Goal: Task Accomplishment & Management: Manage account settings

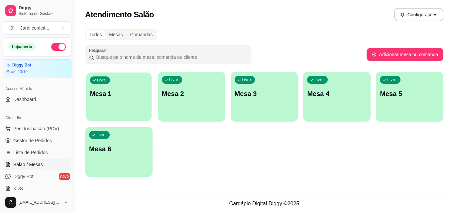
click at [95, 89] on p "Mesa 1" at bounding box center [118, 93] width 57 height 9
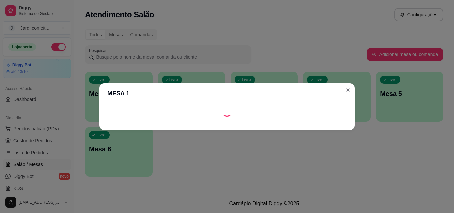
scroll to position [66, 0]
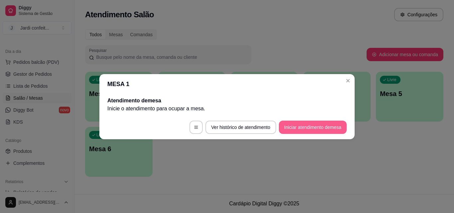
click at [312, 133] on button "Iniciar atendimento de mesa" at bounding box center [313, 127] width 68 height 13
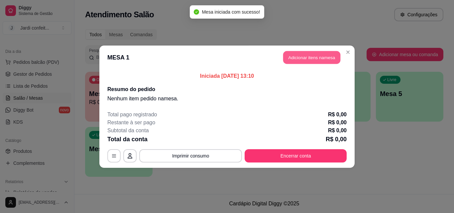
click at [295, 54] on button "Adicionar itens na mesa" at bounding box center [311, 57] width 57 height 13
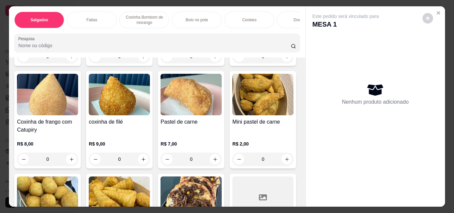
scroll to position [133, 0]
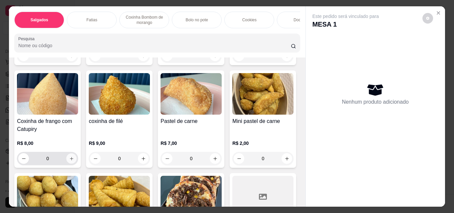
click at [77, 162] on button "increase-product-quantity" at bounding box center [71, 158] width 10 height 10
type input "1"
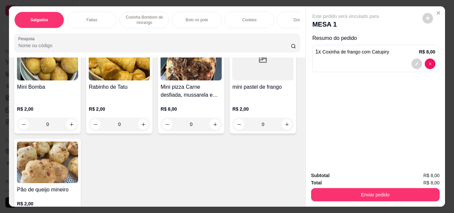
scroll to position [332, 0]
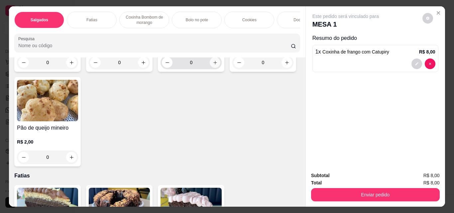
click at [210, 68] on button "increase-product-quantity" at bounding box center [215, 62] width 11 height 11
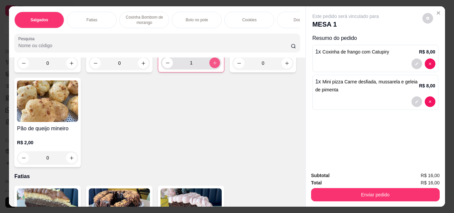
type input "1"
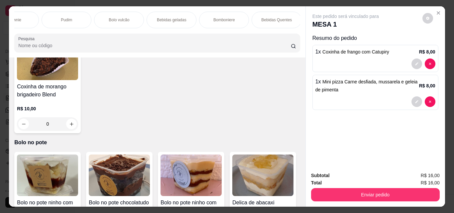
scroll to position [0, 342]
click at [181, 21] on div "Bebidas geladas" at bounding box center [170, 20] width 50 height 17
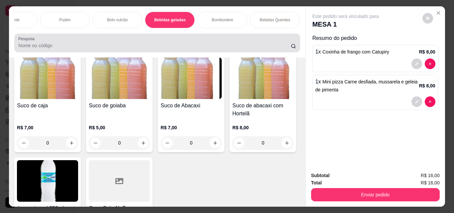
scroll to position [17, 0]
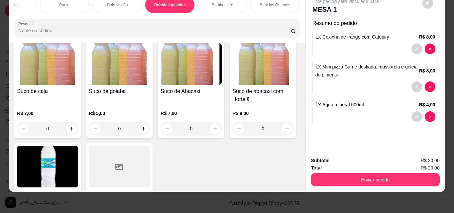
type input "1"
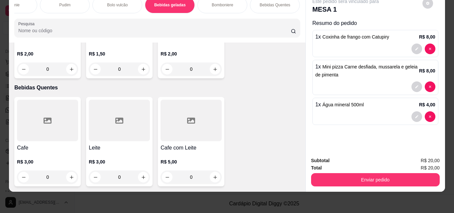
scroll to position [2398, 0]
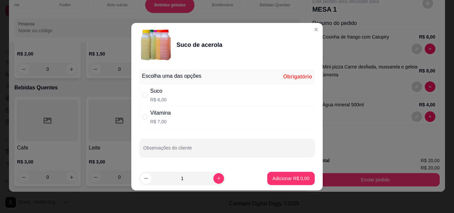
click at [181, 94] on div "Suco R$ 6,00" at bounding box center [226, 95] width 175 height 22
radio input "true"
click at [294, 177] on p "Adicionar R$ 6,00" at bounding box center [291, 178] width 36 height 6
type input "1"
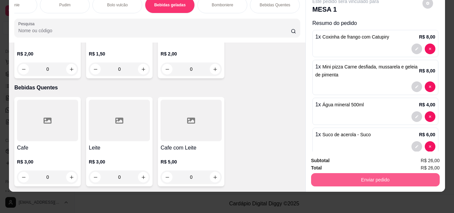
click at [346, 176] on button "Enviar pedido" at bounding box center [375, 179] width 129 height 13
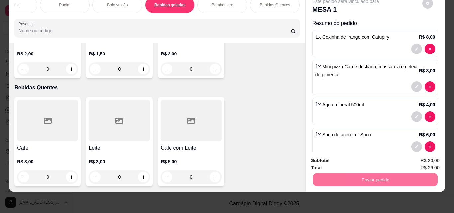
click at [426, 157] on button "Enviar pedido" at bounding box center [422, 158] width 38 height 13
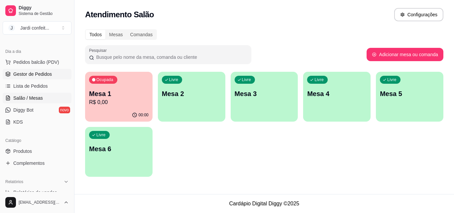
click at [34, 76] on span "Gestor de Pedidos" at bounding box center [32, 74] width 39 height 7
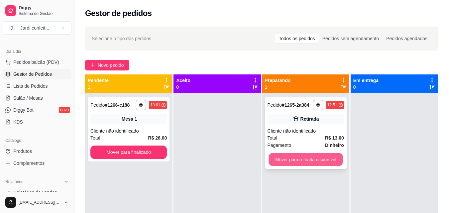
click at [315, 159] on button "Mover para retirada disponível" at bounding box center [305, 159] width 74 height 13
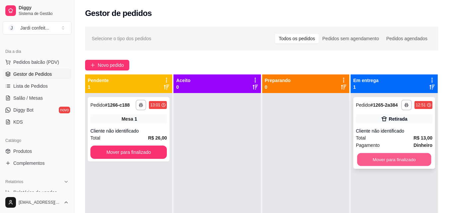
click at [369, 161] on button "Mover para finalizado" at bounding box center [394, 159] width 74 height 13
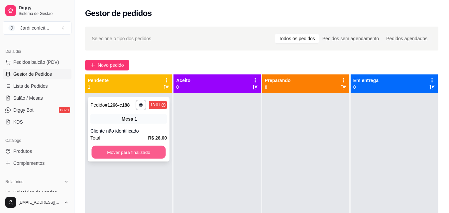
click at [132, 152] on button "Mover para finalizado" at bounding box center [128, 152] width 74 height 13
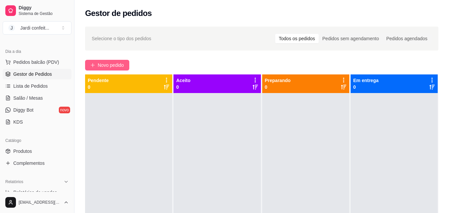
click at [116, 67] on span "Novo pedido" at bounding box center [111, 64] width 26 height 7
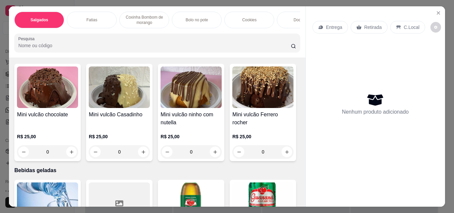
scroll to position [1528, 0]
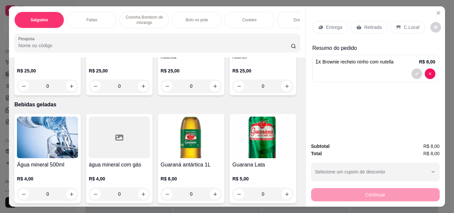
type input "1"
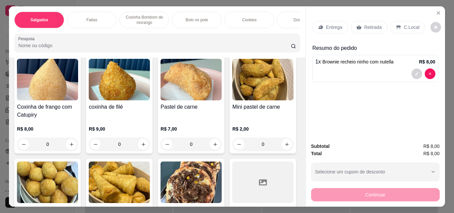
scroll to position [199, 0]
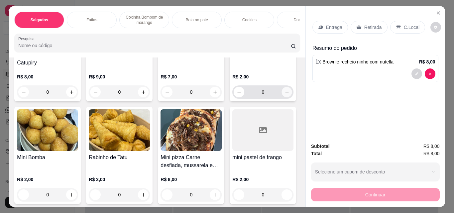
click at [284, 95] on icon "increase-product-quantity" at bounding box center [286, 92] width 5 height 5
type input "1"
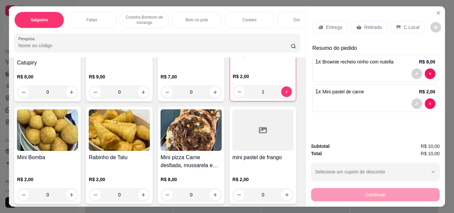
click at [369, 24] on p "Retirada" at bounding box center [373, 27] width 18 height 7
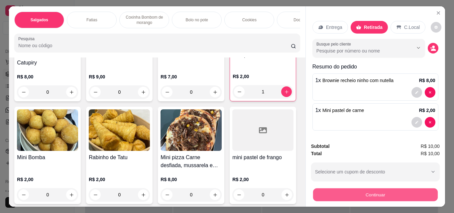
click at [380, 190] on button "Continuar" at bounding box center [375, 194] width 125 height 13
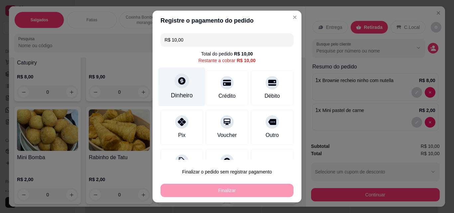
click at [185, 99] on div "Dinheiro" at bounding box center [182, 95] width 22 height 9
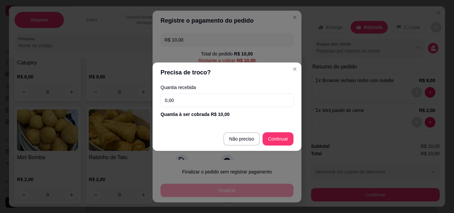
click at [205, 105] on input "0,00" at bounding box center [226, 100] width 133 height 13
type input "10,00"
type input "R$ 0,00"
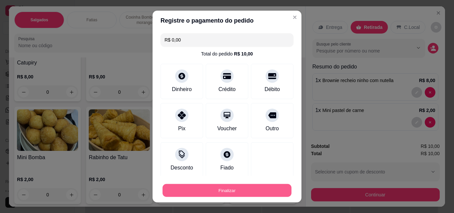
click at [267, 189] on button "Finalizar" at bounding box center [226, 190] width 129 height 13
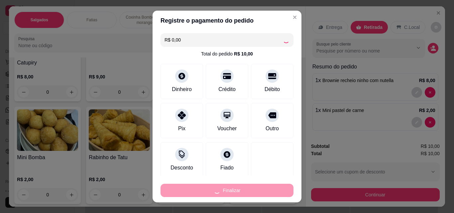
type input "0"
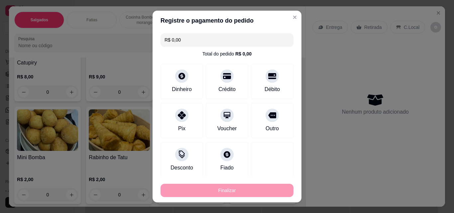
type input "-R$ 10,00"
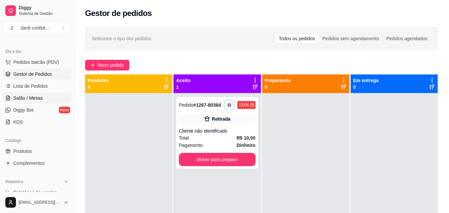
click at [36, 98] on span "Salão / Mesas" at bounding box center [28, 98] width 30 height 7
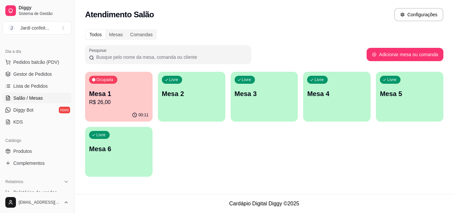
click at [137, 111] on div "00:11" at bounding box center [118, 115] width 67 height 13
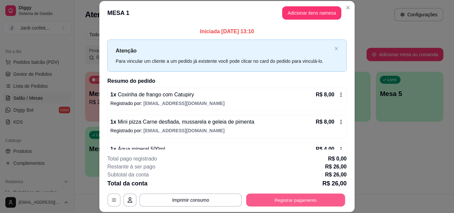
click at [323, 204] on button "Registrar pagamento" at bounding box center [295, 199] width 99 height 13
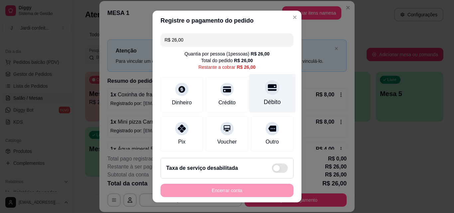
click at [265, 95] on div at bounding box center [272, 87] width 15 height 15
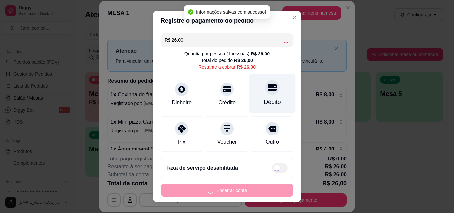
type input "R$ 0,00"
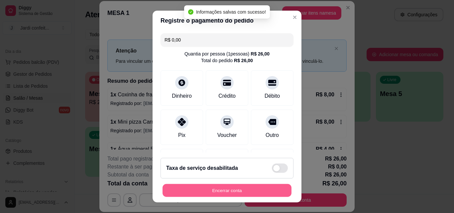
click at [269, 192] on button "Encerrar conta" at bounding box center [226, 190] width 129 height 13
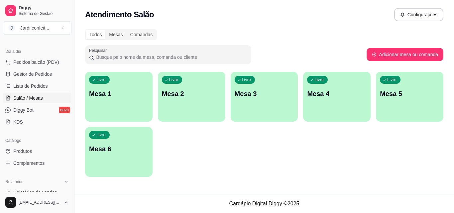
click at [92, 88] on div "Livre Mesa 1" at bounding box center [118, 93] width 67 height 42
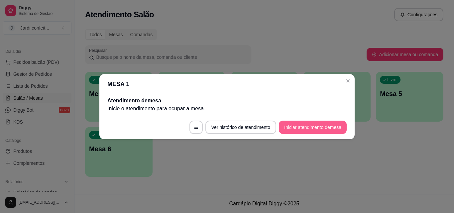
click at [305, 132] on button "Iniciar atendimento de mesa" at bounding box center [313, 127] width 68 height 13
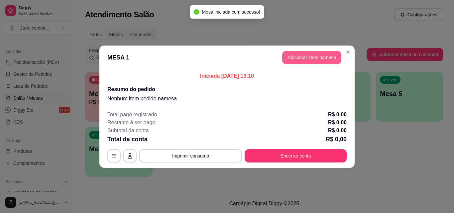
click at [326, 53] on button "Adicionar itens na mesa" at bounding box center [311, 57] width 59 height 13
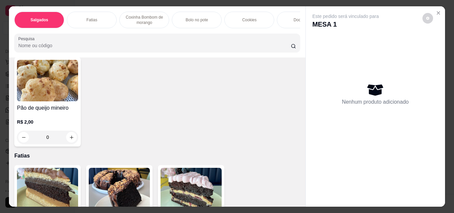
scroll to position [365, 0]
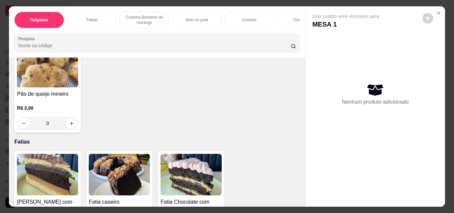
click at [284, 31] on icon "increase-product-quantity" at bounding box center [286, 28] width 5 height 5
type input "3"
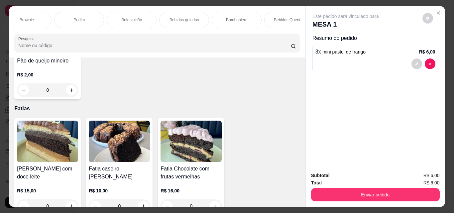
scroll to position [0, 342]
click at [178, 17] on p "Bebidas geladas" at bounding box center [170, 19] width 30 height 5
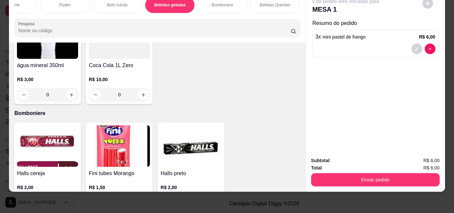
scroll to position [2164, 0]
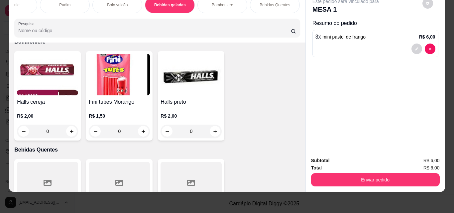
type input "1"
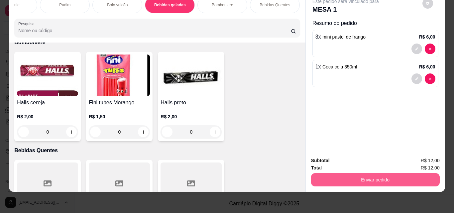
click at [329, 174] on button "Enviar pedido" at bounding box center [375, 179] width 129 height 13
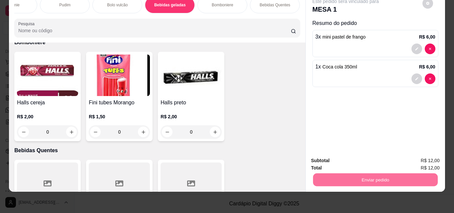
click at [437, 157] on button "Enviar pedido" at bounding box center [422, 158] width 37 height 12
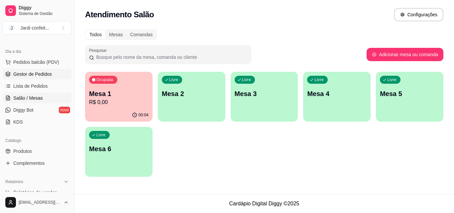
click at [51, 78] on link "Gestor de Pedidos" at bounding box center [37, 74] width 69 height 11
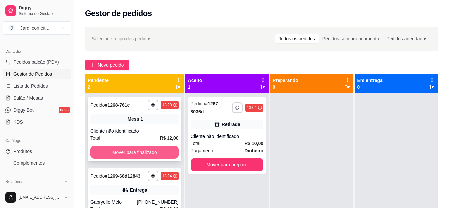
click at [160, 150] on button "Mover para finalizado" at bounding box center [134, 151] width 88 height 13
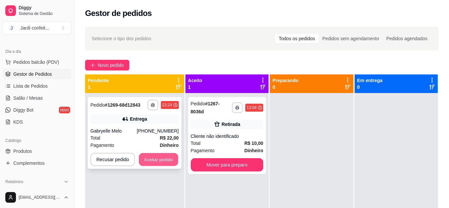
click at [161, 155] on button "Aceitar pedido" at bounding box center [158, 159] width 39 height 13
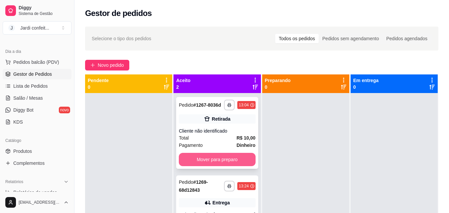
click at [244, 161] on button "Mover para preparo" at bounding box center [217, 159] width 76 height 13
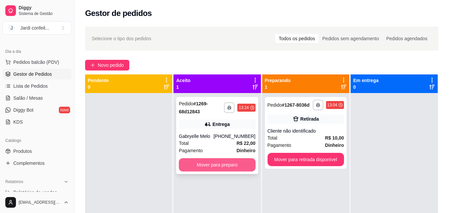
click at [245, 164] on button "Mover para preparo" at bounding box center [217, 164] width 76 height 13
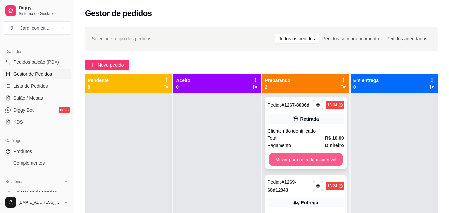
click at [284, 159] on button "Mover para retirada disponível" at bounding box center [305, 159] width 74 height 13
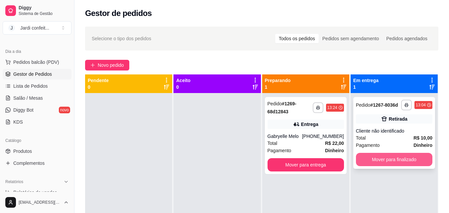
click at [400, 163] on button "Mover para finalizado" at bounding box center [394, 159] width 76 height 13
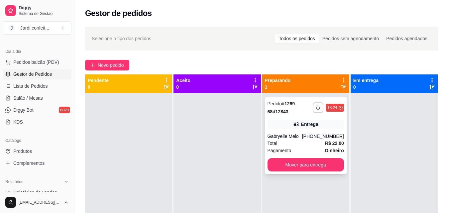
click at [271, 139] on div "Gabryelle Melo" at bounding box center [284, 136] width 35 height 7
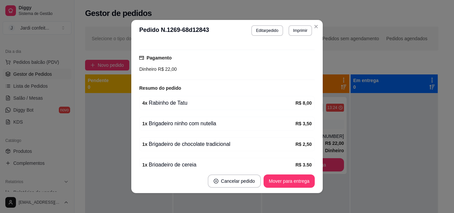
scroll to position [199, 0]
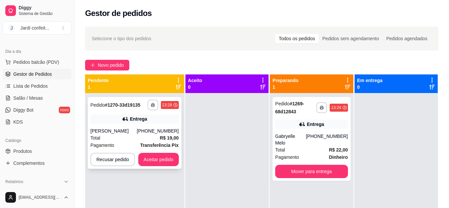
click at [162, 117] on div "Entrega" at bounding box center [134, 118] width 88 height 9
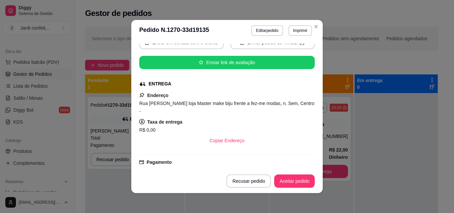
scroll to position [133, 0]
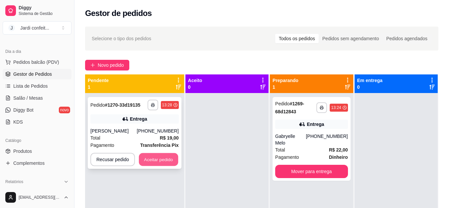
click at [168, 161] on button "Aceitar pedido" at bounding box center [158, 159] width 39 height 13
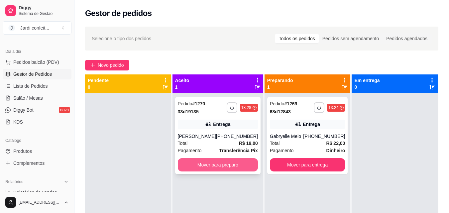
click at [209, 165] on button "Mover para preparo" at bounding box center [218, 164] width 80 height 13
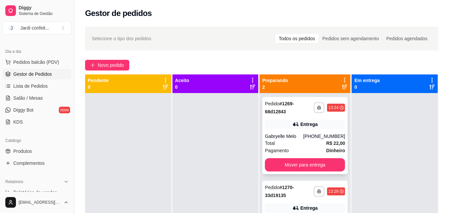
click at [311, 143] on div "Total R$ 22,00" at bounding box center [305, 143] width 80 height 7
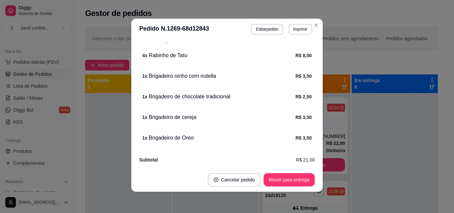
scroll to position [218, 0]
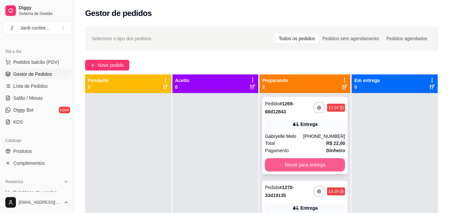
click at [299, 163] on button "Mover para entrega" at bounding box center [305, 164] width 80 height 13
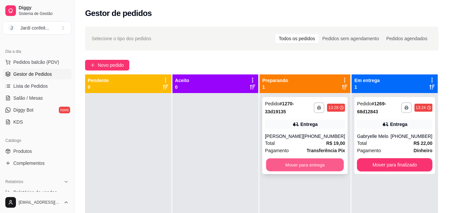
click at [300, 164] on button "Mover para entrega" at bounding box center [305, 164] width 78 height 13
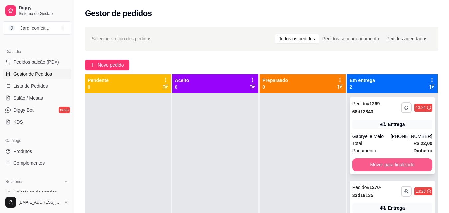
click at [358, 160] on button "Mover para finalizado" at bounding box center [392, 164] width 80 height 13
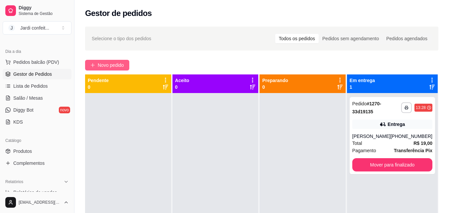
click at [113, 65] on span "Novo pedido" at bounding box center [111, 64] width 26 height 7
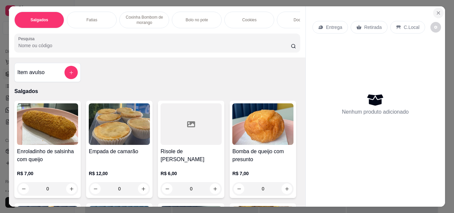
click at [435, 10] on icon "Close" at bounding box center [437, 12] width 5 height 5
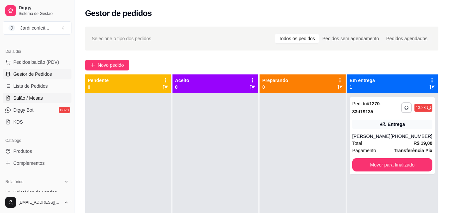
click at [36, 97] on span "Salão / Mesas" at bounding box center [28, 98] width 30 height 7
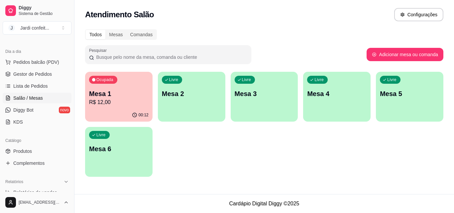
click at [137, 112] on div "00:12" at bounding box center [118, 115] width 67 height 13
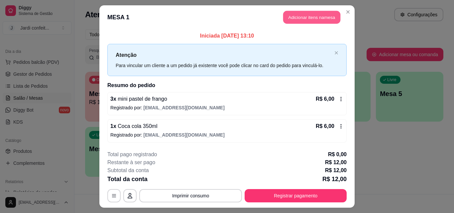
click at [322, 14] on button "Adicionar itens na mesa" at bounding box center [311, 17] width 57 height 13
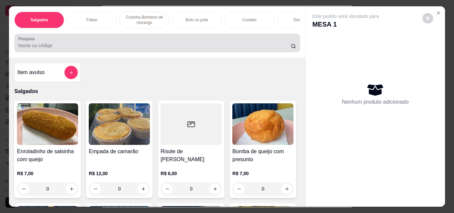
click at [206, 43] on div at bounding box center [156, 42] width 277 height 13
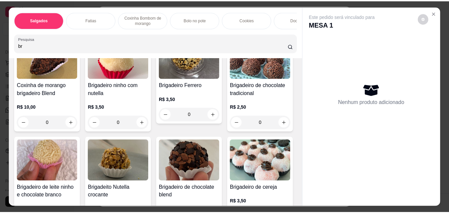
scroll to position [199, 0]
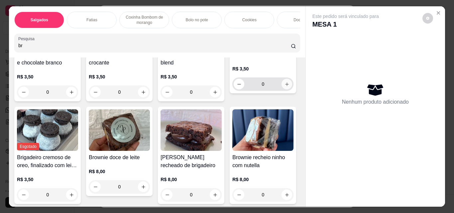
type input "br"
click at [284, 87] on icon "increase-product-quantity" at bounding box center [286, 84] width 5 height 5
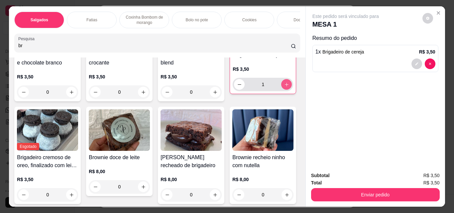
type input "1"
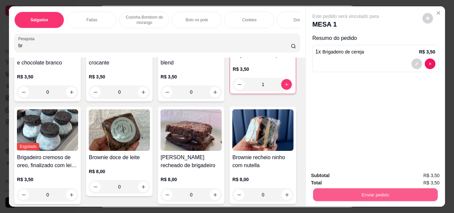
click at [365, 188] on button "Enviar pedido" at bounding box center [375, 194] width 125 height 13
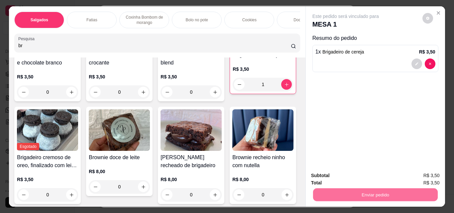
click at [417, 177] on button "Enviar pedido" at bounding box center [422, 175] width 38 height 13
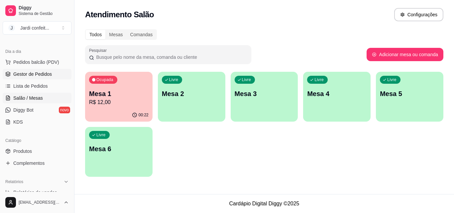
click at [46, 75] on span "Gestor de Pedidos" at bounding box center [32, 74] width 39 height 7
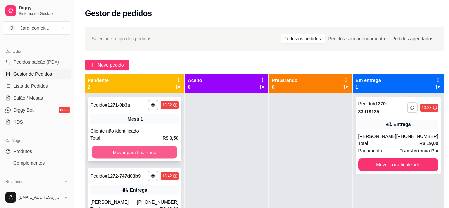
click at [165, 150] on button "Mover para finalizado" at bounding box center [135, 152] width 86 height 13
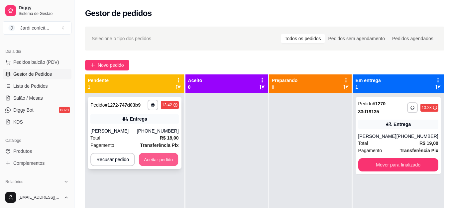
click at [167, 160] on button "Aceitar pedido" at bounding box center [158, 159] width 39 height 13
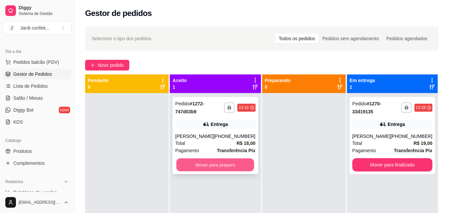
click at [211, 170] on button "Mover para preparo" at bounding box center [215, 164] width 78 height 13
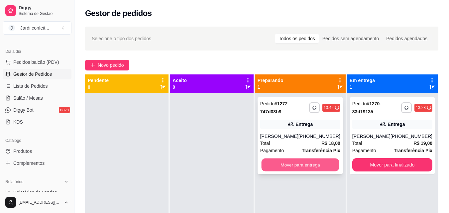
click at [288, 171] on button "Mover para entrega" at bounding box center [300, 164] width 78 height 13
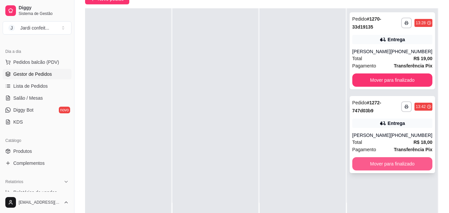
scroll to position [66, 0]
click at [373, 170] on button "Mover para finalizado" at bounding box center [392, 163] width 78 height 13
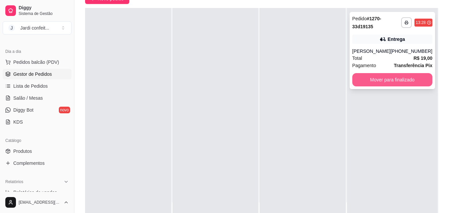
click at [377, 80] on button "Mover para finalizado" at bounding box center [392, 79] width 80 height 13
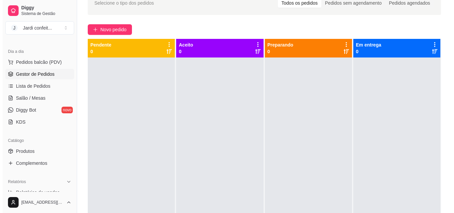
scroll to position [0, 0]
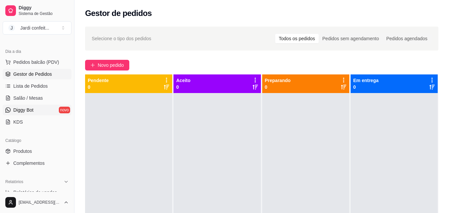
click at [29, 105] on link "Diggy Bot novo" at bounding box center [37, 110] width 69 height 11
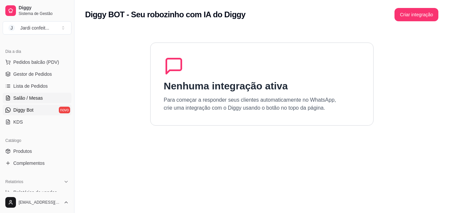
click at [30, 100] on span "Salão / Mesas" at bounding box center [28, 98] width 30 height 7
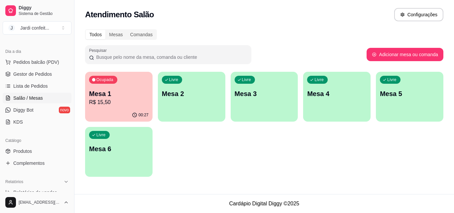
click at [116, 91] on p "Mesa 1" at bounding box center [118, 93] width 59 height 9
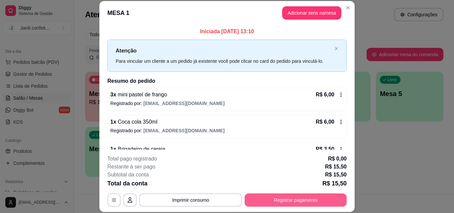
click at [295, 198] on button "Registrar pagamento" at bounding box center [295, 199] width 102 height 13
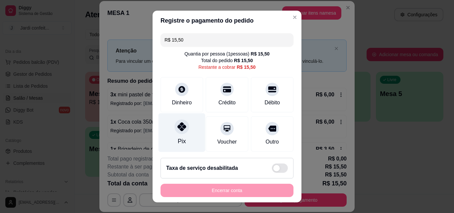
click at [172, 133] on div "Pix" at bounding box center [181, 132] width 47 height 39
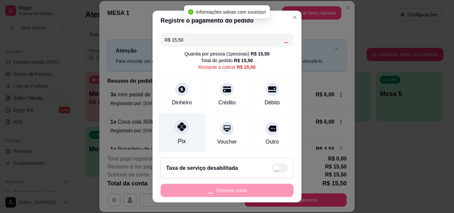
type input "R$ 0,00"
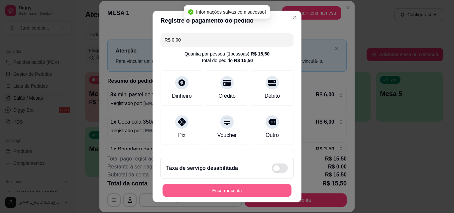
click at [244, 191] on button "Encerrar conta" at bounding box center [226, 190] width 129 height 13
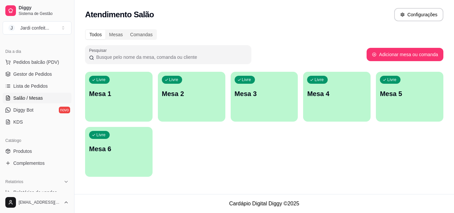
click at [327, 99] on div "Livre Mesa 4" at bounding box center [336, 93] width 67 height 42
click at [19, 74] on span "Gestor de Pedidos" at bounding box center [32, 74] width 39 height 7
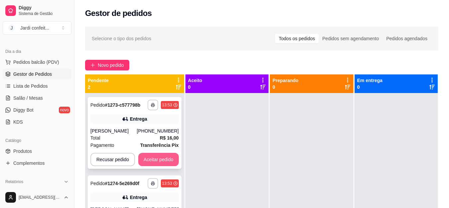
click at [162, 159] on button "Aceitar pedido" at bounding box center [158, 159] width 41 height 13
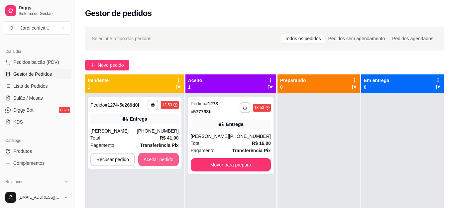
click at [162, 159] on button "Aceitar pedido" at bounding box center [158, 159] width 41 height 13
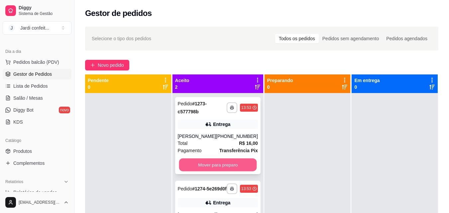
click at [238, 165] on button "Mover para preparo" at bounding box center [218, 164] width 78 height 13
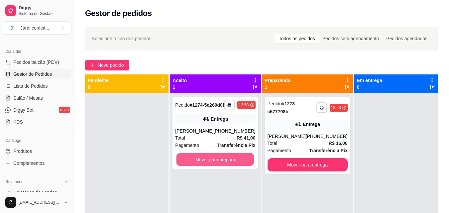
click at [238, 165] on button "Mover para preparo" at bounding box center [215, 159] width 78 height 13
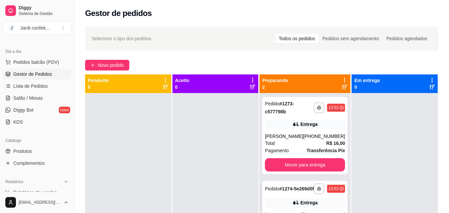
click at [275, 187] on span "Pedido" at bounding box center [272, 188] width 15 height 5
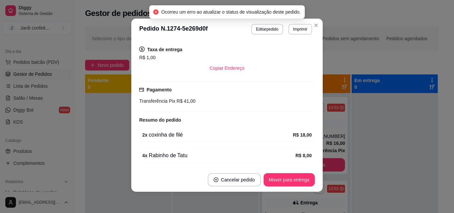
scroll to position [100, 0]
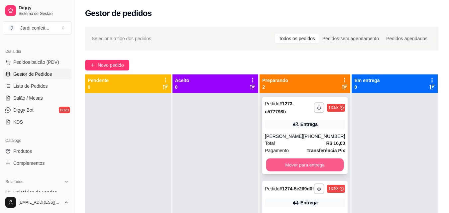
click at [321, 159] on button "Mover para entrega" at bounding box center [305, 164] width 78 height 13
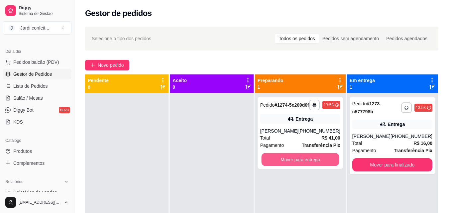
click at [319, 162] on button "Mover para entrega" at bounding box center [300, 159] width 78 height 13
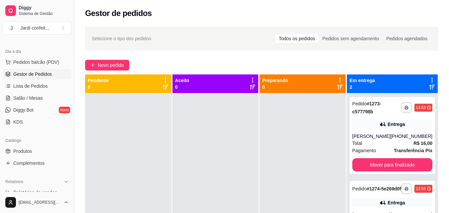
click at [115, 58] on div "**********" at bounding box center [261, 159] width 374 height 273
click at [115, 66] on span "Novo pedido" at bounding box center [111, 64] width 26 height 7
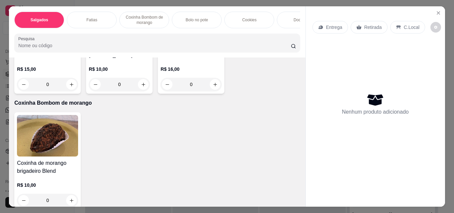
scroll to position [531, 0]
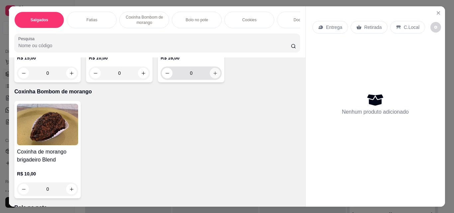
click at [213, 76] on icon "increase-product-quantity" at bounding box center [215, 73] width 5 height 5
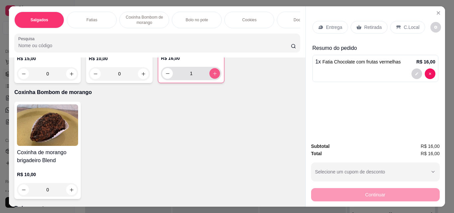
type input "1"
click at [356, 25] on icon at bounding box center [358, 27] width 5 height 4
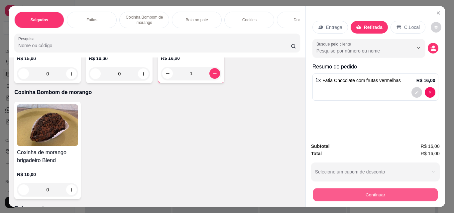
click at [346, 194] on button "Continuar" at bounding box center [375, 194] width 125 height 13
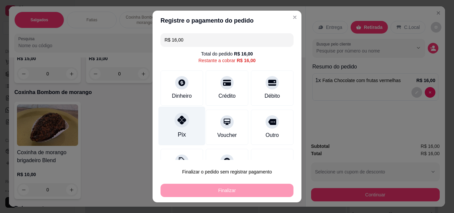
click at [179, 133] on div "Pix" at bounding box center [182, 134] width 8 height 9
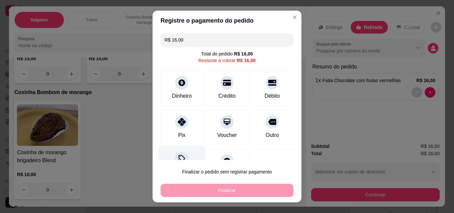
type input "R$ 0,00"
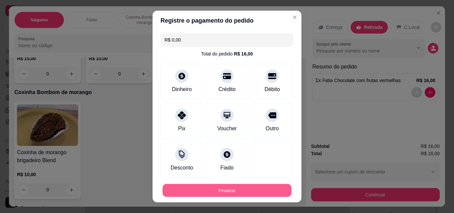
click at [218, 187] on button "Finalizar" at bounding box center [226, 190] width 129 height 13
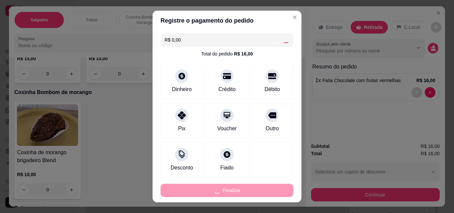
type input "0"
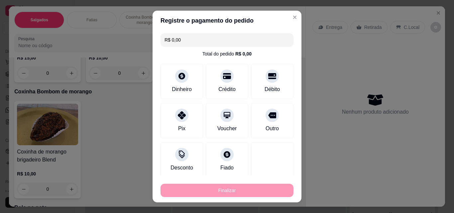
type input "-R$ 16,00"
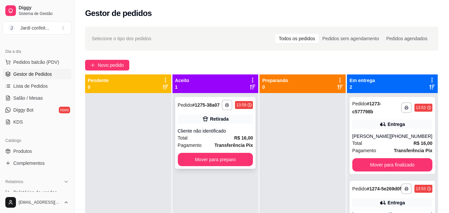
click at [218, 127] on div "**********" at bounding box center [215, 133] width 81 height 72
click at [225, 102] on button "button" at bounding box center [227, 105] width 11 height 11
click at [218, 127] on button "Impressora" at bounding box center [209, 128] width 47 height 10
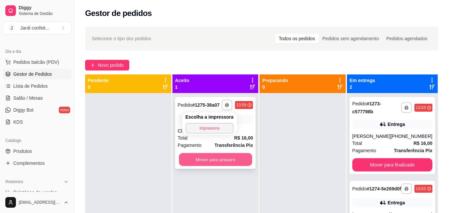
click at [242, 160] on button "Mover para preparo" at bounding box center [215, 159] width 73 height 13
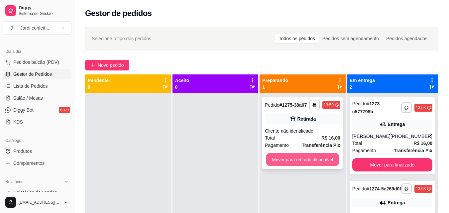
click at [266, 160] on button "Mover para retirada disponível" at bounding box center [302, 159] width 73 height 13
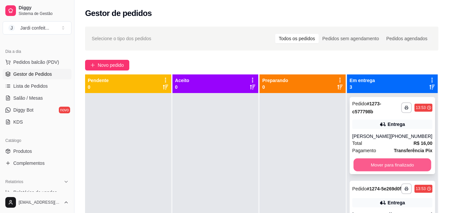
click at [369, 163] on button "Mover para finalizado" at bounding box center [392, 164] width 78 height 13
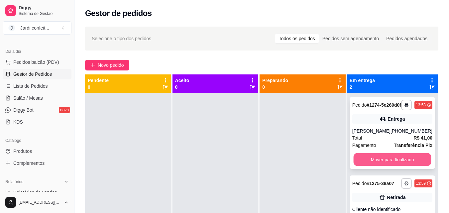
click at [380, 163] on button "Mover para finalizado" at bounding box center [392, 159] width 78 height 13
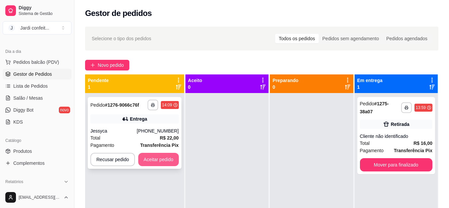
click at [167, 157] on button "Aceitar pedido" at bounding box center [158, 159] width 41 height 13
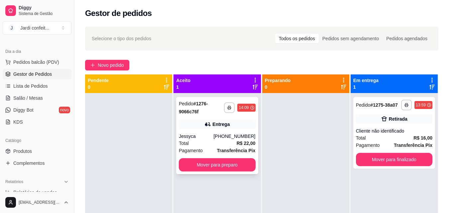
click at [198, 132] on div "**********" at bounding box center [217, 135] width 82 height 77
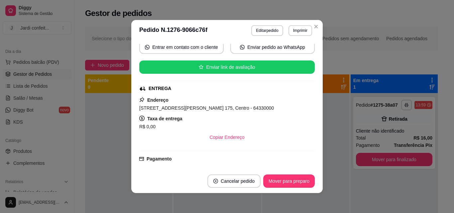
scroll to position [197, 0]
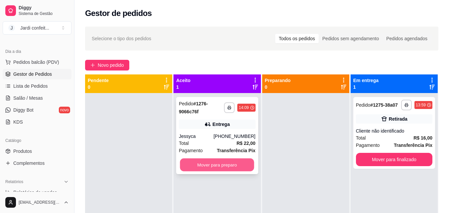
click at [233, 161] on button "Mover para preparo" at bounding box center [217, 164] width 74 height 13
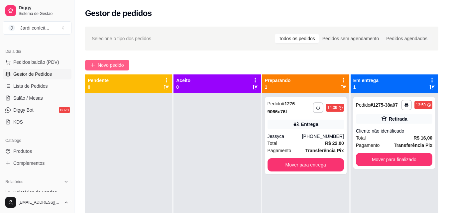
click at [125, 63] on button "Novo pedido" at bounding box center [107, 65] width 44 height 11
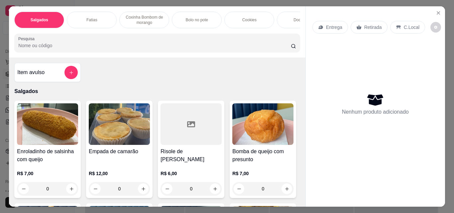
click at [296, 25] on div "Docinhos" at bounding box center [302, 20] width 50 height 17
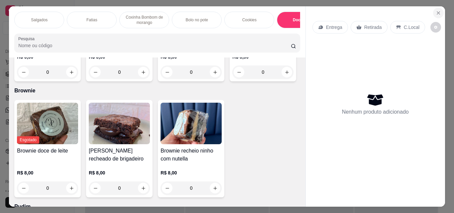
click at [434, 8] on button "Close" at bounding box center [438, 13] width 11 height 11
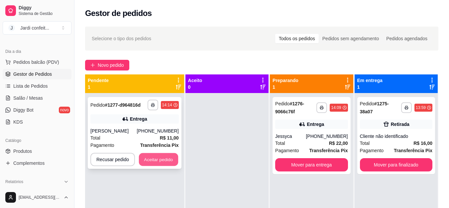
click at [167, 159] on button "Aceitar pedido" at bounding box center [158, 159] width 39 height 13
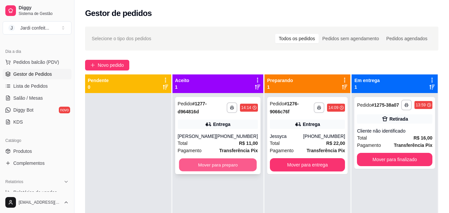
click at [207, 164] on button "Mover para preparo" at bounding box center [218, 164] width 78 height 13
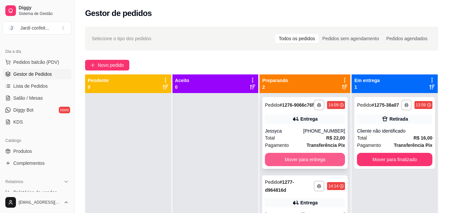
click at [282, 166] on button "Mover para entrega" at bounding box center [305, 159] width 80 height 13
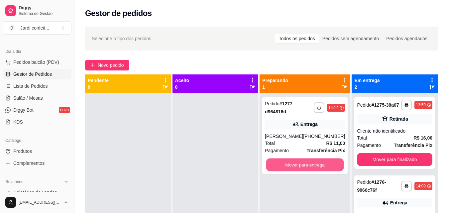
click at [282, 169] on button "Mover para entrega" at bounding box center [305, 164] width 78 height 13
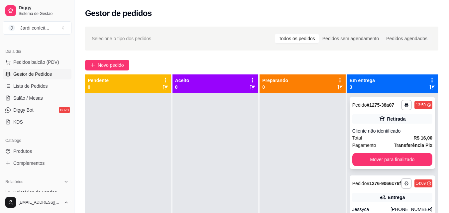
click at [402, 132] on div "**********" at bounding box center [391, 133] width 85 height 72
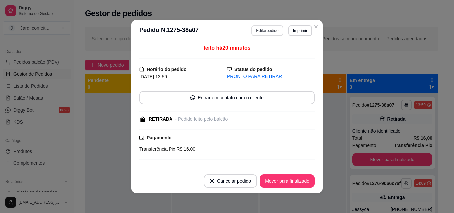
click at [263, 27] on button "Editar pedido" at bounding box center [267, 30] width 32 height 11
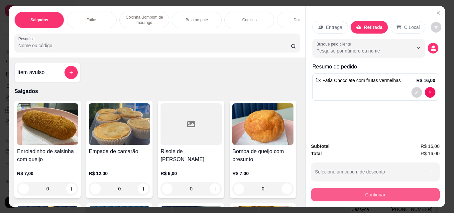
click at [357, 193] on button "Continuar" at bounding box center [375, 194] width 129 height 13
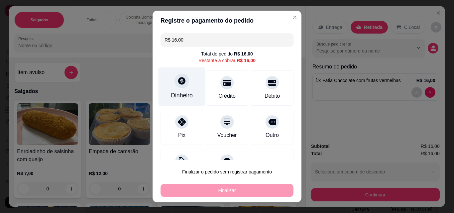
click at [183, 91] on div "Dinheiro" at bounding box center [181, 86] width 47 height 39
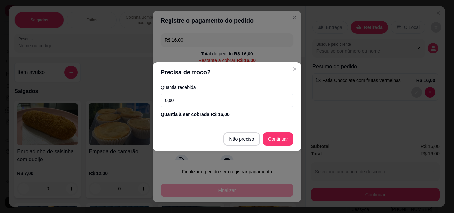
click at [201, 102] on input "0,00" at bounding box center [226, 100] width 133 height 13
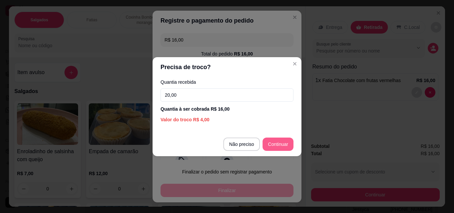
type input "20,00"
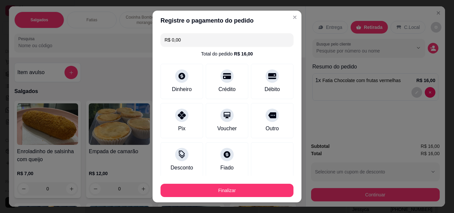
type input "R$ 0,00"
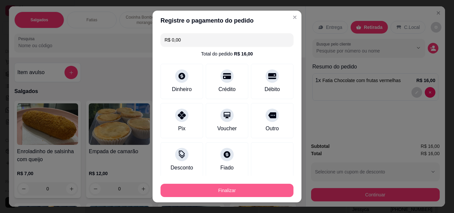
click at [263, 189] on button "Finalizar" at bounding box center [226, 190] width 133 height 13
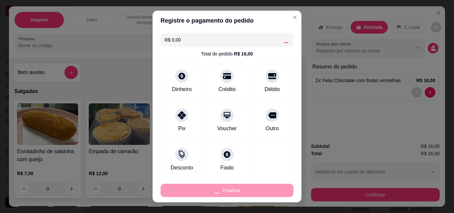
type input "0"
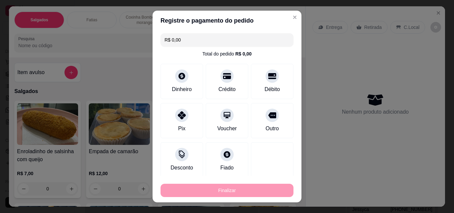
type input "-R$ 16,00"
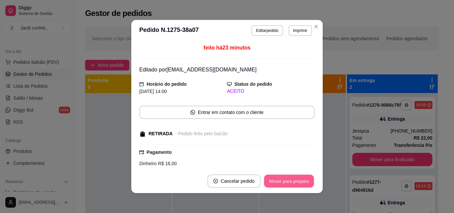
click at [294, 183] on button "Mover para preparo" at bounding box center [289, 181] width 50 height 13
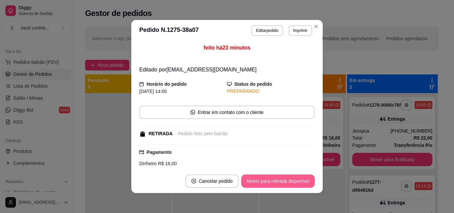
click at [294, 183] on button "Mover para retirada disponível" at bounding box center [277, 180] width 73 height 13
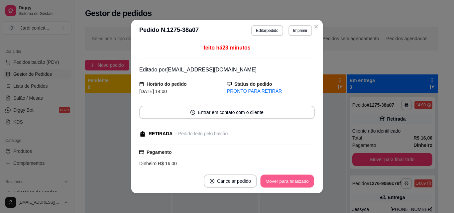
click at [294, 183] on button "Mover para finalizado" at bounding box center [286, 181] width 53 height 13
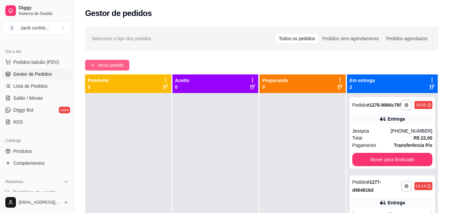
click at [123, 64] on span "Novo pedido" at bounding box center [111, 64] width 26 height 7
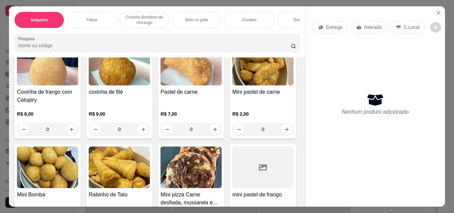
scroll to position [166, 0]
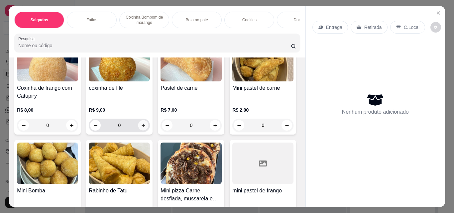
click at [148, 125] on button "increase-product-quantity" at bounding box center [143, 125] width 10 height 10
type input "3"
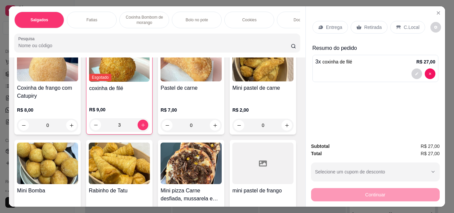
click at [284, 25] on icon "increase-product-quantity" at bounding box center [286, 22] width 5 height 5
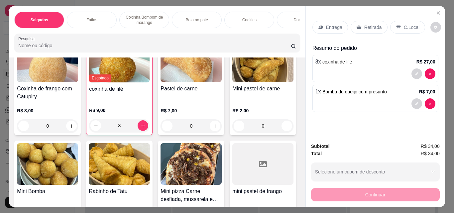
type input "1"
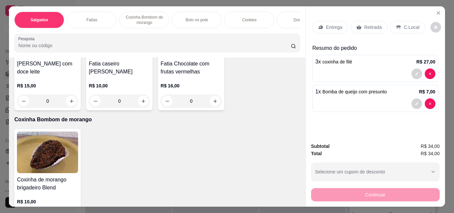
scroll to position [0, 0]
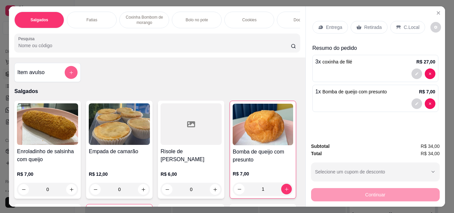
click at [75, 77] on div at bounding box center [70, 72] width 13 height 13
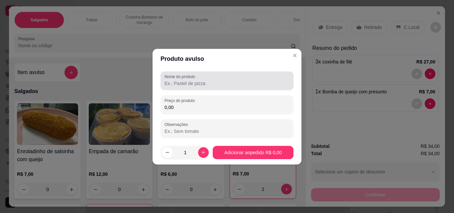
click at [174, 78] on label "Nome do produto" at bounding box center [180, 77] width 33 height 6
click at [174, 80] on input "Nome do produto" at bounding box center [226, 83] width 125 height 7
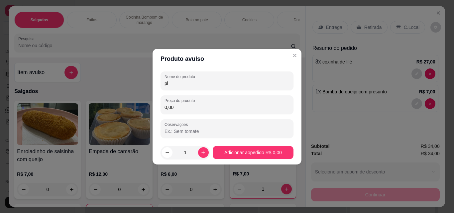
type input "p"
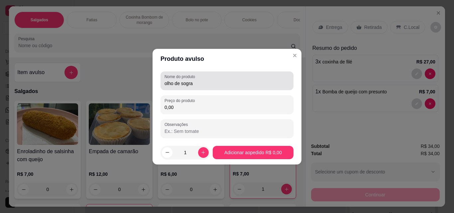
click at [162, 83] on div "Nome do produto olho de sogra" at bounding box center [226, 80] width 133 height 19
click at [164, 83] on div "Nome do produto olho de sogra" at bounding box center [226, 80] width 133 height 19
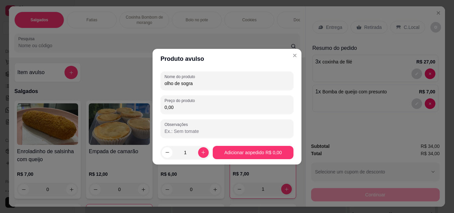
click at [164, 83] on div "Nome do produto olho de sogra" at bounding box center [226, 80] width 133 height 19
click at [165, 83] on input "olho de sogra" at bounding box center [226, 83] width 125 height 7
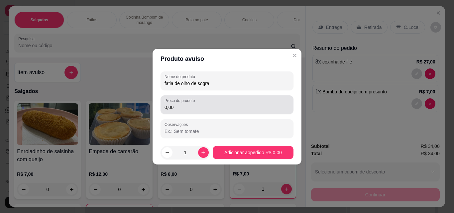
type input "fatia de olho de sogra"
click at [169, 96] on div "Preço do produto 0,00" at bounding box center [226, 104] width 133 height 19
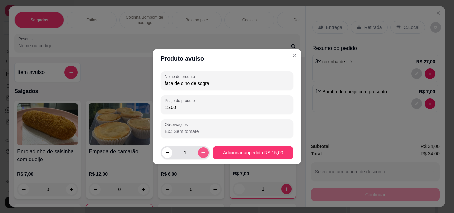
type input "15,00"
click at [201, 152] on icon "increase-product-quantity" at bounding box center [203, 152] width 5 height 5
type input "2"
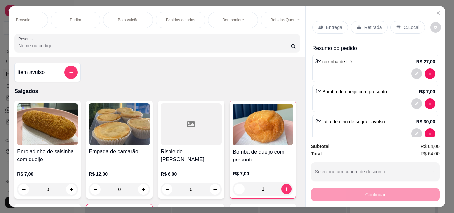
scroll to position [0, 342]
click at [167, 13] on div "Bebidas geladas" at bounding box center [170, 20] width 50 height 17
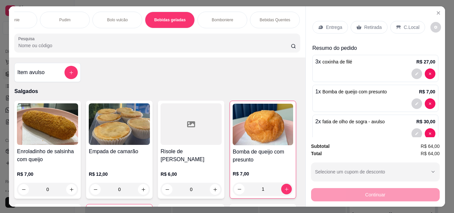
scroll to position [17, 0]
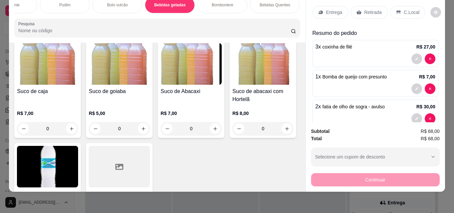
type input "1"
click at [368, 6] on div "Retirada" at bounding box center [368, 12] width 37 height 13
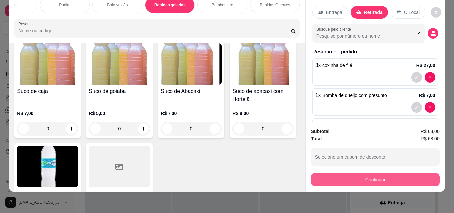
click at [392, 175] on button "Continuar" at bounding box center [375, 179] width 129 height 13
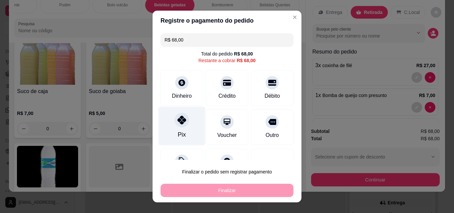
click at [179, 129] on div "Pix" at bounding box center [181, 126] width 47 height 39
type input "R$ 0,00"
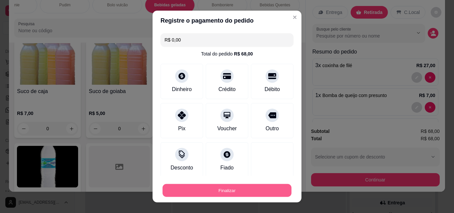
click at [228, 193] on button "Finalizar" at bounding box center [226, 190] width 129 height 13
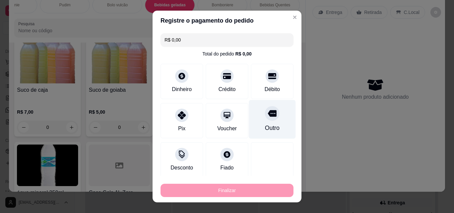
type input "0"
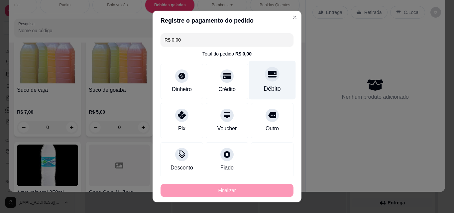
type input "-R$ 68,00"
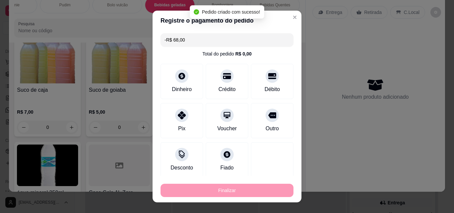
scroll to position [1965, 0]
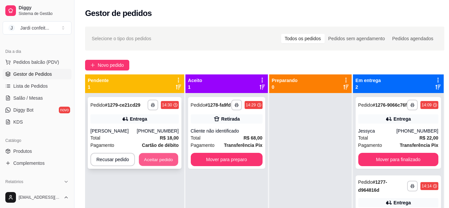
click at [169, 157] on button "Aceitar pedido" at bounding box center [158, 159] width 39 height 13
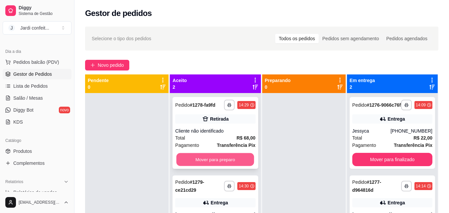
click at [191, 157] on button "Mover para preparo" at bounding box center [215, 159] width 78 height 13
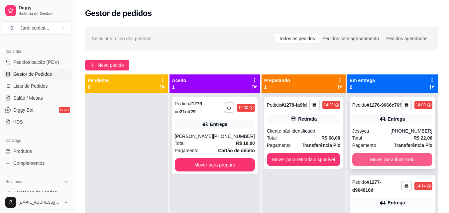
click at [397, 163] on button "Mover para finalizado" at bounding box center [392, 159] width 80 height 13
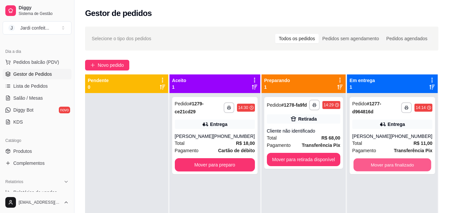
click at [398, 162] on button "Mover para finalizado" at bounding box center [392, 164] width 78 height 13
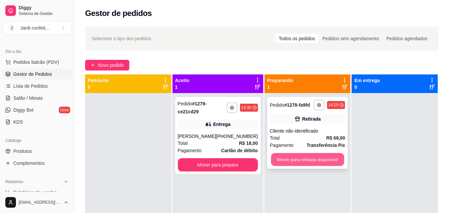
click at [301, 158] on button "Mover para retirada disponível" at bounding box center [307, 159] width 73 height 13
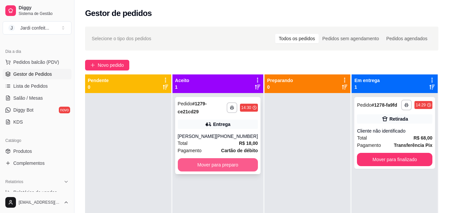
click at [219, 165] on button "Mover para preparo" at bounding box center [218, 164] width 80 height 13
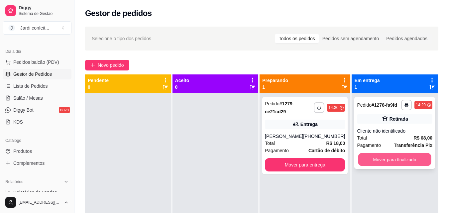
click at [394, 163] on button "Mover para finalizado" at bounding box center [394, 159] width 73 height 13
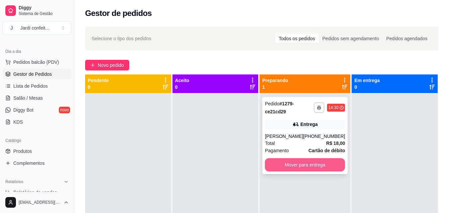
click at [291, 162] on button "Mover para entrega" at bounding box center [305, 164] width 80 height 13
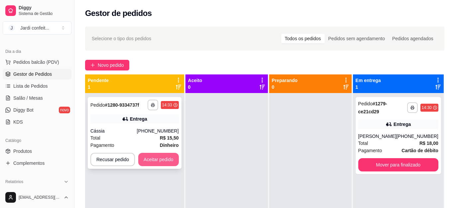
click at [174, 160] on button "Aceitar pedido" at bounding box center [158, 159] width 41 height 13
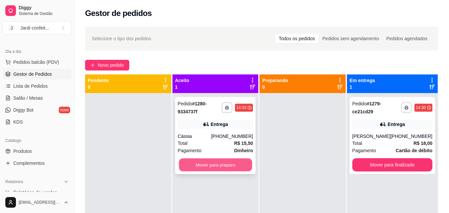
click at [217, 164] on button "Mover para preparo" at bounding box center [215, 164] width 73 height 13
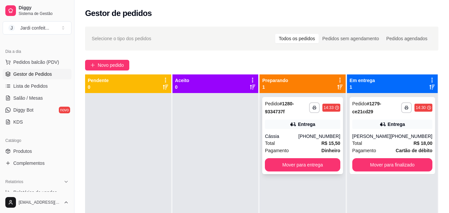
click at [310, 138] on div "[PHONE_NUMBER]" at bounding box center [319, 136] width 42 height 7
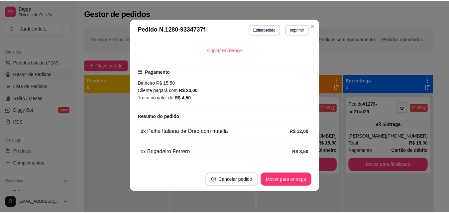
scroll to position [171, 0]
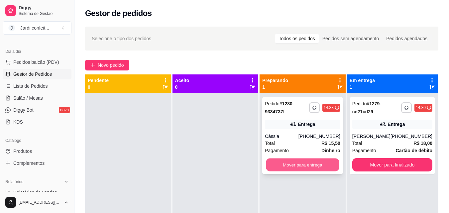
click at [299, 166] on button "Mover para entrega" at bounding box center [302, 164] width 73 height 13
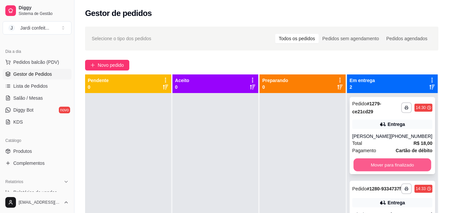
click at [391, 169] on button "Mover para finalizado" at bounding box center [392, 164] width 78 height 13
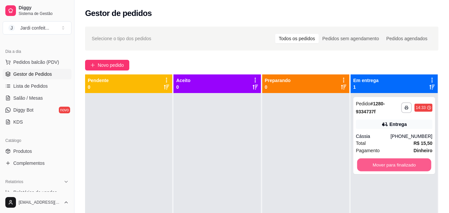
click at [391, 169] on button "Mover para finalizado" at bounding box center [394, 164] width 74 height 13
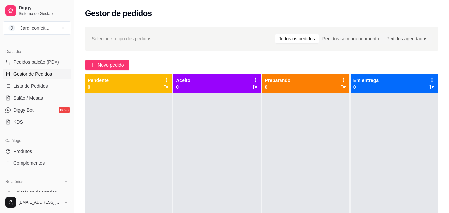
click at [393, 202] on div at bounding box center [393, 199] width 87 height 213
click at [30, 149] on span "Produtos" at bounding box center [22, 151] width 19 height 7
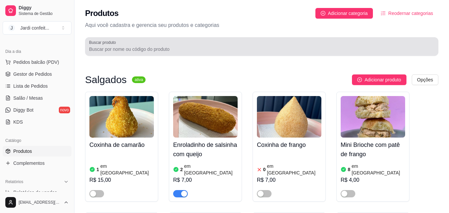
click at [127, 51] on input "Buscar produto" at bounding box center [261, 49] width 345 height 7
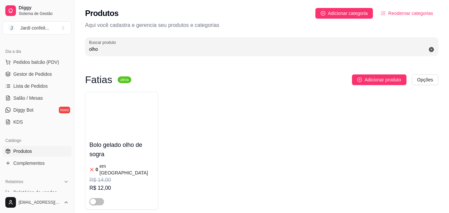
type input "olho"
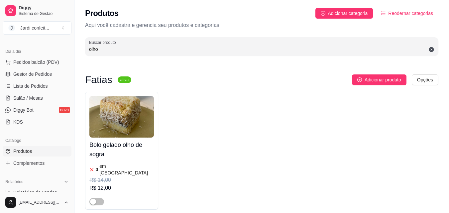
click at [429, 50] on icon at bounding box center [431, 49] width 5 height 5
click at [432, 49] on input "olho" at bounding box center [261, 49] width 345 height 7
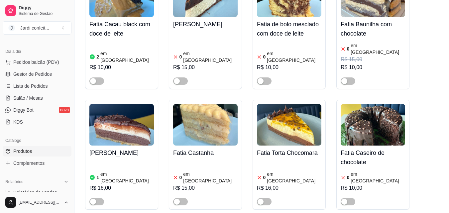
scroll to position [278, 0]
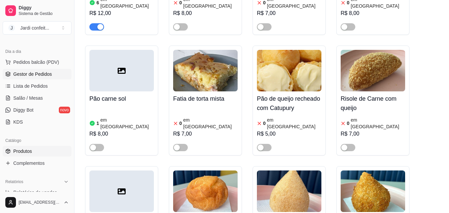
click at [42, 74] on span "Gestor de Pedidos" at bounding box center [32, 74] width 39 height 7
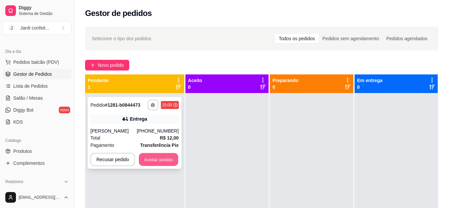
click at [167, 158] on button "Aceitar pedido" at bounding box center [158, 159] width 39 height 13
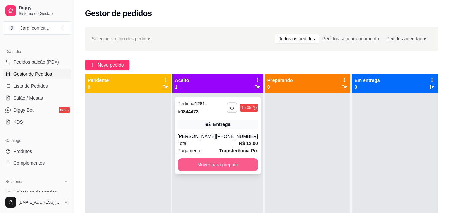
click at [202, 161] on button "Mover para preparo" at bounding box center [218, 164] width 80 height 13
click at [228, 163] on button "Mover para preparo" at bounding box center [218, 164] width 78 height 13
click at [231, 163] on button "Mover para preparo" at bounding box center [218, 164] width 78 height 13
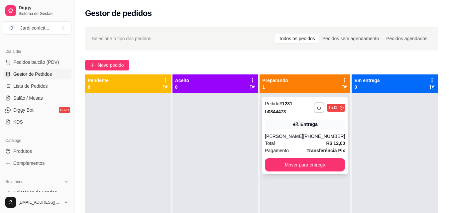
click at [284, 136] on div "[PERSON_NAME]" at bounding box center [284, 136] width 38 height 7
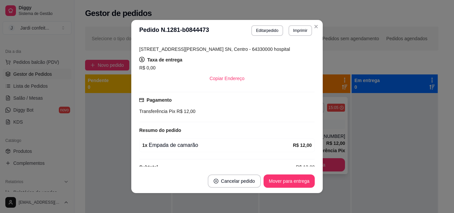
scroll to position [136, 0]
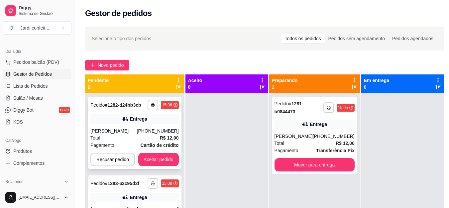
drag, startPoint x: 165, startPoint y: 134, endPoint x: 150, endPoint y: 109, distance: 29.2
click at [150, 109] on div "**********" at bounding box center [135, 133] width 94 height 72
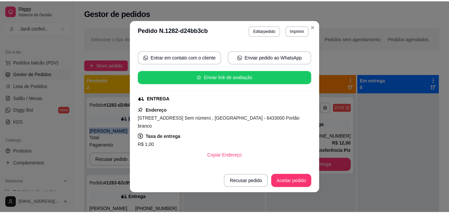
scroll to position [66, 0]
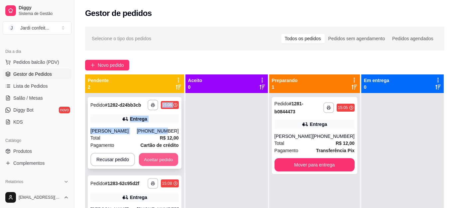
click at [146, 166] on button "Aceitar pedido" at bounding box center [158, 159] width 39 height 13
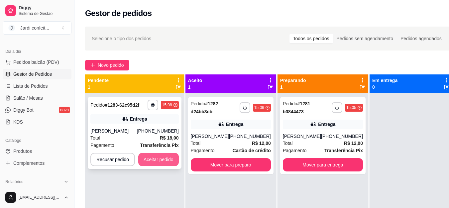
click at [158, 161] on button "Aceitar pedido" at bounding box center [158, 159] width 41 height 13
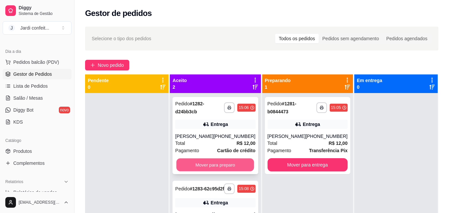
click at [226, 171] on button "Mover para preparo" at bounding box center [215, 164] width 78 height 13
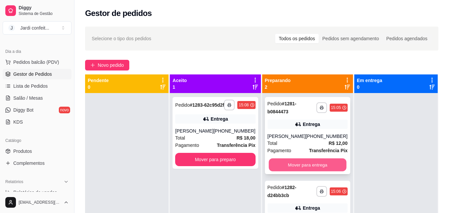
click at [269, 165] on button "Mover para entrega" at bounding box center [307, 164] width 78 height 13
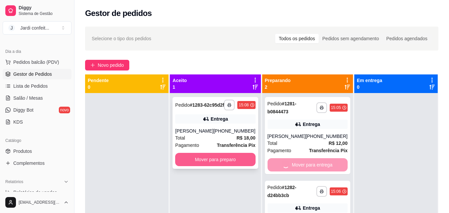
click at [225, 166] on button "Mover para preparo" at bounding box center [215, 159] width 80 height 13
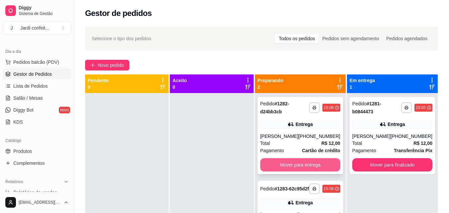
click at [297, 170] on button "Mover para entrega" at bounding box center [300, 164] width 80 height 13
click at [303, 171] on button "Mover para entrega" at bounding box center [300, 164] width 80 height 13
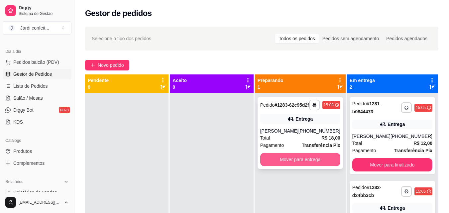
click at [299, 166] on button "Mover para entrega" at bounding box center [300, 159] width 80 height 13
click at [326, 163] on button "Mover para entrega" at bounding box center [300, 159] width 78 height 13
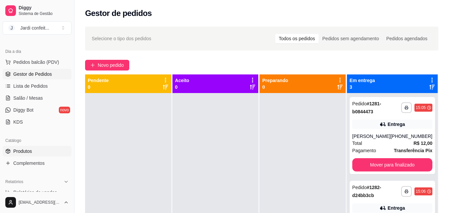
click at [29, 150] on span "Produtos" at bounding box center [22, 151] width 19 height 7
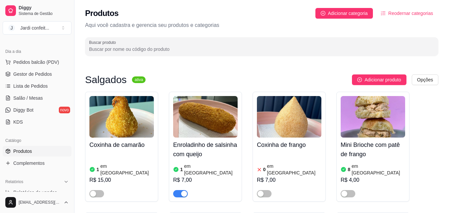
click at [174, 51] on input "Buscar produto" at bounding box center [261, 49] width 345 height 7
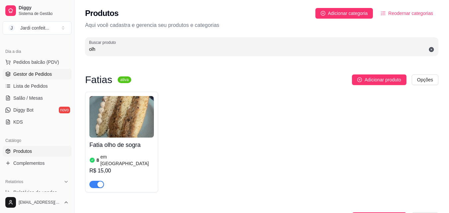
type input "olh"
click at [43, 71] on span "Gestor de Pedidos" at bounding box center [32, 74] width 39 height 7
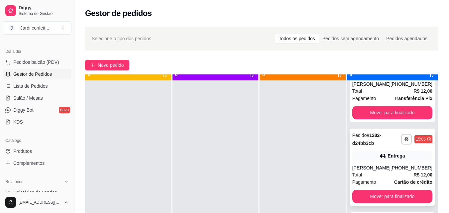
scroll to position [19, 0]
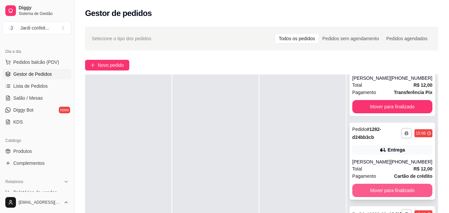
click at [398, 186] on button "Mover para finalizado" at bounding box center [392, 190] width 80 height 13
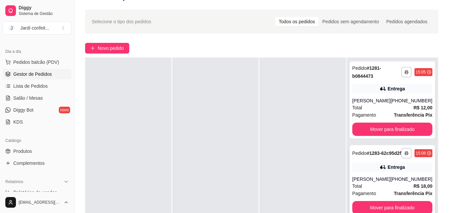
scroll to position [66, 0]
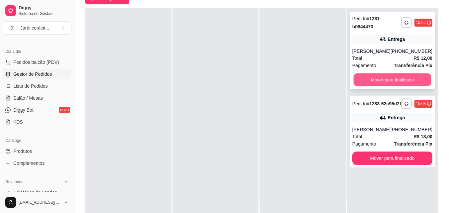
click at [404, 81] on button "Mover para finalizado" at bounding box center [392, 79] width 78 height 13
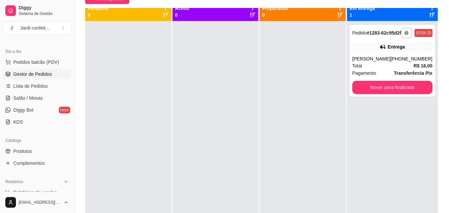
scroll to position [0, 0]
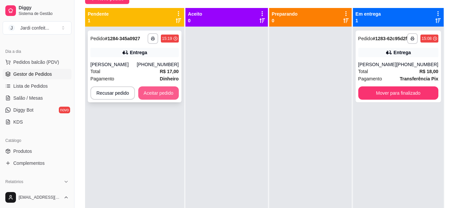
click at [155, 90] on button "Aceitar pedido" at bounding box center [158, 92] width 41 height 13
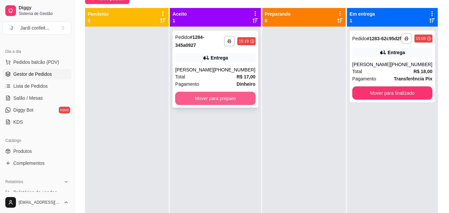
click at [217, 100] on button "Mover para preparo" at bounding box center [215, 98] width 80 height 13
click at [221, 97] on button "Mover para preparo" at bounding box center [215, 98] width 78 height 13
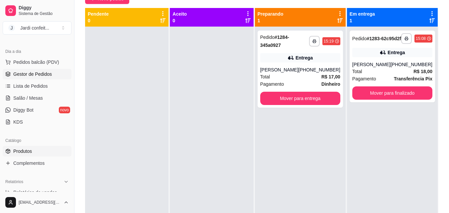
click at [66, 153] on link "Produtos" at bounding box center [37, 151] width 69 height 11
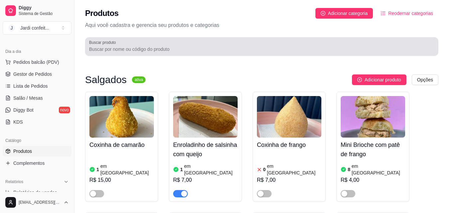
click at [165, 49] on input "Buscar produto" at bounding box center [261, 49] width 345 height 7
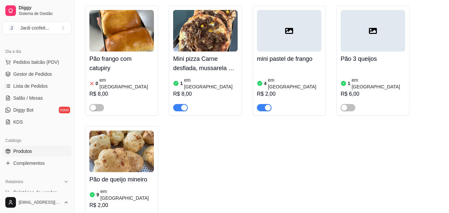
scroll to position [1163, 0]
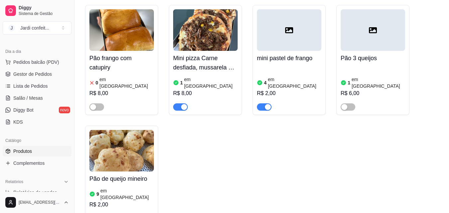
click at [122, 201] on div "R$ 2,00" at bounding box center [121, 205] width 64 height 8
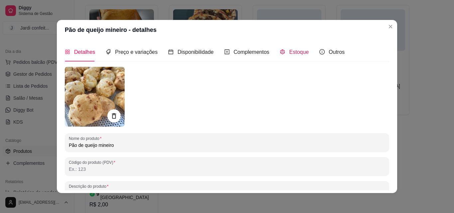
drag, startPoint x: 282, startPoint y: 52, endPoint x: 294, endPoint y: 60, distance: 13.8
click at [282, 52] on div "Estoque" at bounding box center [294, 52] width 29 height 8
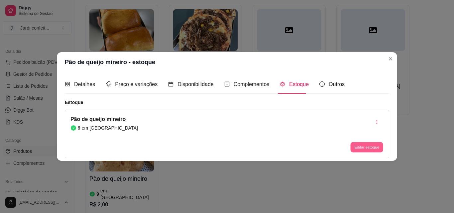
click at [356, 147] on button "Editar estoque" at bounding box center [366, 147] width 33 height 10
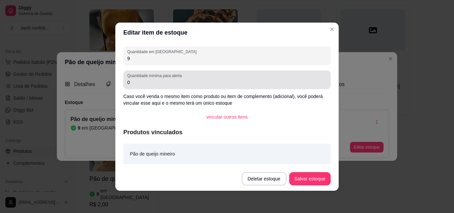
click at [295, 72] on div "Quantidade mínima para alerta 0" at bounding box center [226, 79] width 207 height 19
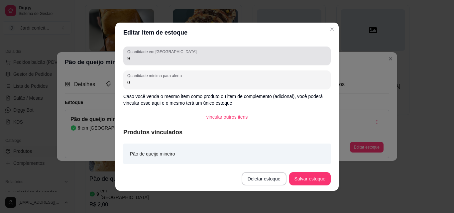
click at [290, 49] on div "9" at bounding box center [226, 55] width 199 height 13
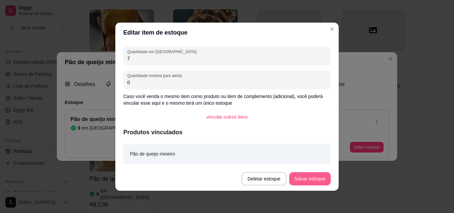
type input "7"
click at [307, 183] on button "Salvar estoque" at bounding box center [310, 178] width 42 height 13
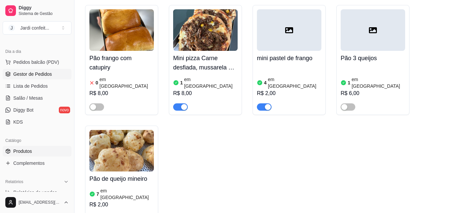
click at [45, 74] on span "Gestor de Pedidos" at bounding box center [32, 74] width 39 height 7
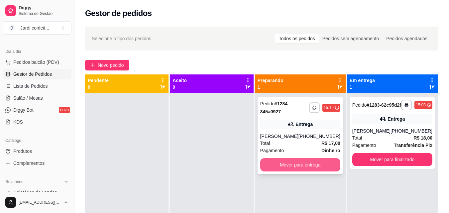
click at [280, 161] on button "Mover para entrega" at bounding box center [300, 164] width 80 height 13
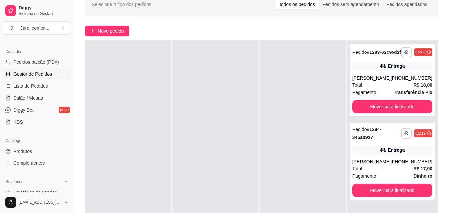
scroll to position [66, 0]
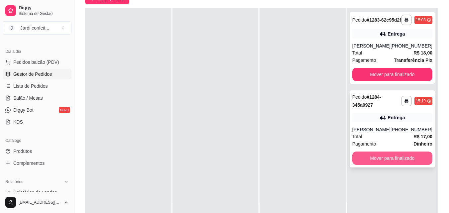
click at [403, 161] on button "Mover para finalizado" at bounding box center [392, 157] width 80 height 13
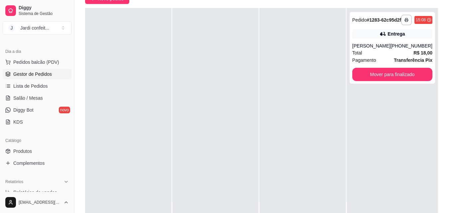
scroll to position [0, 0]
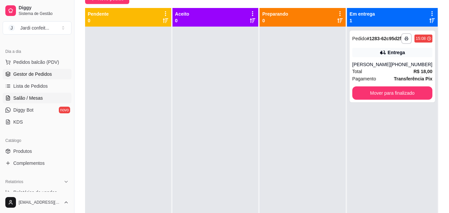
click at [43, 97] on link "Salão / Mesas" at bounding box center [37, 98] width 69 height 11
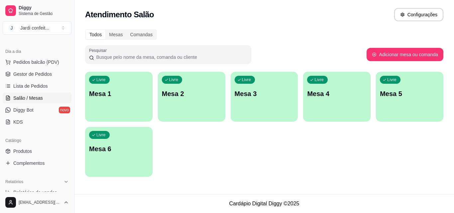
click at [118, 96] on p "Mesa 1" at bounding box center [118, 93] width 59 height 9
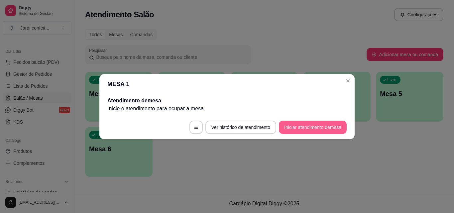
click at [324, 126] on button "Iniciar atendimento de mesa" at bounding box center [313, 127] width 68 height 13
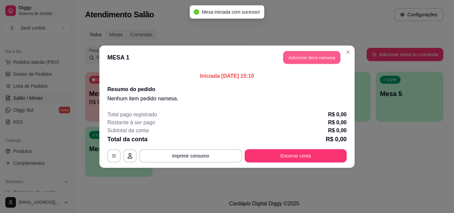
click at [319, 57] on button "Adicionar itens na mesa" at bounding box center [311, 57] width 57 height 13
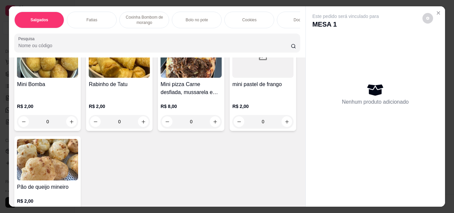
scroll to position [266, 0]
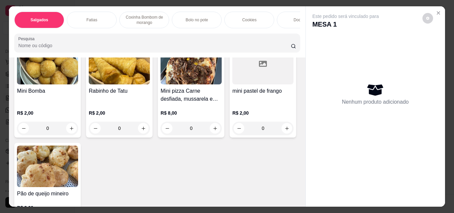
click at [284, 28] on icon "increase-product-quantity" at bounding box center [286, 25] width 5 height 5
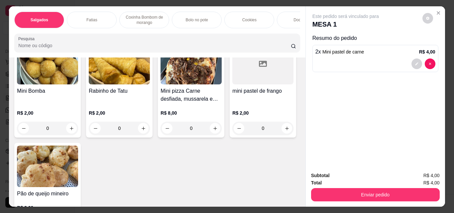
click at [284, 28] on icon "increase-product-quantity" at bounding box center [286, 25] width 5 height 5
type input "3"
click at [73, 127] on icon "increase-product-quantity" at bounding box center [71, 128] width 3 height 3
type input "1"
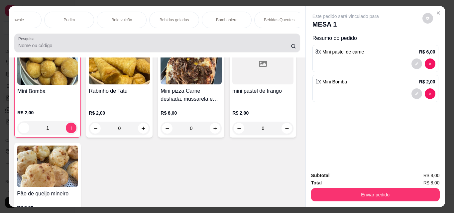
scroll to position [0, 338]
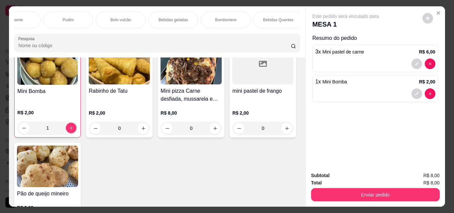
click at [167, 17] on p "Bebidas geladas" at bounding box center [173, 19] width 30 height 5
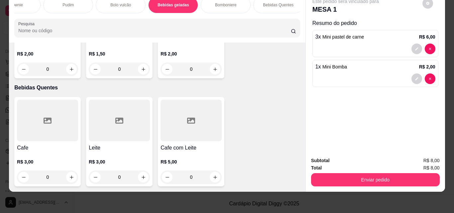
scroll to position [2334, 0]
type input "2"
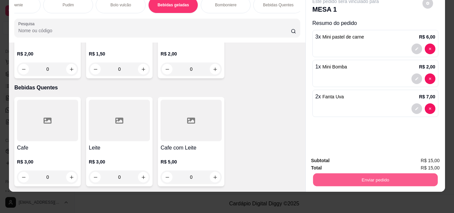
click at [346, 174] on button "Enviar pedido" at bounding box center [375, 179] width 125 height 13
click at [432, 161] on button "Enviar pedido" at bounding box center [422, 158] width 37 height 12
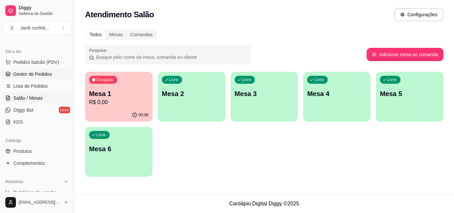
click at [29, 76] on span "Gestor de Pedidos" at bounding box center [32, 74] width 39 height 7
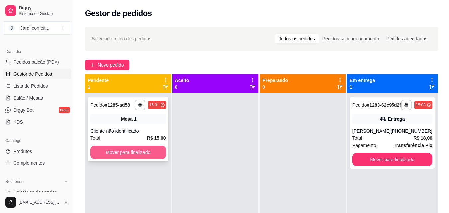
click at [142, 154] on button "Mover para finalizado" at bounding box center [127, 151] width 75 height 13
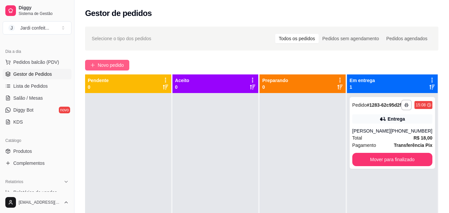
click at [120, 60] on button "Novo pedido" at bounding box center [107, 65] width 44 height 11
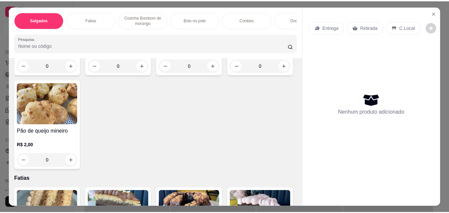
scroll to position [365, 0]
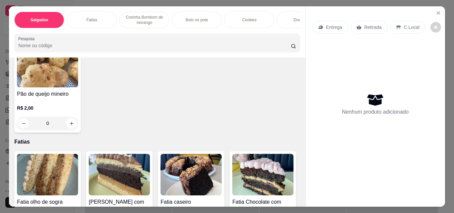
click at [210, 34] on button "increase-product-quantity" at bounding box center [215, 29] width 10 height 10
type input "1"
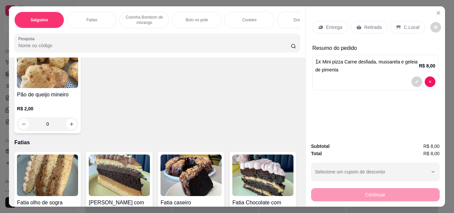
click at [371, 24] on p "Retirada" at bounding box center [373, 27] width 18 height 7
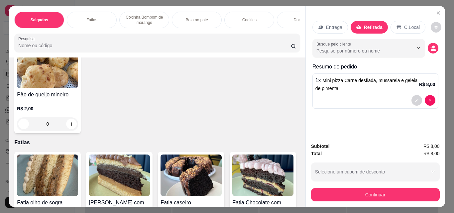
click at [376, 194] on button "Continuar" at bounding box center [375, 194] width 129 height 13
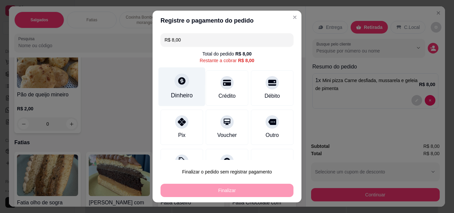
click at [187, 90] on div "Dinheiro" at bounding box center [181, 86] width 47 height 39
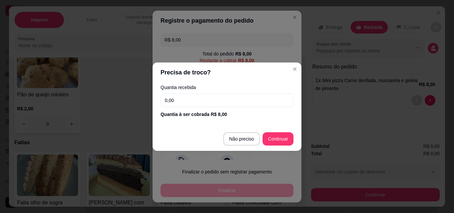
click at [203, 99] on input "0,00" at bounding box center [226, 100] width 133 height 13
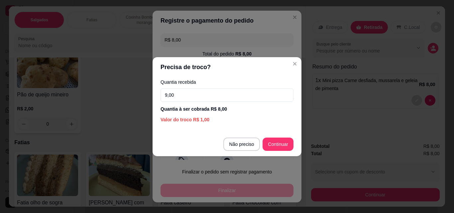
click at [205, 98] on input "9,00" at bounding box center [226, 94] width 133 height 13
type input "9,00"
type input "R$ 0,00"
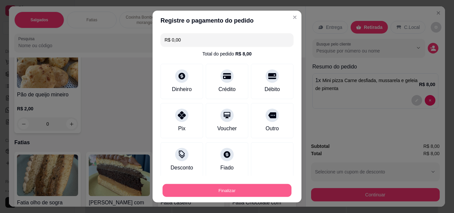
click at [263, 186] on button "Finalizar" at bounding box center [226, 190] width 129 height 13
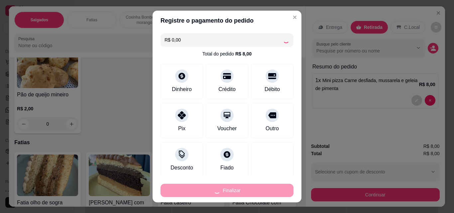
type input "0"
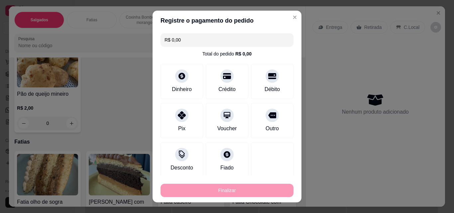
type input "-R$ 8,00"
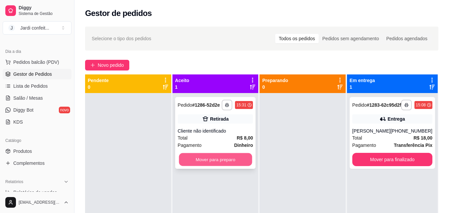
click at [231, 162] on button "Mover para preparo" at bounding box center [215, 159] width 73 height 13
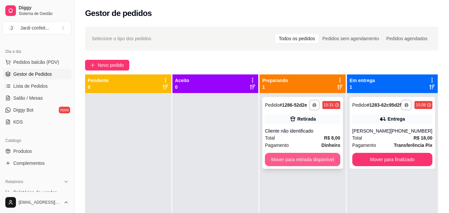
click at [283, 162] on button "Mover para retirada disponível" at bounding box center [302, 159] width 75 height 13
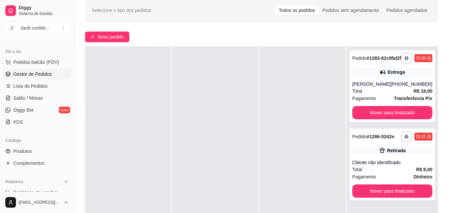
scroll to position [66, 0]
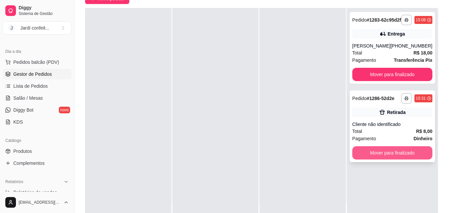
click at [409, 155] on button "Mover para finalizado" at bounding box center [392, 152] width 80 height 13
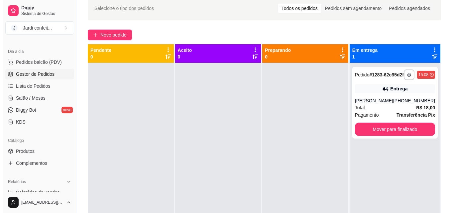
scroll to position [0, 0]
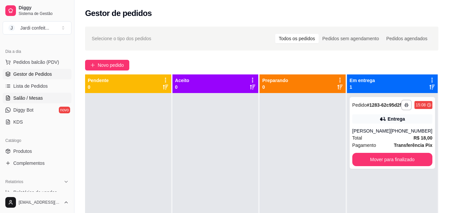
click at [41, 97] on span "Salão / Mesas" at bounding box center [28, 98] width 30 height 7
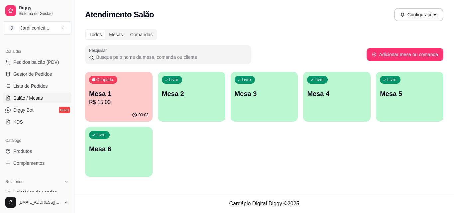
click at [101, 106] on p "R$ 15,00" at bounding box center [118, 102] width 59 height 8
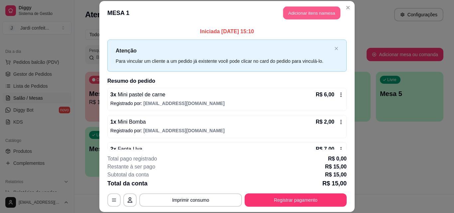
click at [321, 17] on button "Adicionar itens na mesa" at bounding box center [311, 13] width 57 height 13
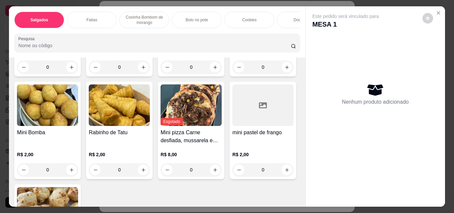
scroll to position [266, 0]
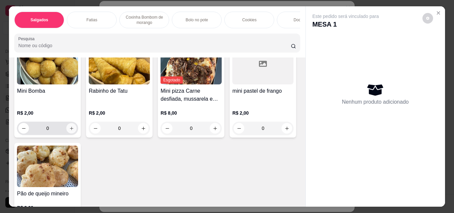
click at [74, 126] on icon "increase-product-quantity" at bounding box center [71, 128] width 5 height 5
type input "2"
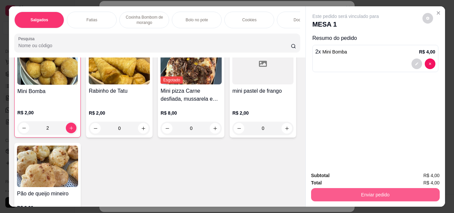
click at [346, 188] on button "Enviar pedido" at bounding box center [375, 194] width 129 height 13
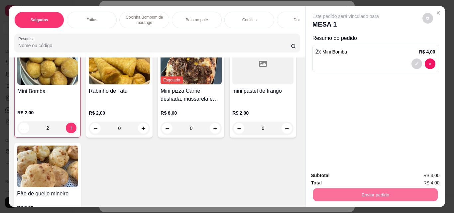
click at [424, 177] on button "Enviar pedido" at bounding box center [422, 175] width 38 height 13
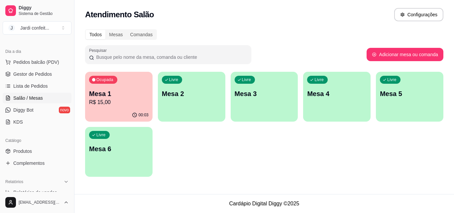
drag, startPoint x: 291, startPoint y: 183, endPoint x: 286, endPoint y: 180, distance: 5.1
drag, startPoint x: 286, startPoint y: 180, endPoint x: 358, endPoint y: 196, distance: 73.4
click at [358, 196] on footer "Cardápio Digital Diggy © 2025" at bounding box center [263, 203] width 379 height 19
click at [172, 183] on div "Todos Mesas Comandas Pesquisar Adicionar mesa ou comanda Ocupada Mesa 1 R$ 15,0…" at bounding box center [263, 104] width 379 height 159
click at [127, 105] on p "R$ 15,00" at bounding box center [118, 102] width 57 height 8
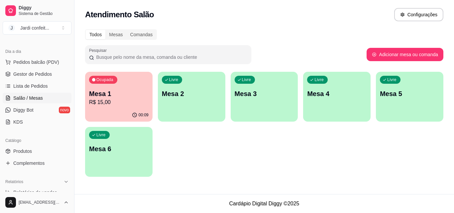
click at [145, 96] on p "Mesa 1" at bounding box center [118, 93] width 59 height 9
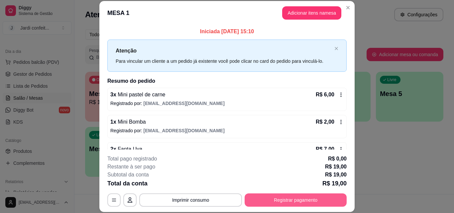
click at [289, 201] on button "Registrar pagamento" at bounding box center [295, 199] width 102 height 13
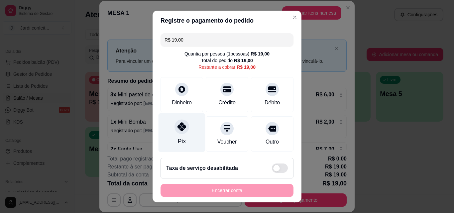
click at [177, 134] on div at bounding box center [181, 126] width 15 height 15
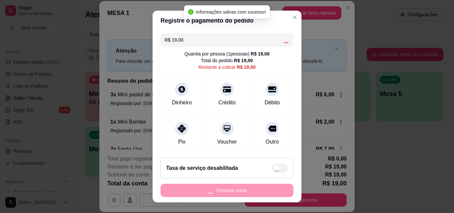
type input "R$ 0,00"
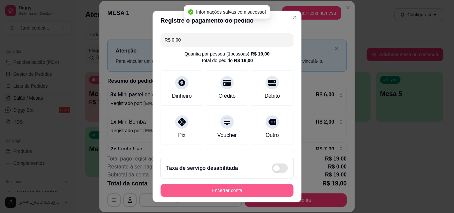
click at [248, 192] on button "Encerrar conta" at bounding box center [226, 190] width 133 height 13
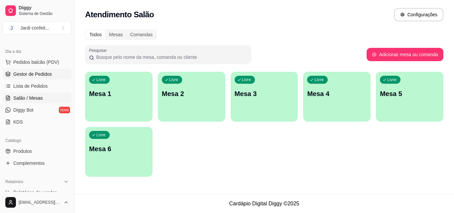
click at [34, 72] on span "Gestor de Pedidos" at bounding box center [32, 74] width 39 height 7
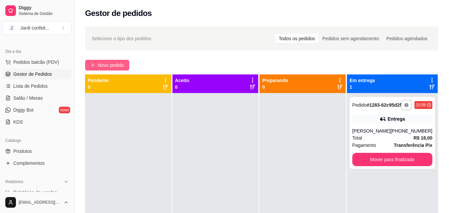
click at [118, 65] on span "Novo pedido" at bounding box center [111, 64] width 26 height 7
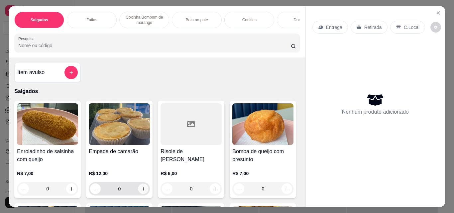
click at [145, 188] on button "increase-product-quantity" at bounding box center [143, 189] width 10 height 10
type input "1"
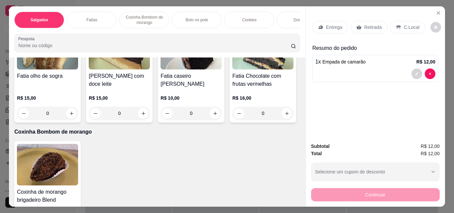
scroll to position [531, 0]
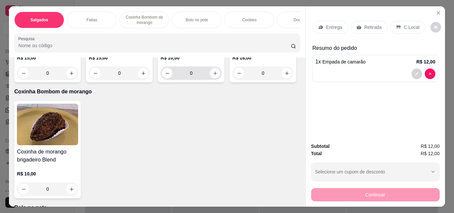
click at [213, 76] on icon "increase-product-quantity" at bounding box center [215, 73] width 5 height 5
type input "1"
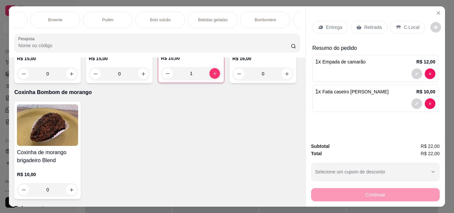
scroll to position [0, 342]
click at [174, 22] on div "Bebidas geladas" at bounding box center [170, 20] width 50 height 17
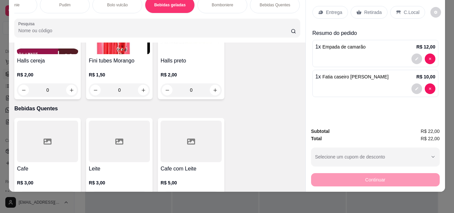
scroll to position [2234, 0]
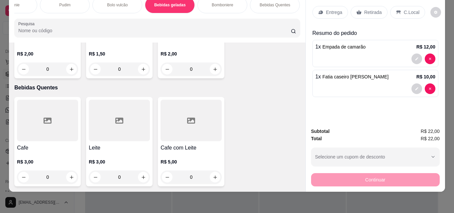
type input "1"
click at [364, 9] on p "Retirada" at bounding box center [373, 12] width 18 height 7
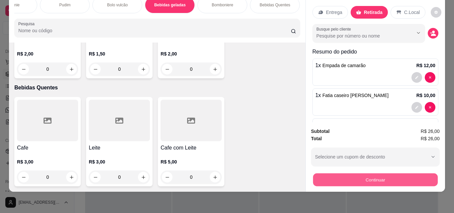
click at [389, 177] on button "Continuar" at bounding box center [375, 179] width 125 height 13
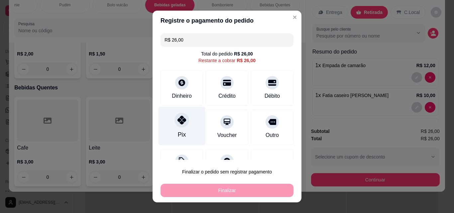
click at [184, 127] on div "Pix" at bounding box center [181, 126] width 47 height 39
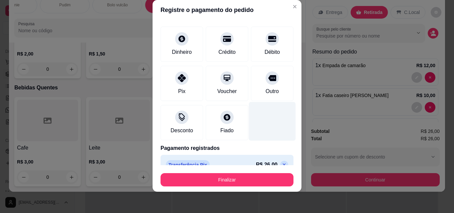
scroll to position [39, 0]
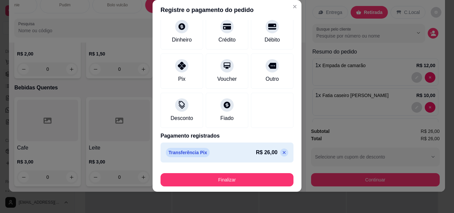
click at [281, 154] on icon at bounding box center [283, 152] width 5 height 5
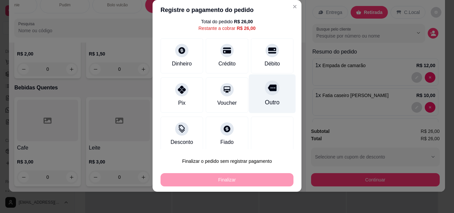
scroll to position [27, 0]
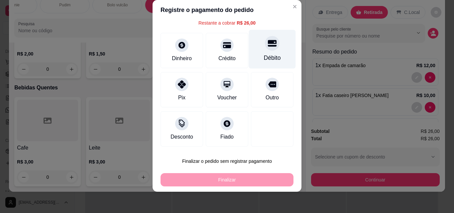
click at [264, 57] on div "Débito" at bounding box center [272, 57] width 17 height 9
type input "R$ 0,00"
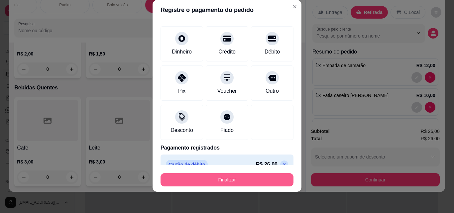
click at [260, 175] on button "Finalizar" at bounding box center [226, 179] width 133 height 13
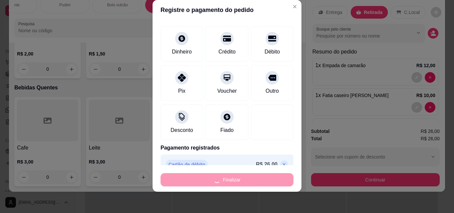
type input "0"
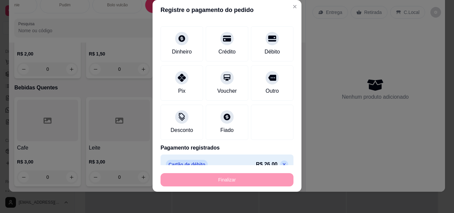
type input "-R$ 26,00"
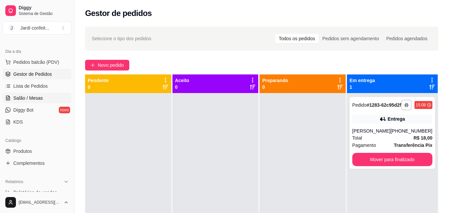
click at [26, 99] on span "Salão / Mesas" at bounding box center [28, 98] width 30 height 7
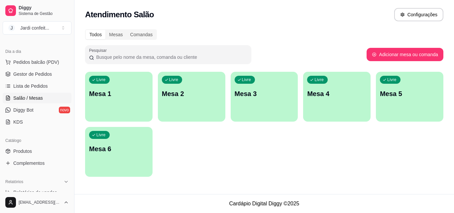
click at [102, 102] on div "Livre Mesa 1" at bounding box center [118, 93] width 67 height 42
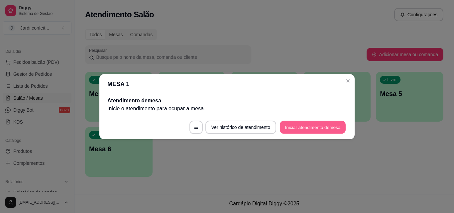
click at [316, 127] on button "Iniciar atendimento de mesa" at bounding box center [313, 127] width 66 height 13
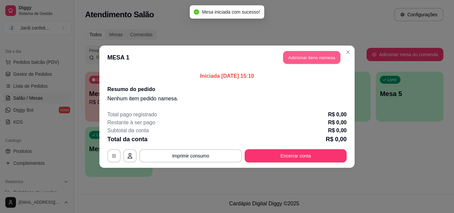
click at [308, 60] on button "Adicionar itens na mesa" at bounding box center [311, 57] width 57 height 13
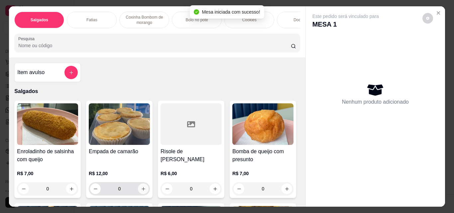
click at [145, 191] on button "increase-product-quantity" at bounding box center [143, 188] width 11 height 11
type input "1"
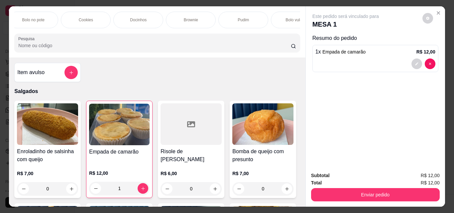
scroll to position [0, 342]
click at [170, 18] on p "Bebidas geladas" at bounding box center [170, 19] width 30 height 5
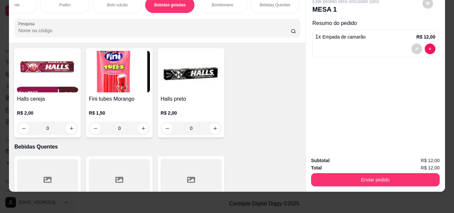
scroll to position [2267, 0]
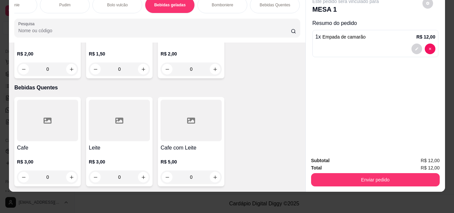
type input "1"
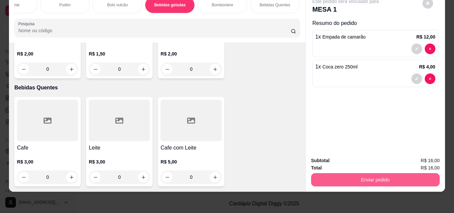
click at [354, 178] on button "Enviar pedido" at bounding box center [375, 179] width 129 height 13
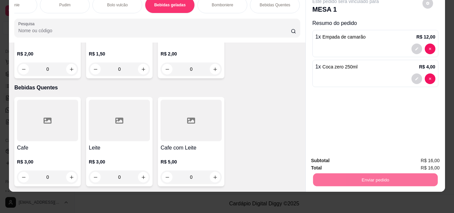
click at [411, 157] on button "Enviar pedido" at bounding box center [422, 158] width 38 height 13
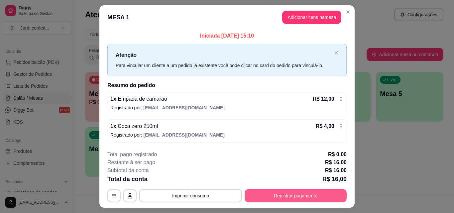
click at [319, 199] on button "Registrar pagamento" at bounding box center [295, 195] width 102 height 13
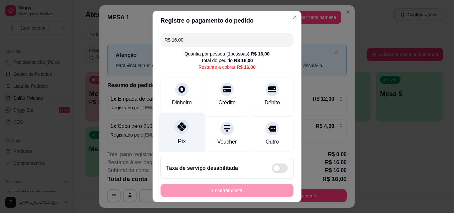
click at [187, 138] on div "Pix" at bounding box center [181, 132] width 47 height 39
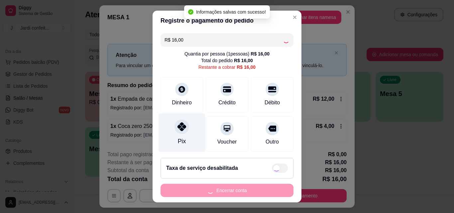
type input "R$ 0,00"
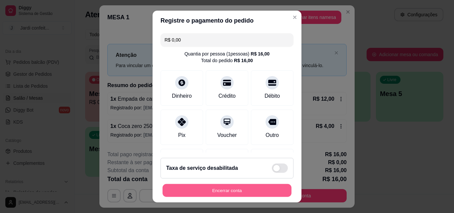
click at [240, 191] on button "Encerrar conta" at bounding box center [226, 190] width 129 height 13
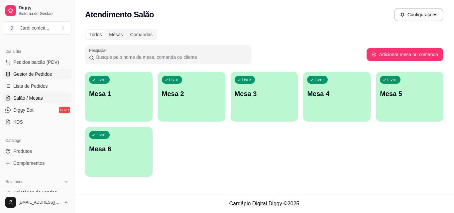
click at [18, 77] on span "Gestor de Pedidos" at bounding box center [32, 74] width 39 height 7
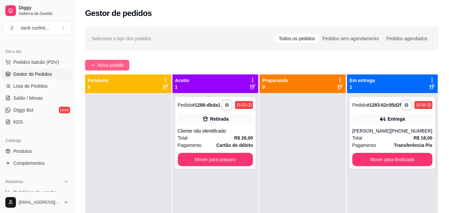
click at [127, 67] on button "Novo pedido" at bounding box center [107, 65] width 44 height 11
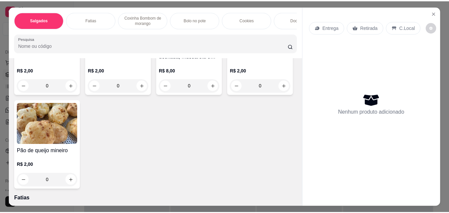
scroll to position [332, 0]
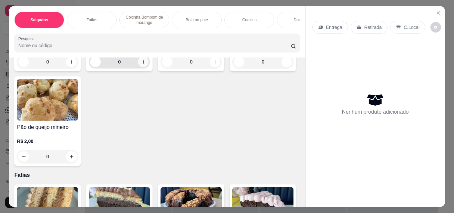
click at [138, 67] on button "increase-product-quantity" at bounding box center [143, 61] width 11 height 11
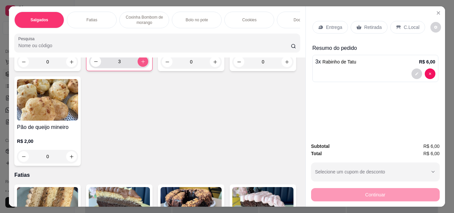
click at [138, 67] on button "increase-product-quantity" at bounding box center [143, 61] width 11 height 11
type input "4"
click at [360, 26] on div "Retirada" at bounding box center [368, 27] width 37 height 13
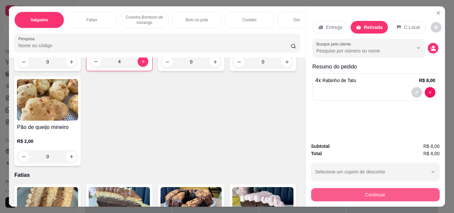
click at [402, 192] on button "Continuar" at bounding box center [375, 194] width 129 height 13
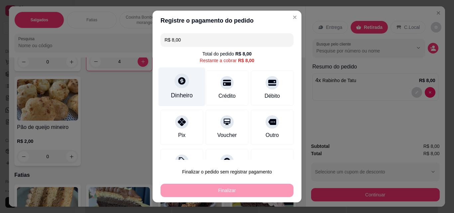
click at [175, 96] on div "Dinheiro" at bounding box center [182, 95] width 22 height 9
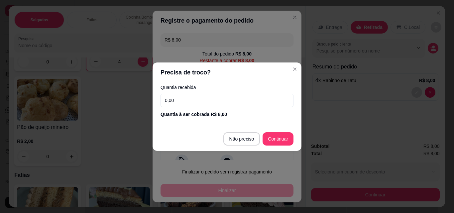
click at [223, 104] on input "0,00" at bounding box center [226, 100] width 133 height 13
type input "8,00"
type input "R$ 0,00"
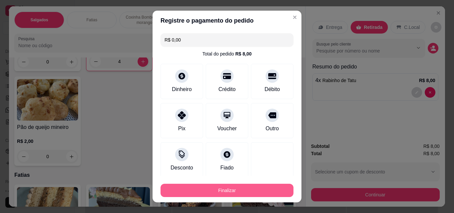
click at [260, 194] on button "Finalizar" at bounding box center [226, 190] width 133 height 13
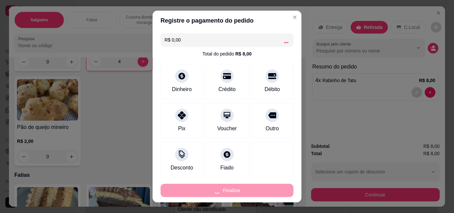
type input "0"
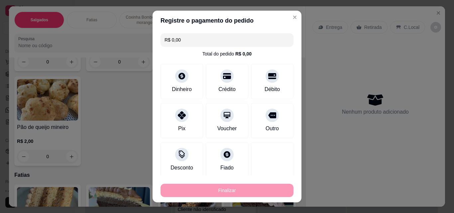
type input "-R$ 8,00"
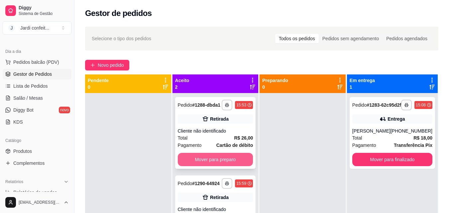
click at [234, 159] on button "Mover para preparo" at bounding box center [215, 159] width 75 height 13
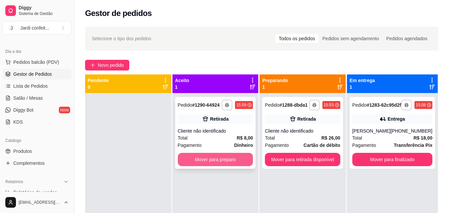
click at [239, 159] on button "Mover para preparo" at bounding box center [215, 159] width 75 height 13
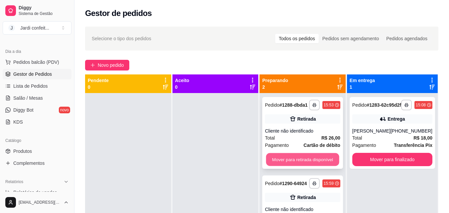
click at [297, 160] on button "Mover para retirada disponível" at bounding box center [302, 159] width 73 height 13
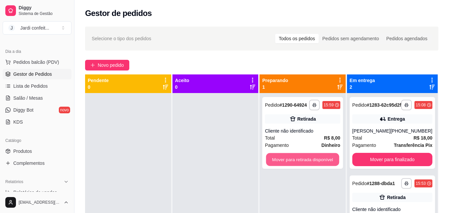
click at [297, 160] on button "Mover para retirada disponível" at bounding box center [302, 159] width 73 height 13
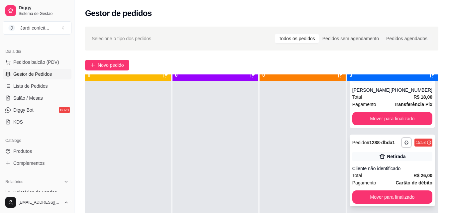
scroll to position [19, 0]
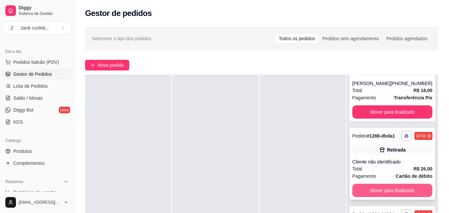
click at [376, 184] on button "Mover para finalizado" at bounding box center [392, 190] width 80 height 13
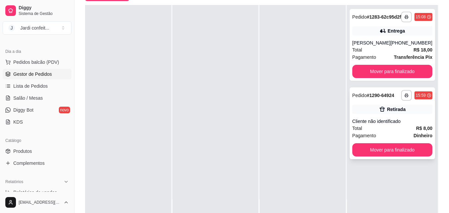
scroll to position [100, 0]
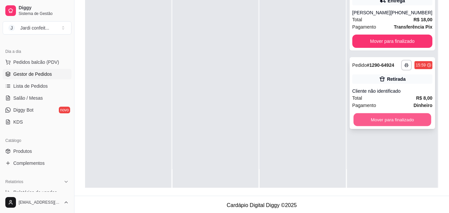
click at [387, 126] on button "Mover para finalizado" at bounding box center [392, 119] width 78 height 13
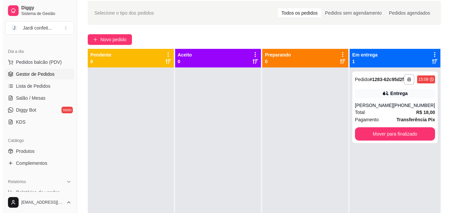
scroll to position [0, 0]
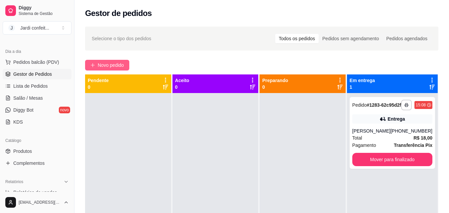
click at [111, 64] on span "Novo pedido" at bounding box center [111, 64] width 26 height 7
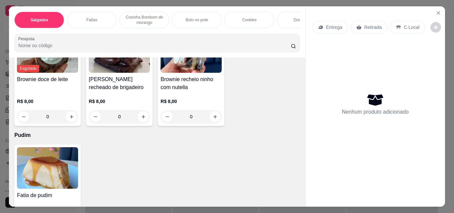
scroll to position [1295, 0]
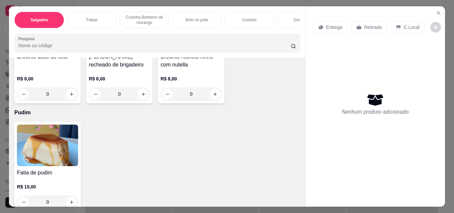
type input "1"
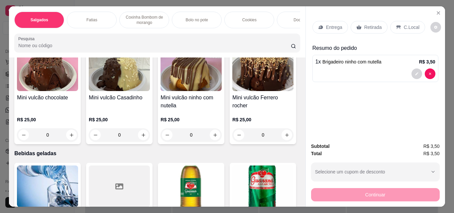
scroll to position [1462, 0]
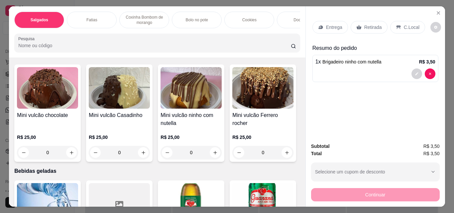
type input "1"
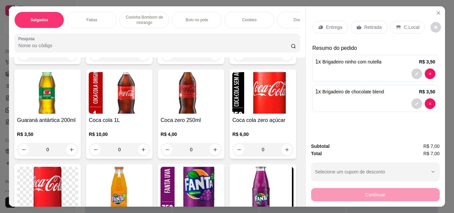
scroll to position [1727, 0]
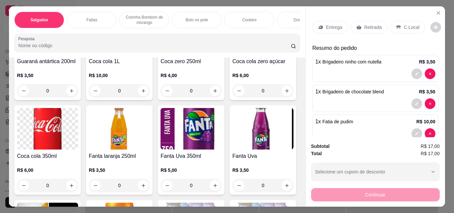
type input "1"
click at [331, 26] on p "Entrega" at bounding box center [334, 27] width 16 height 7
click at [364, 24] on p "Retirada" at bounding box center [373, 27] width 18 height 7
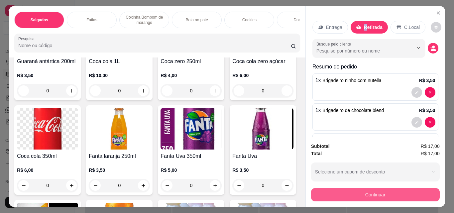
click at [338, 189] on button "Continuar" at bounding box center [375, 194] width 129 height 13
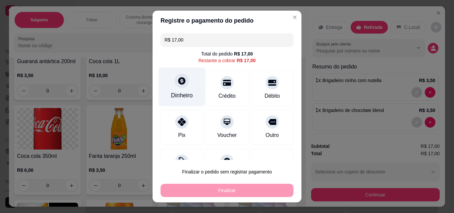
click at [186, 100] on div "Dinheiro" at bounding box center [182, 95] width 22 height 9
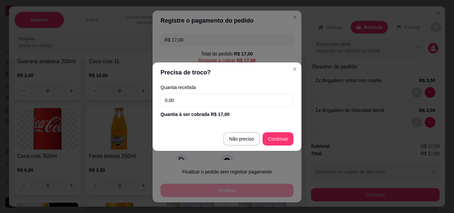
click at [199, 106] on input "0,00" at bounding box center [226, 100] width 133 height 13
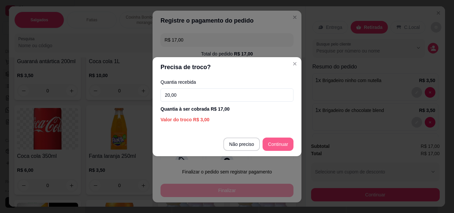
type input "20,00"
type input "R$ 0,00"
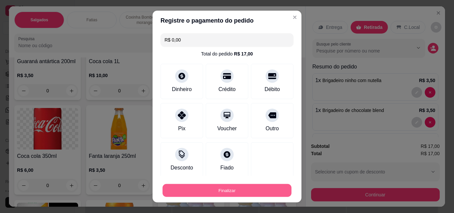
click at [260, 184] on button "Finalizar" at bounding box center [226, 190] width 129 height 13
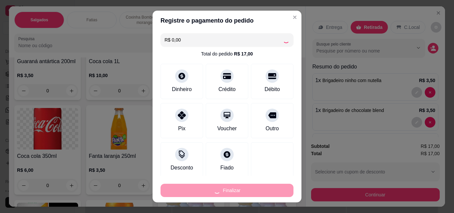
type input "0"
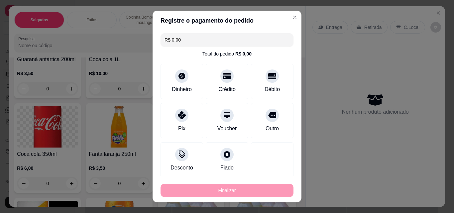
type input "-R$ 17,00"
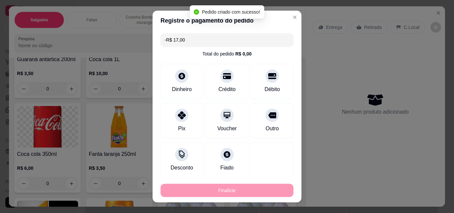
scroll to position [1726, 0]
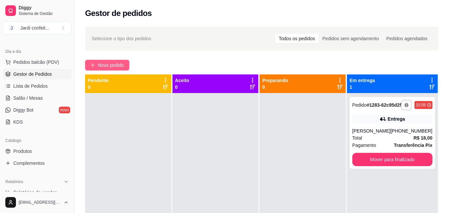
click at [112, 66] on span "Novo pedido" at bounding box center [111, 64] width 26 height 7
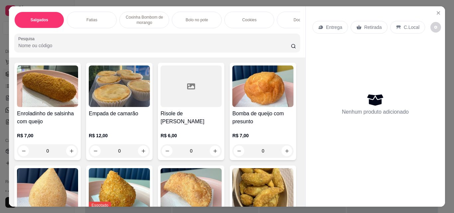
scroll to position [33, 0]
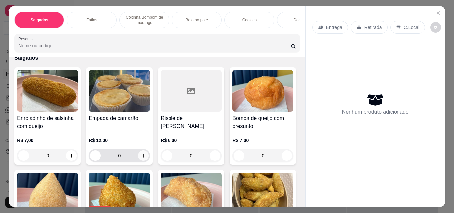
click at [142, 158] on icon "increase-product-quantity" at bounding box center [143, 155] width 5 height 5
type input "1"
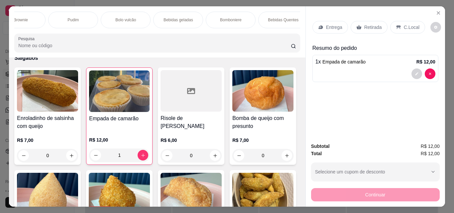
scroll to position [0, 335]
click at [184, 13] on div "Bebidas geladas" at bounding box center [176, 20] width 50 height 17
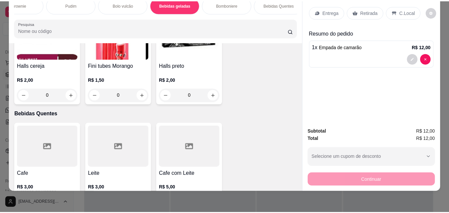
scroll to position [2234, 0]
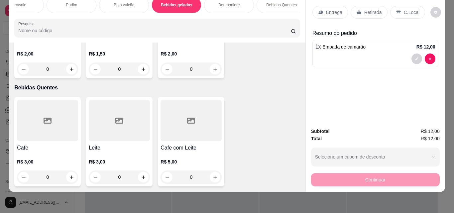
type input "1"
click at [364, 9] on p "Retirada" at bounding box center [373, 12] width 18 height 7
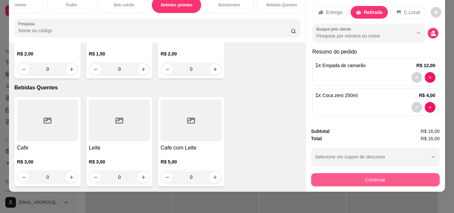
click at [361, 176] on button "Continuar" at bounding box center [375, 179] width 129 height 13
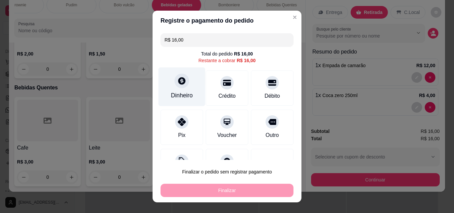
click at [184, 91] on div "Dinheiro" at bounding box center [181, 86] width 47 height 39
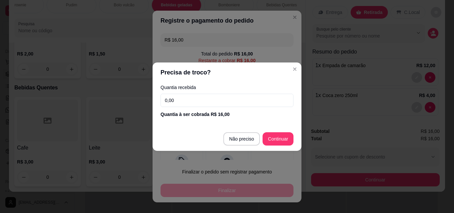
click at [230, 99] on input "0,00" at bounding box center [226, 100] width 133 height 13
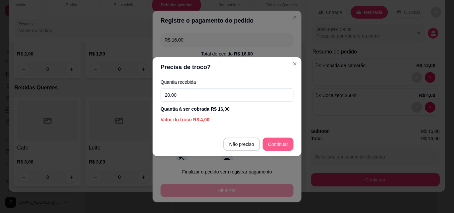
type input "20,00"
type input "R$ 0,00"
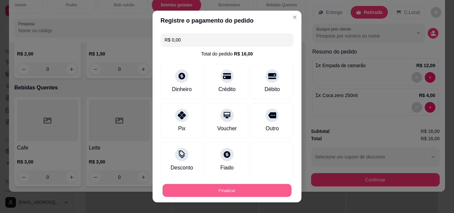
click at [275, 191] on button "Finalizar" at bounding box center [226, 190] width 129 height 13
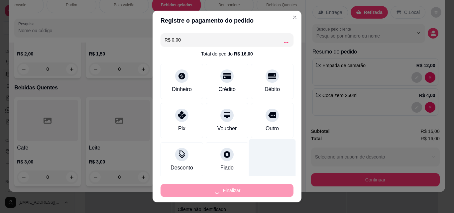
type input "0"
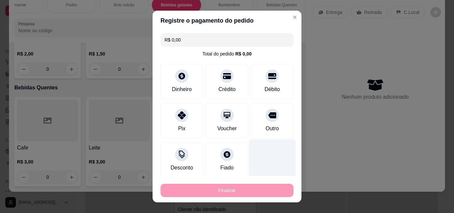
type input "-R$ 16,00"
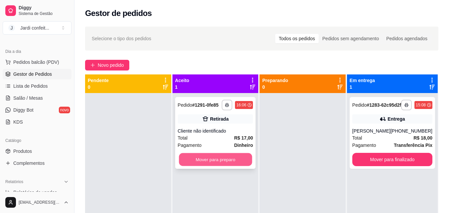
click at [212, 156] on button "Mover para preparo" at bounding box center [215, 159] width 73 height 13
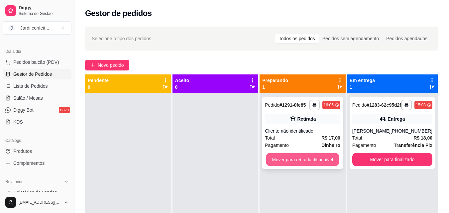
click at [299, 157] on button "Mover para retirada disponível" at bounding box center [302, 159] width 73 height 13
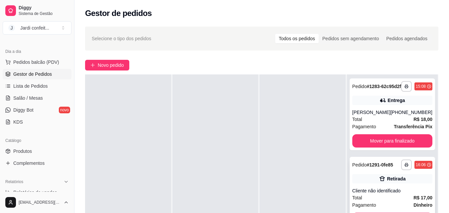
scroll to position [66, 0]
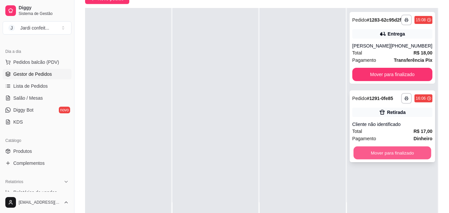
click at [397, 159] on button "Mover para finalizado" at bounding box center [392, 152] width 78 height 13
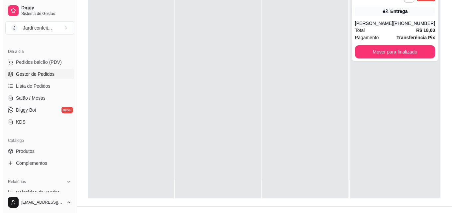
scroll to position [101, 0]
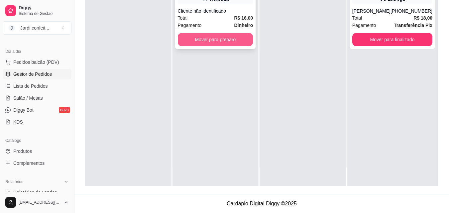
click at [230, 36] on button "Mover para preparo" at bounding box center [215, 39] width 75 height 13
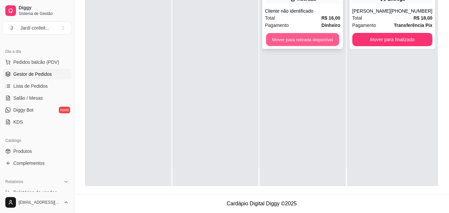
click at [299, 41] on button "Mover para retirada disponível" at bounding box center [302, 39] width 73 height 13
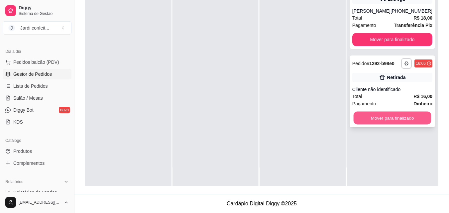
click at [404, 125] on button "Mover para finalizado" at bounding box center [392, 118] width 78 height 13
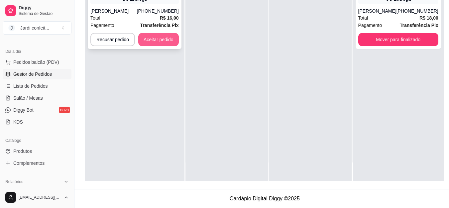
click at [165, 32] on div "**********" at bounding box center [135, 13] width 94 height 72
click at [152, 41] on button "Aceitar pedido" at bounding box center [158, 39] width 41 height 13
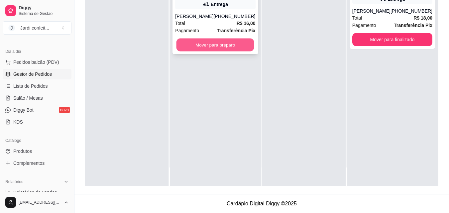
click at [210, 46] on button "Mover para preparo" at bounding box center [215, 45] width 78 height 13
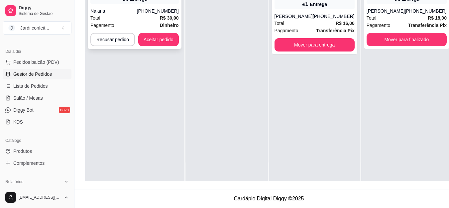
click at [169, 24] on strong "Dinheiro" at bounding box center [169, 25] width 19 height 5
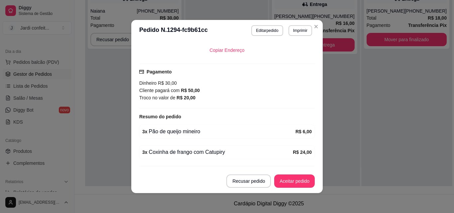
scroll to position [171, 0]
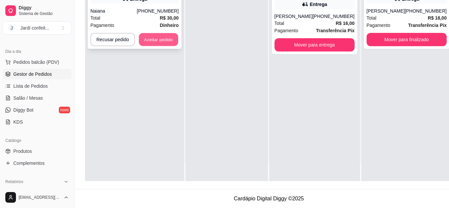
click at [157, 41] on button "Aceitar pedido" at bounding box center [158, 39] width 39 height 13
click at [163, 41] on button "Aceitar pedido" at bounding box center [158, 39] width 41 height 13
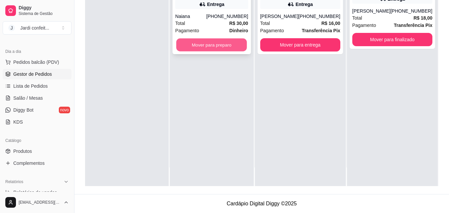
click at [222, 46] on button "Mover para preparo" at bounding box center [211, 45] width 71 height 13
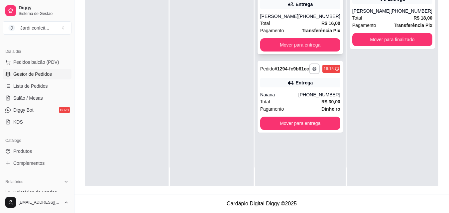
click at [299, 29] on div "Pagamento Transferência Pix" at bounding box center [300, 30] width 80 height 7
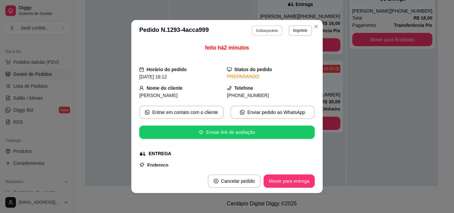
click at [262, 30] on button "Editar pedido" at bounding box center [267, 30] width 31 height 10
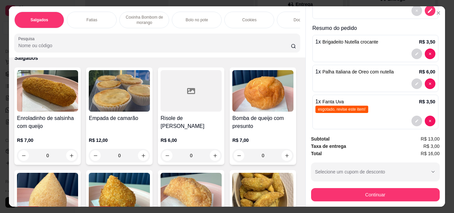
scroll to position [100, 0]
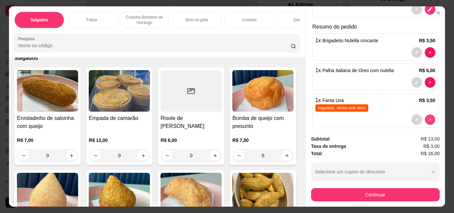
type input "0"
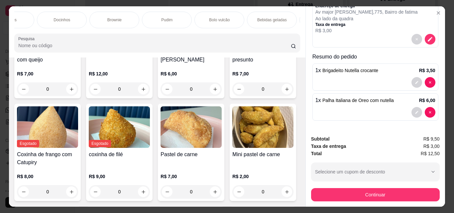
scroll to position [0, 340]
click at [168, 17] on p "Bebidas geladas" at bounding box center [172, 19] width 30 height 5
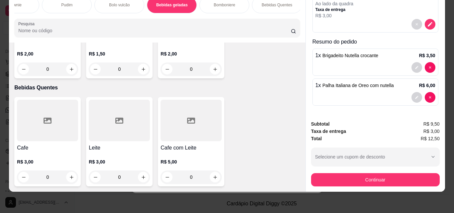
scroll to position [2335, 0]
type input "1"
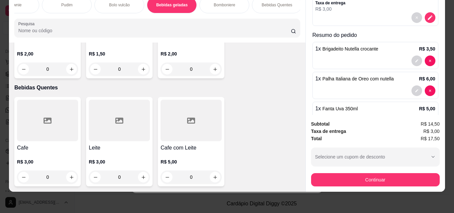
scroll to position [100, 0]
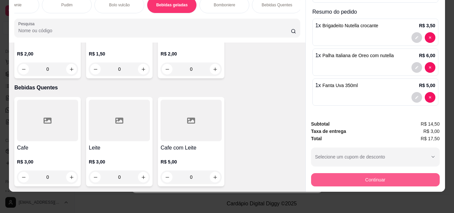
click at [354, 176] on button "Continuar" at bounding box center [375, 179] width 129 height 13
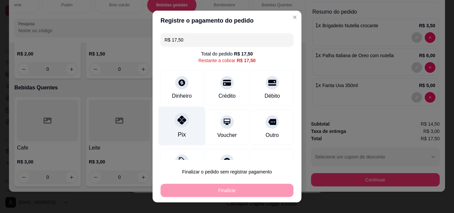
click at [174, 123] on div at bounding box center [181, 120] width 15 height 15
type input "R$ 0,00"
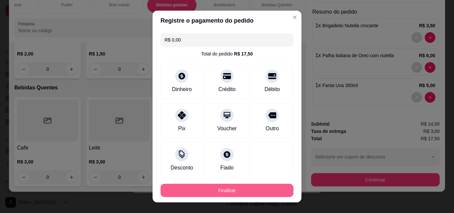
click at [259, 186] on button "Finalizar" at bounding box center [226, 190] width 133 height 13
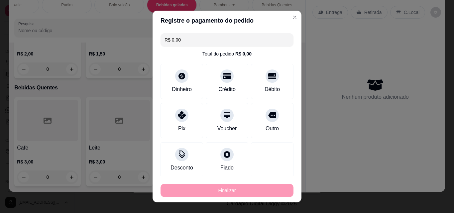
type input "0"
type input "-R$ 17,50"
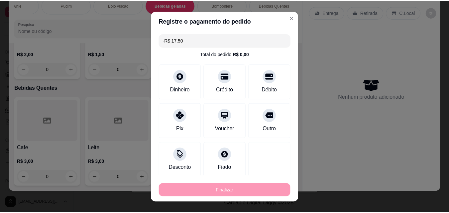
scroll to position [2333, 0]
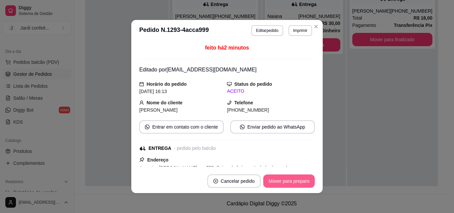
click at [298, 187] on button "Mover para preparo" at bounding box center [288, 180] width 51 height 13
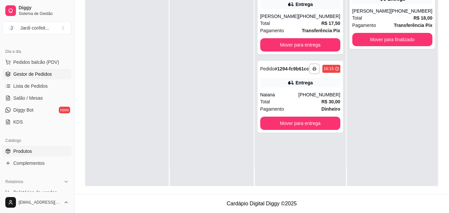
click at [42, 152] on link "Produtos" at bounding box center [37, 151] width 69 height 11
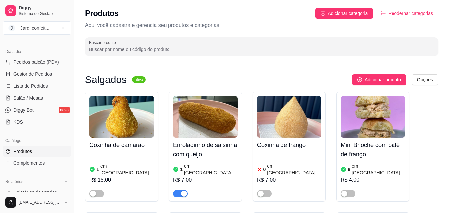
click at [173, 48] on input "Buscar produto" at bounding box center [261, 49] width 345 height 7
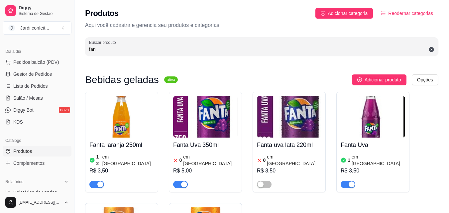
type input "fan"
click at [180, 181] on span "button" at bounding box center [180, 184] width 15 height 7
click at [351, 181] on div "button" at bounding box center [351, 184] width 6 height 6
click at [37, 70] on link "Gestor de Pedidos" at bounding box center [37, 74] width 69 height 11
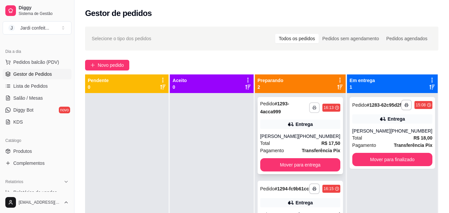
click at [313, 107] on icon "button" at bounding box center [314, 108] width 4 height 4
click at [308, 128] on button "Impressora" at bounding box center [296, 131] width 48 height 11
click at [321, 160] on button "Mover para entrega" at bounding box center [300, 164] width 80 height 13
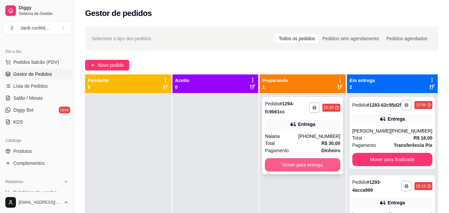
click at [321, 163] on button "Mover para entrega" at bounding box center [302, 164] width 75 height 13
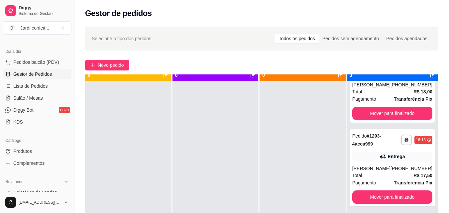
scroll to position [19, 0]
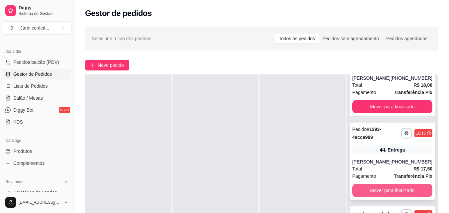
click at [412, 185] on button "Mover para finalizado" at bounding box center [392, 190] width 80 height 13
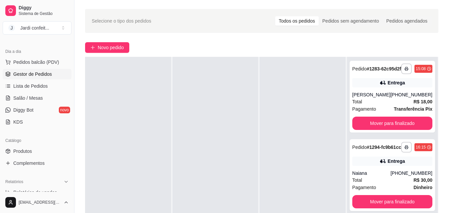
scroll to position [33, 0]
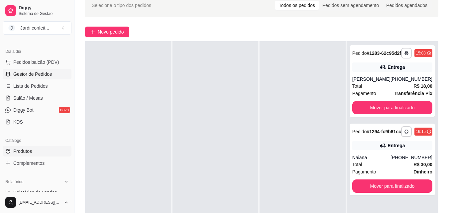
click at [29, 146] on link "Produtos" at bounding box center [37, 151] width 69 height 11
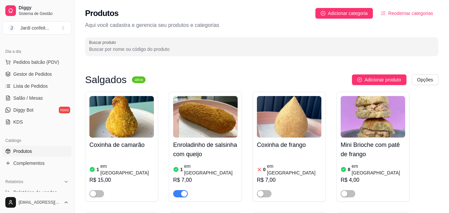
click at [162, 47] on input "Buscar produto" at bounding box center [261, 49] width 345 height 7
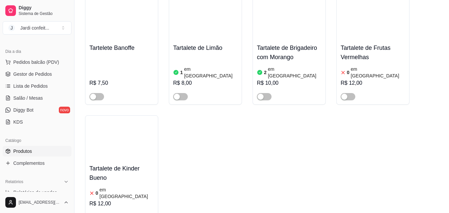
scroll to position [64, 0]
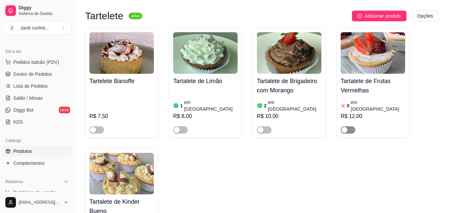
type input "tar"
click at [346, 127] on div "button" at bounding box center [344, 130] width 6 height 6
click at [352, 101] on article "em [GEOGRAPHIC_DATA]" at bounding box center [377, 105] width 54 height 13
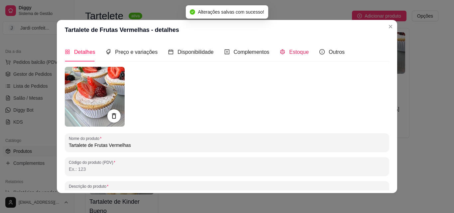
click at [294, 50] on span "Estoque" at bounding box center [299, 52] width 20 height 6
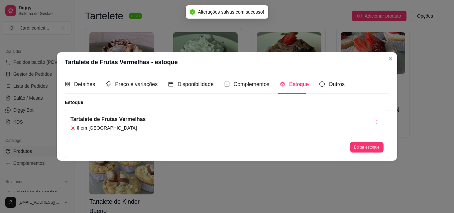
click at [368, 154] on div "Tartalete de Frutas Vermelhas 0 em estoque Editar estoque" at bounding box center [227, 134] width 324 height 48
click at [366, 141] on div "Editar estoque" at bounding box center [367, 133] width 34 height 37
click at [364, 147] on button "Editar estoque" at bounding box center [366, 147] width 33 height 10
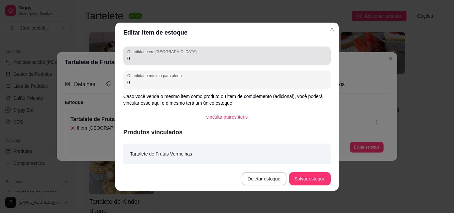
click at [224, 59] on input "0" at bounding box center [226, 58] width 199 height 7
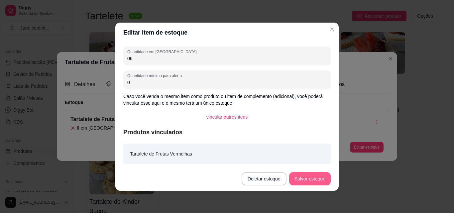
type input "06"
click at [298, 175] on button "Salvar estoque" at bounding box center [309, 178] width 41 height 13
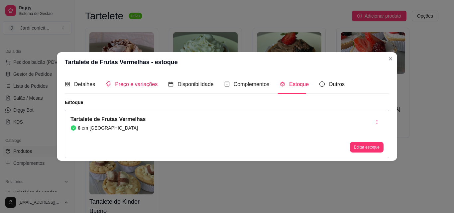
click at [135, 88] on div "Preço e variações" at bounding box center [132, 84] width 52 height 8
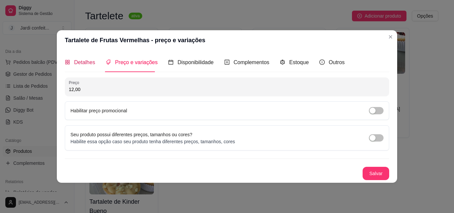
click at [91, 64] on span "Detalhes" at bounding box center [84, 62] width 21 height 6
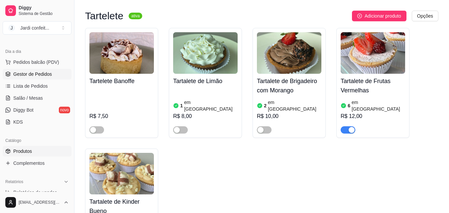
click at [35, 75] on span "Gestor de Pedidos" at bounding box center [32, 74] width 39 height 7
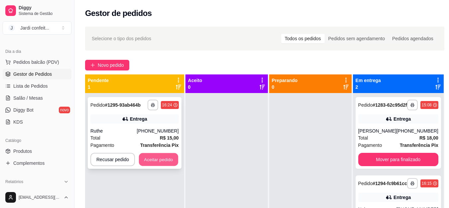
click at [157, 160] on button "Aceitar pedido" at bounding box center [158, 159] width 39 height 13
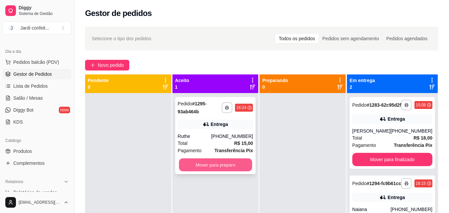
click at [211, 164] on button "Mover para preparo" at bounding box center [215, 164] width 73 height 13
click at [231, 178] on div "**********" at bounding box center [215, 199] width 86 height 213
click at [235, 167] on button "Mover para preparo" at bounding box center [215, 164] width 75 height 13
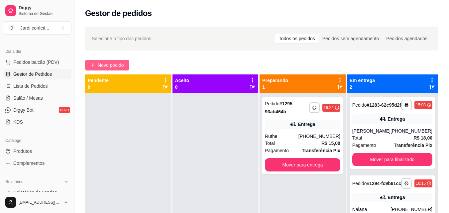
click at [91, 61] on button "Novo pedido" at bounding box center [107, 65] width 44 height 11
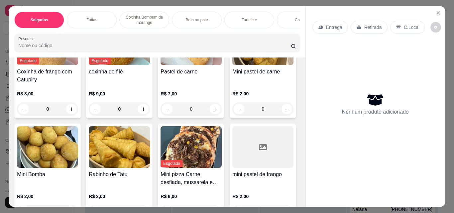
scroll to position [233, 0]
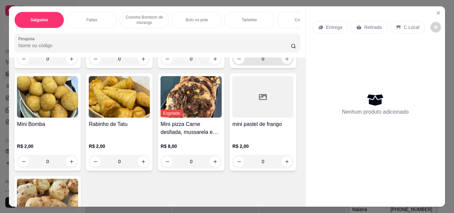
click at [284, 61] on icon "increase-product-quantity" at bounding box center [286, 58] width 5 height 5
type input "1"
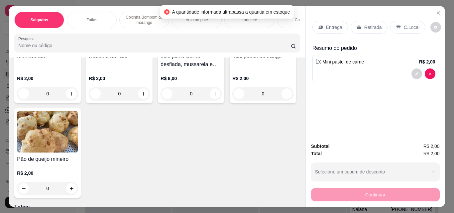
scroll to position [365, 0]
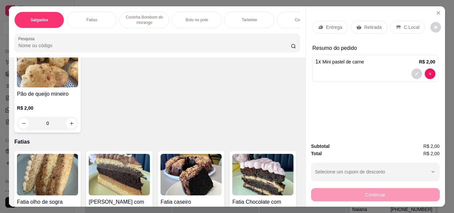
click at [281, 34] on button "increase-product-quantity" at bounding box center [286, 28] width 11 height 11
type input "1"
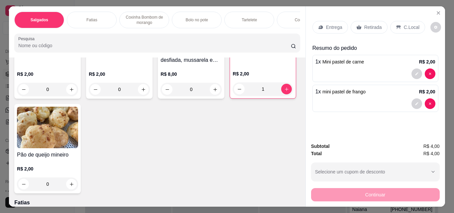
scroll to position [332, 0]
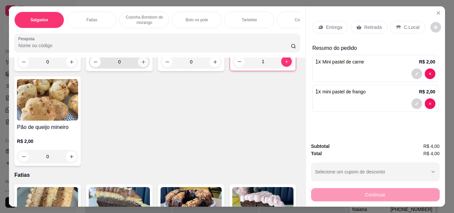
click at [141, 64] on icon "increase-product-quantity" at bounding box center [143, 61] width 5 height 5
type input "1"
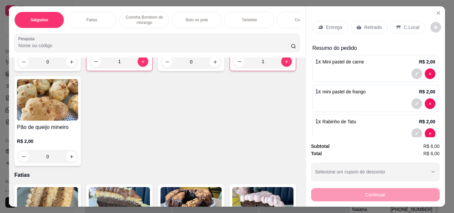
click at [358, 24] on div "Retirada" at bounding box center [368, 27] width 37 height 13
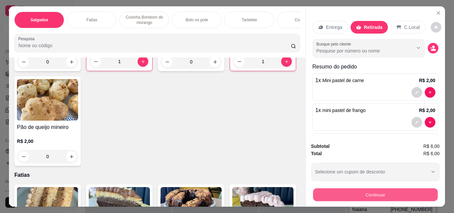
click at [329, 189] on button "Continuar" at bounding box center [375, 194] width 125 height 13
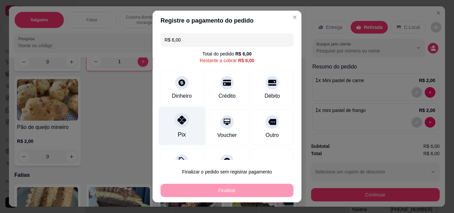
click at [186, 125] on div "Pix" at bounding box center [181, 126] width 47 height 39
type input "R$ 0,00"
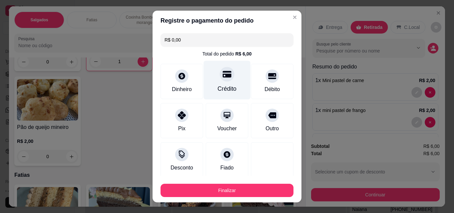
click at [230, 73] on div "Crédito" at bounding box center [227, 80] width 47 height 39
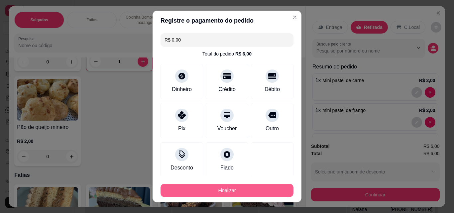
click at [234, 193] on button "Finalizar" at bounding box center [226, 190] width 133 height 13
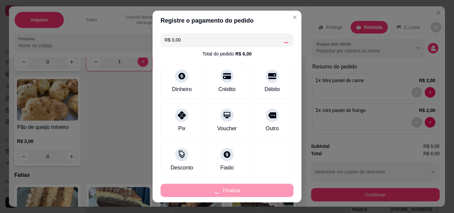
type input "0"
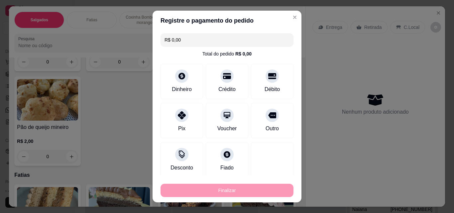
type input "-R$ 6,00"
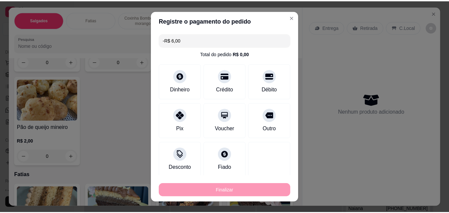
scroll to position [331, 0]
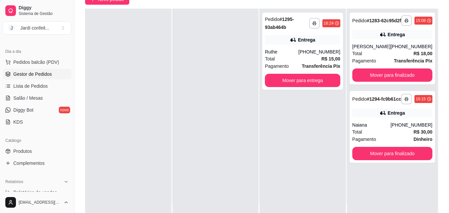
scroll to position [66, 0]
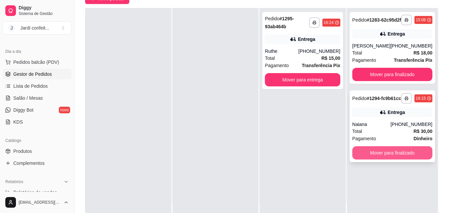
click at [389, 159] on button "Mover para finalizado" at bounding box center [392, 152] width 80 height 13
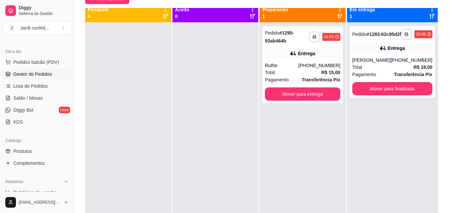
scroll to position [0, 0]
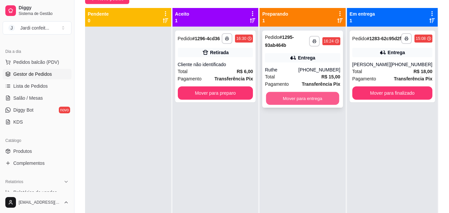
click at [308, 99] on button "Mover para entrega" at bounding box center [302, 98] width 73 height 13
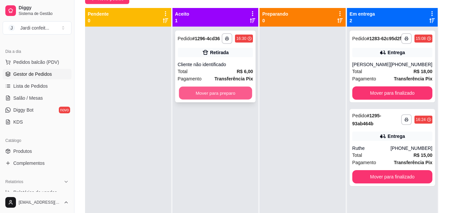
click at [250, 95] on button "Mover para preparo" at bounding box center [215, 93] width 73 height 13
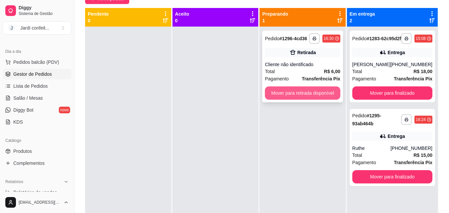
click at [293, 99] on button "Mover para retirada disponível" at bounding box center [302, 92] width 75 height 13
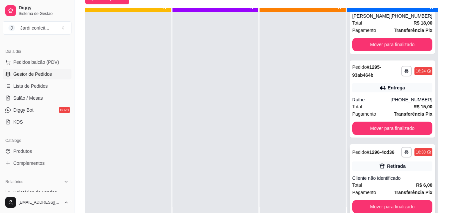
scroll to position [19, 0]
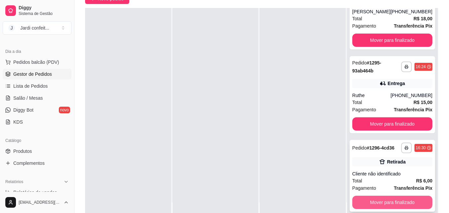
click at [398, 199] on button "Mover para finalizado" at bounding box center [392, 202] width 80 height 13
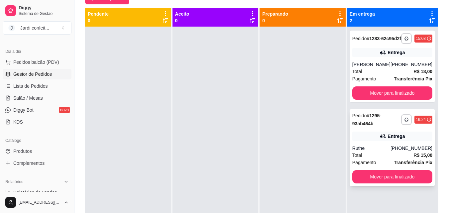
scroll to position [0, 0]
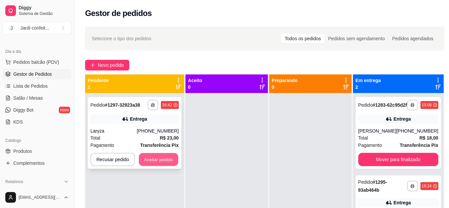
click at [162, 159] on button "Aceitar pedido" at bounding box center [158, 159] width 39 height 13
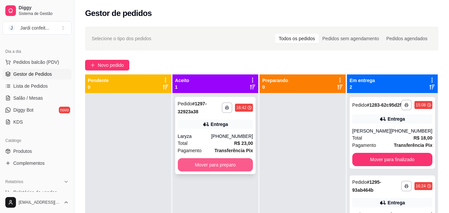
click at [201, 167] on button "Mover para preparo" at bounding box center [215, 164] width 75 height 13
click at [201, 168] on button "Mover para preparo" at bounding box center [215, 164] width 73 height 13
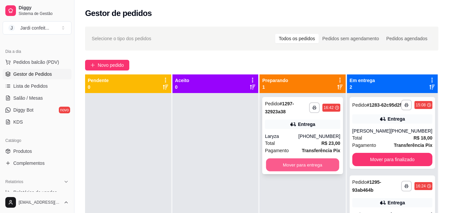
click at [308, 164] on button "Mover para entrega" at bounding box center [302, 164] width 73 height 13
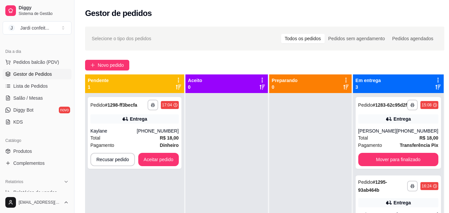
click at [265, 158] on div at bounding box center [226, 199] width 82 height 213
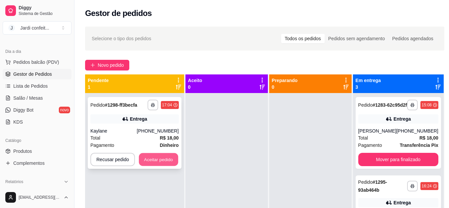
click at [162, 161] on button "Aceitar pedido" at bounding box center [158, 159] width 39 height 13
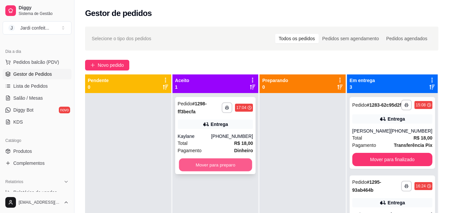
click at [215, 165] on button "Mover para preparo" at bounding box center [215, 164] width 73 height 13
click at [217, 164] on button "Mover para preparo" at bounding box center [215, 164] width 75 height 13
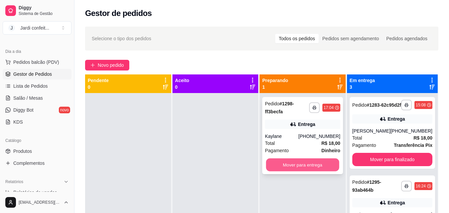
click at [289, 162] on button "Mover para entrega" at bounding box center [302, 164] width 73 height 13
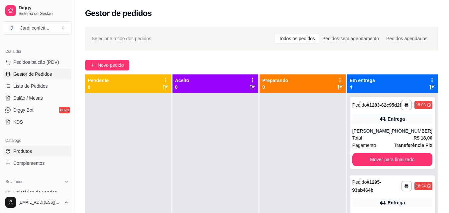
click at [37, 147] on link "Produtos" at bounding box center [37, 151] width 69 height 11
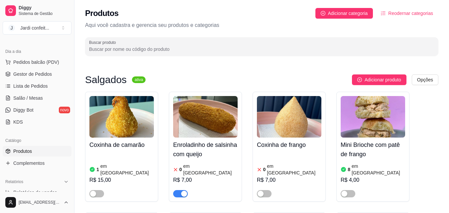
scroll to position [133, 0]
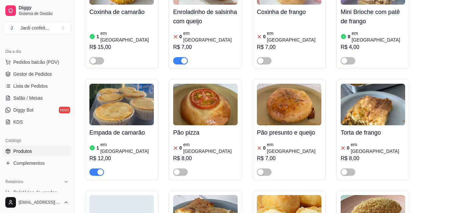
click at [179, 57] on span "button" at bounding box center [180, 60] width 15 height 7
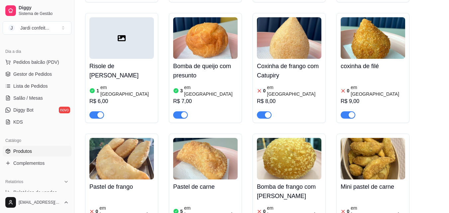
scroll to position [432, 0]
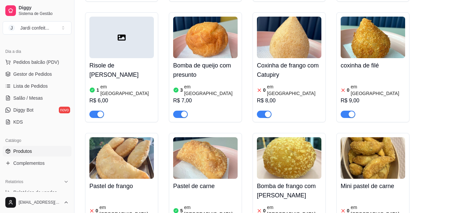
click at [265, 111] on div "button" at bounding box center [268, 114] width 6 height 6
click at [346, 111] on span "button" at bounding box center [347, 114] width 15 height 7
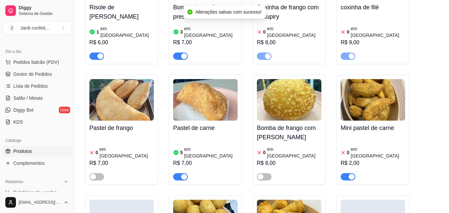
scroll to position [498, 0]
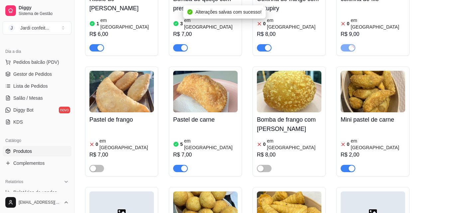
click at [351, 165] on div "button" at bounding box center [351, 168] width 6 height 6
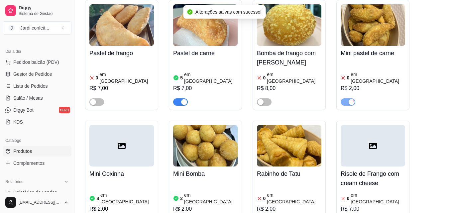
scroll to position [631, 0]
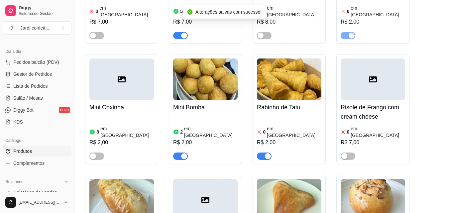
click at [260, 152] on span "button" at bounding box center [264, 155] width 15 height 7
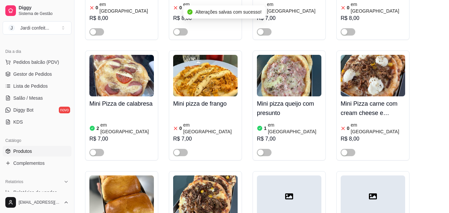
scroll to position [1096, 0]
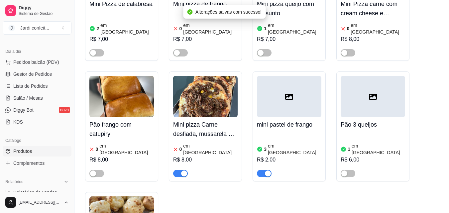
click at [289, 132] on div "3 em estoque R$ 2,00" at bounding box center [289, 154] width 64 height 45
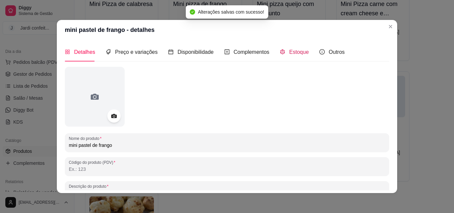
click at [289, 55] on span "Estoque" at bounding box center [299, 52] width 20 height 6
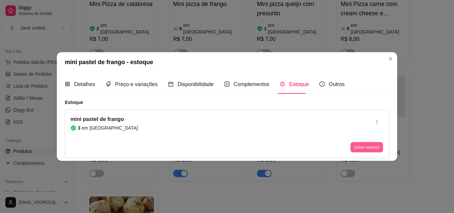
click at [363, 142] on button "Editar estoque" at bounding box center [366, 147] width 33 height 10
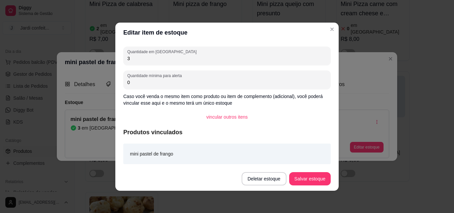
click at [233, 59] on input "3" at bounding box center [226, 58] width 199 height 7
type input "1"
click at [310, 180] on button "Salvar estoque" at bounding box center [310, 178] width 42 height 13
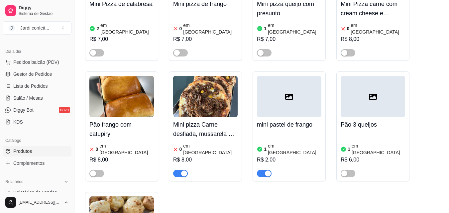
click at [176, 170] on span "button" at bounding box center [180, 173] width 15 height 7
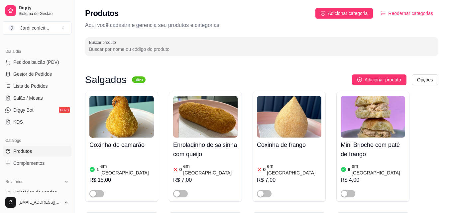
scroll to position [100, 0]
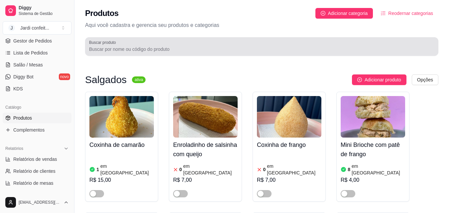
click at [166, 53] on div "Buscar produto" at bounding box center [261, 46] width 353 height 19
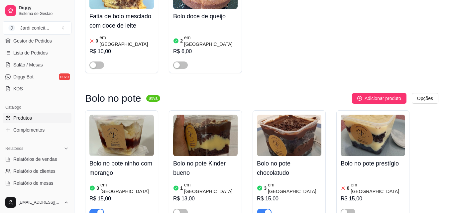
scroll to position [664, 0]
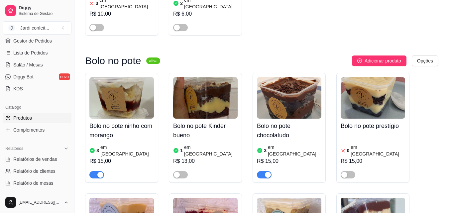
type input "bolo"
click at [285, 144] on article "em [GEOGRAPHIC_DATA]" at bounding box center [294, 150] width 53 height 13
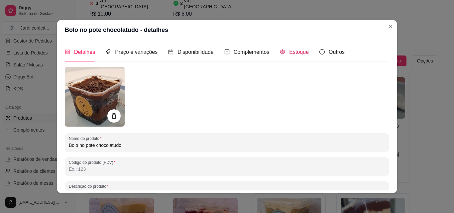
click at [284, 51] on div "Estoque" at bounding box center [294, 52] width 29 height 8
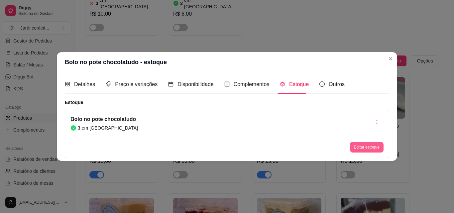
click at [359, 147] on button "Editar estoque" at bounding box center [367, 147] width 34 height 11
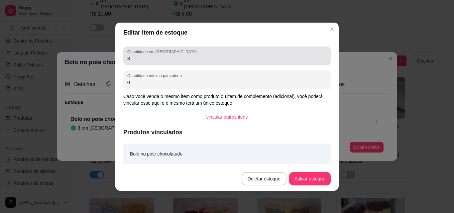
click at [241, 63] on div "Quantidade em estoque 3" at bounding box center [226, 56] width 207 height 19
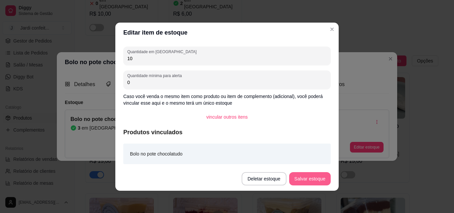
type input "10"
click at [320, 176] on button "Salvar estoque" at bounding box center [310, 178] width 42 height 13
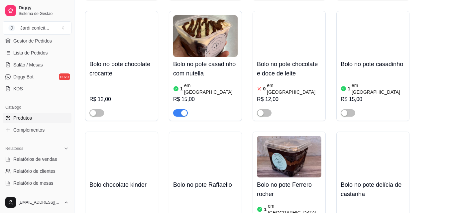
scroll to position [996, 0]
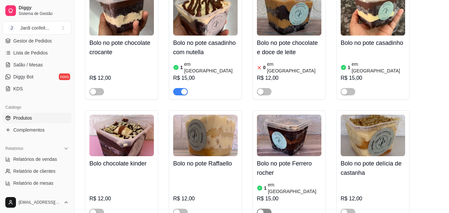
click at [265, 209] on span "button" at bounding box center [264, 212] width 15 height 7
click at [280, 181] on article "em [GEOGRAPHIC_DATA]" at bounding box center [294, 187] width 53 height 13
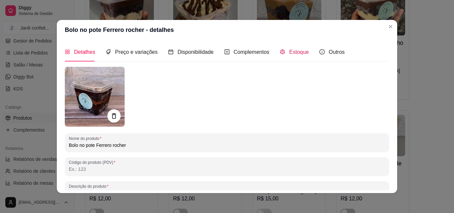
click at [293, 54] on span "Estoque" at bounding box center [299, 52] width 20 height 6
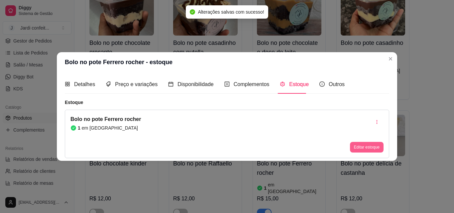
click at [360, 148] on button "Editar estoque" at bounding box center [367, 147] width 34 height 11
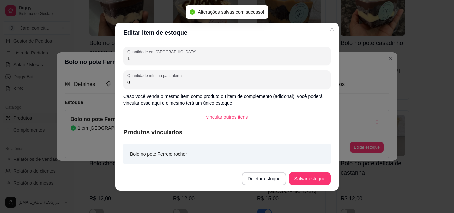
click at [227, 56] on input "1" at bounding box center [226, 58] width 199 height 7
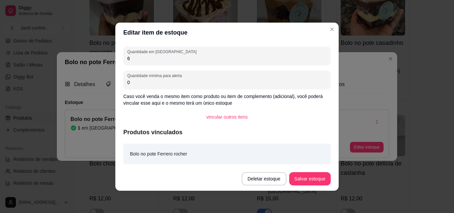
drag, startPoint x: 227, startPoint y: 56, endPoint x: 343, endPoint y: 103, distance: 125.1
click at [235, 57] on input "6" at bounding box center [226, 58] width 199 height 7
type input "6"
click at [322, 179] on button "Salvar estoque" at bounding box center [310, 178] width 42 height 13
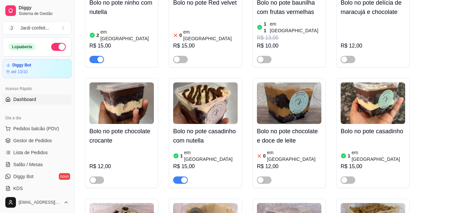
scroll to position [897, 0]
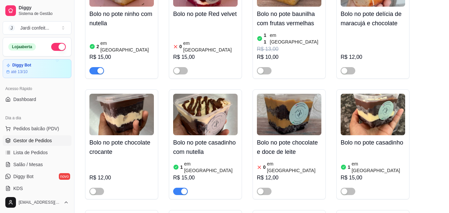
click at [49, 141] on span "Gestor de Pedidos" at bounding box center [32, 140] width 39 height 7
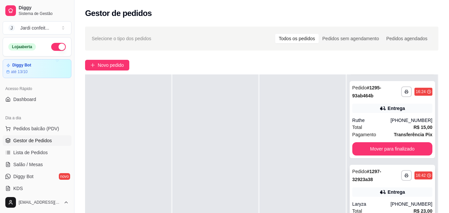
scroll to position [62, 0]
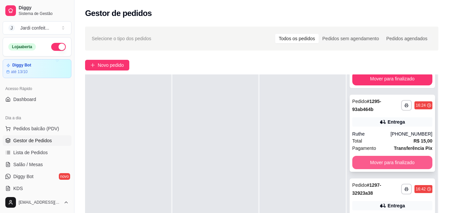
click at [405, 169] on button "Mover para finalizado" at bounding box center [392, 162] width 80 height 13
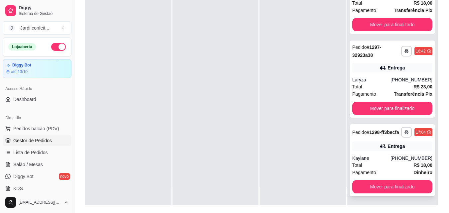
scroll to position [100, 0]
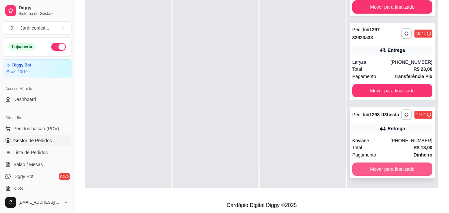
click at [408, 168] on button "Mover para finalizado" at bounding box center [392, 168] width 80 height 13
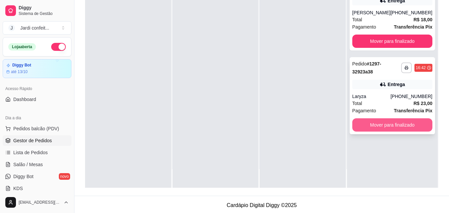
scroll to position [0, 0]
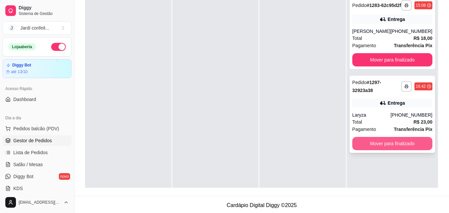
click at [382, 150] on button "Mover para finalizado" at bounding box center [392, 143] width 80 height 13
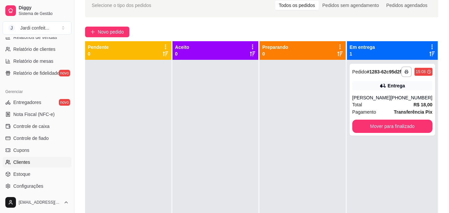
scroll to position [233, 0]
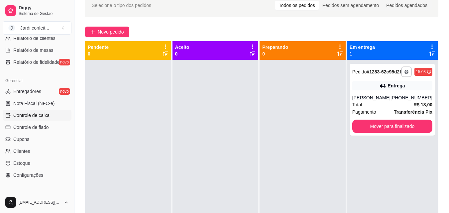
click at [50, 117] on link "Controle de caixa" at bounding box center [37, 115] width 69 height 11
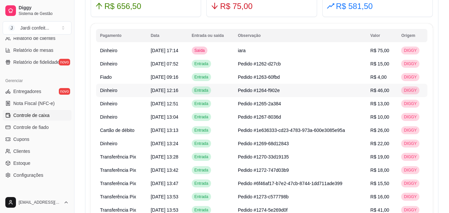
scroll to position [432, 0]
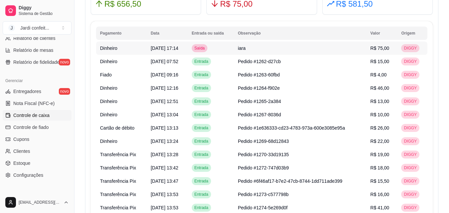
click at [389, 48] on span "R$ 75,00" at bounding box center [379, 48] width 19 height 5
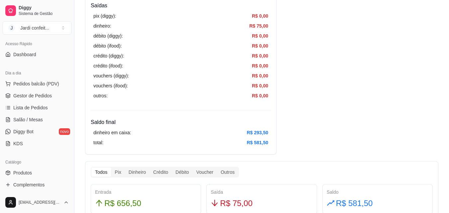
scroll to position [0, 0]
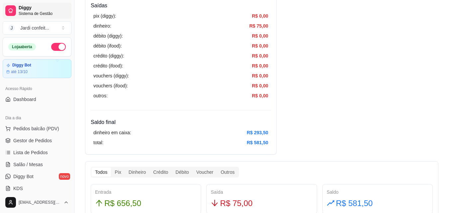
click at [67, 18] on link "Diggy Sistema de Gestão" at bounding box center [37, 11] width 69 height 16
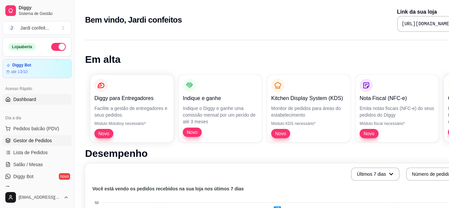
click at [47, 142] on span "Gestor de Pedidos" at bounding box center [32, 140] width 39 height 7
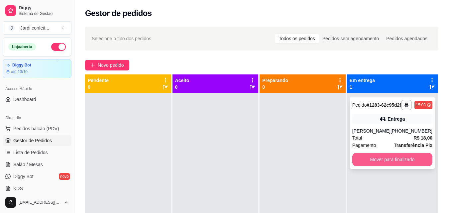
click at [409, 165] on button "Mover para finalizado" at bounding box center [392, 159] width 80 height 13
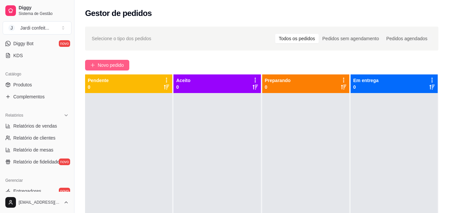
click at [114, 64] on span "Novo pedido" at bounding box center [111, 64] width 26 height 7
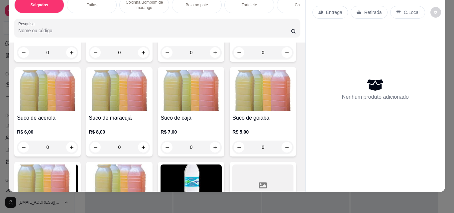
scroll to position [1760, 0]
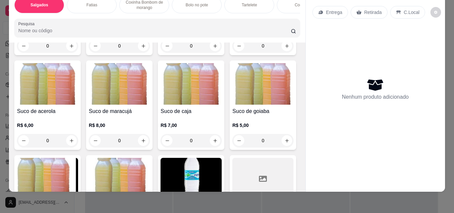
type input "1"
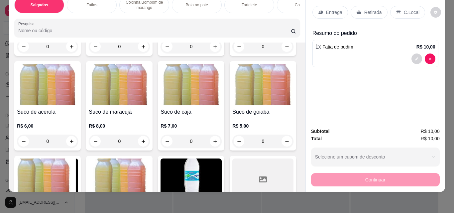
click at [364, 9] on p "Retirada" at bounding box center [373, 12] width 18 height 7
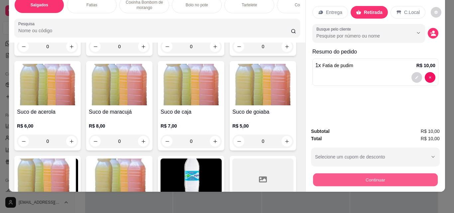
click at [331, 179] on button "Continuar" at bounding box center [375, 179] width 125 height 13
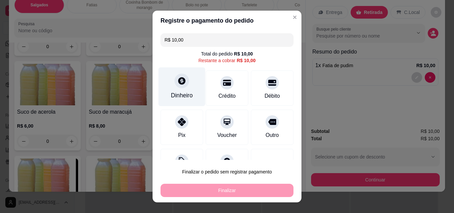
click at [160, 84] on div "Dinheiro" at bounding box center [181, 86] width 47 height 39
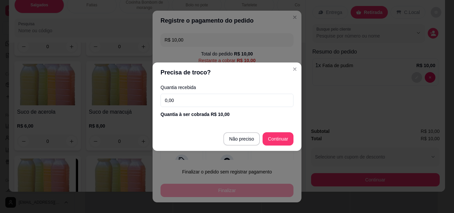
click at [212, 97] on input "0,00" at bounding box center [226, 100] width 133 height 13
type input "10,00"
type input "R$ 0,00"
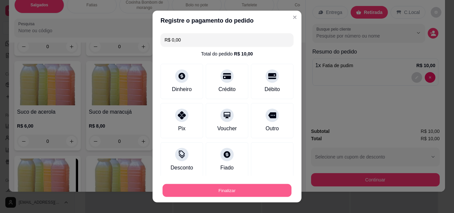
click at [258, 188] on button "Finalizar" at bounding box center [226, 190] width 129 height 13
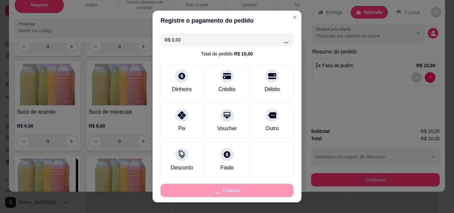
type input "0"
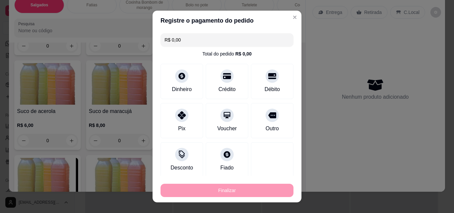
type input "-R$ 10,00"
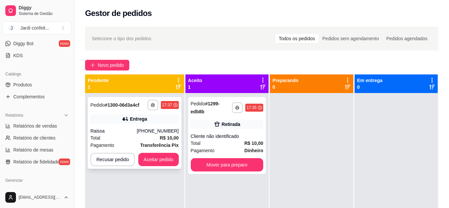
click at [159, 162] on button "Aceitar pedido" at bounding box center [158, 159] width 41 height 13
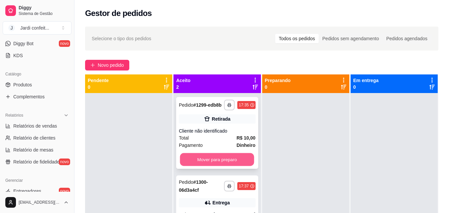
click at [220, 162] on button "Mover para preparo" at bounding box center [217, 159] width 74 height 13
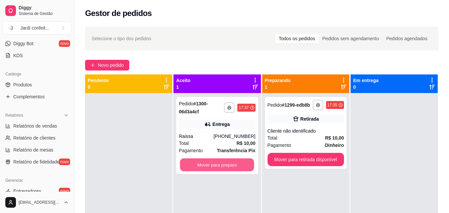
click at [220, 162] on button "Mover para preparo" at bounding box center [217, 164] width 74 height 13
click at [284, 156] on button "Mover para retirada disponível" at bounding box center [305, 159] width 76 height 13
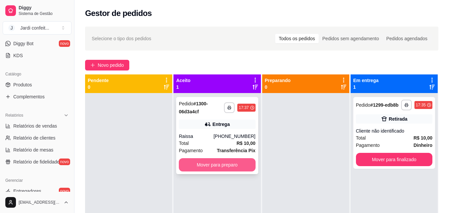
click at [236, 167] on button "Mover para preparo" at bounding box center [217, 164] width 76 height 13
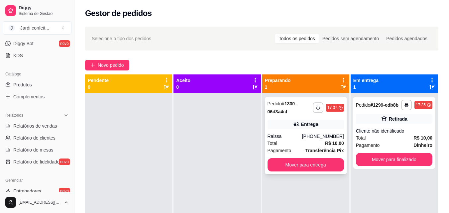
click at [284, 124] on div "Entrega" at bounding box center [305, 124] width 76 height 9
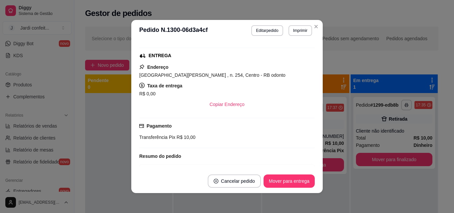
scroll to position [66, 0]
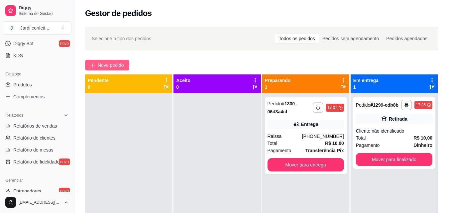
click at [102, 66] on span "Novo pedido" at bounding box center [111, 64] width 26 height 7
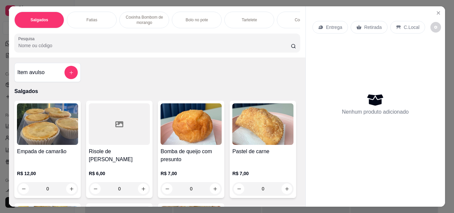
scroll to position [33, 0]
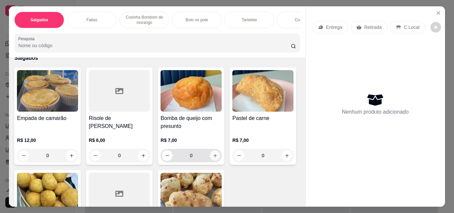
click at [210, 158] on button "increase-product-quantity" at bounding box center [215, 155] width 10 height 10
type input "1"
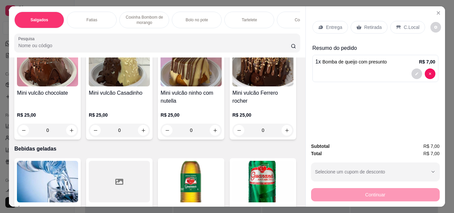
scroll to position [1395, 0]
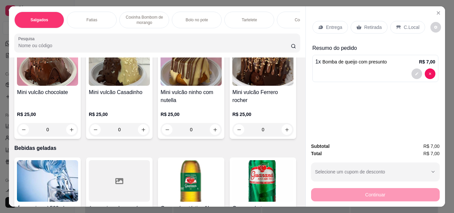
type input "1"
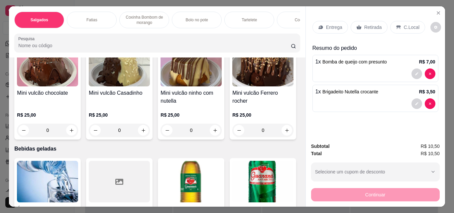
click at [329, 25] on p "Entrega" at bounding box center [334, 27] width 16 height 7
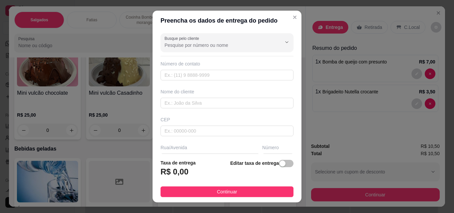
click at [200, 67] on div "Número de contato" at bounding box center [226, 70] width 133 height 20
drag, startPoint x: 200, startPoint y: 68, endPoint x: 199, endPoint y: 83, distance: 15.3
click at [199, 83] on div "Busque pelo cliente Número de contato Nome do cliente CEP Rua/[GEOGRAPHIC_DATA]…" at bounding box center [226, 92] width 149 height 123
click at [204, 73] on input "text" at bounding box center [226, 75] width 133 height 11
type input "[PHONE_NUMBER]"
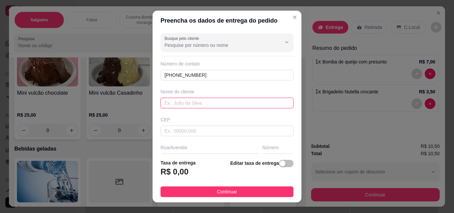
click at [208, 102] on input "text" at bounding box center [226, 103] width 133 height 11
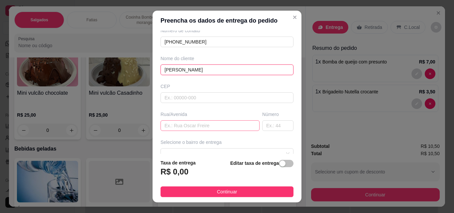
scroll to position [66, 0]
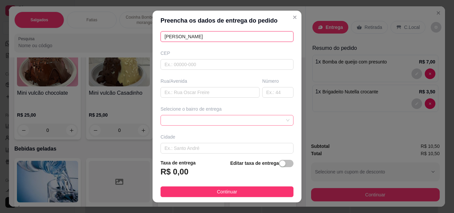
click at [187, 120] on span at bounding box center [226, 120] width 125 height 10
type input "[PERSON_NAME]"
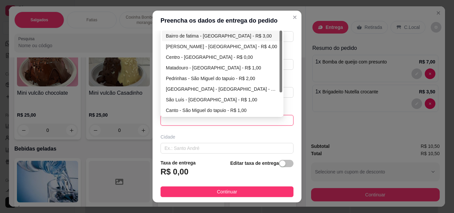
click at [188, 39] on div "Bairro de fatima - [GEOGRAPHIC_DATA] - R$ 3,00" at bounding box center [222, 35] width 112 height 7
type input "São Miguel do tapuio"
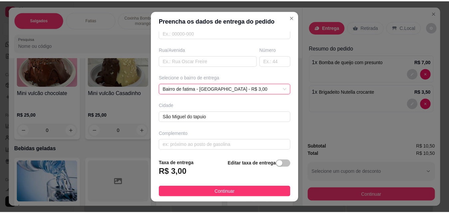
scroll to position [101, 0]
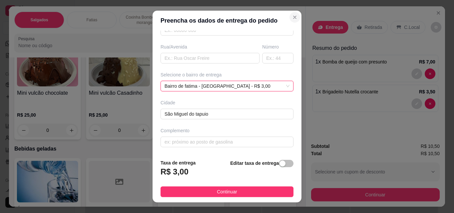
click at [294, 24] on section "Preencha os dados de entrega do pedido Busque pelo cliente Número de contato [P…" at bounding box center [226, 107] width 149 height 192
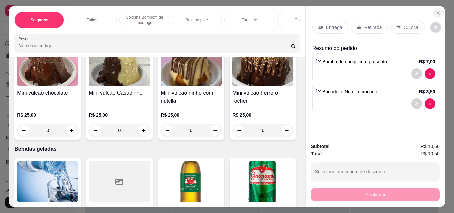
click at [436, 10] on icon "Close" at bounding box center [437, 12] width 5 height 5
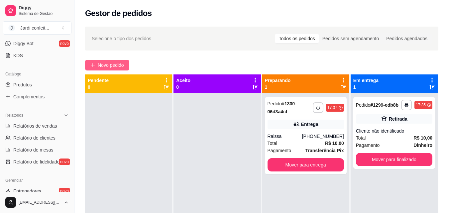
click at [113, 64] on span "Novo pedido" at bounding box center [111, 64] width 26 height 7
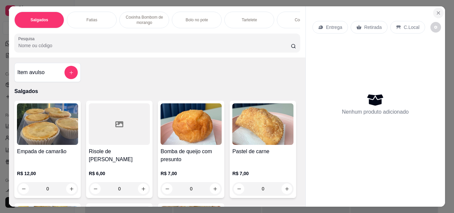
click at [435, 10] on icon "Close" at bounding box center [437, 12] width 5 height 5
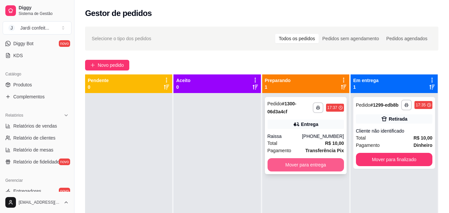
click at [315, 164] on button "Mover para entrega" at bounding box center [305, 164] width 76 height 13
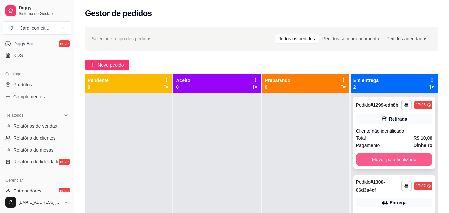
click at [375, 163] on button "Mover para finalizado" at bounding box center [394, 159] width 76 height 13
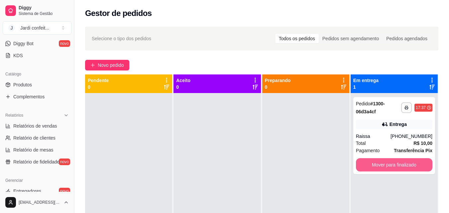
click at [375, 163] on button "Mover para finalizado" at bounding box center [394, 164] width 76 height 13
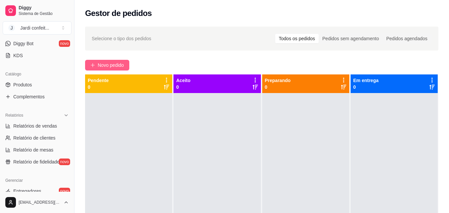
click at [117, 64] on span "Novo pedido" at bounding box center [111, 64] width 26 height 7
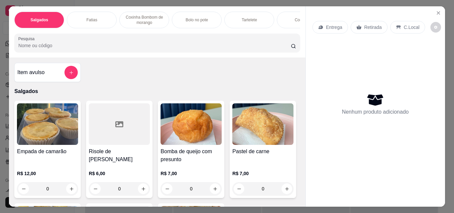
click at [411, 27] on p "C.Local" at bounding box center [412, 27] width 16 height 7
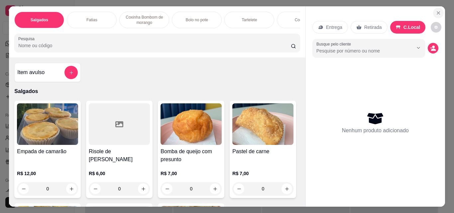
click at [438, 12] on icon "Close" at bounding box center [437, 12] width 5 height 5
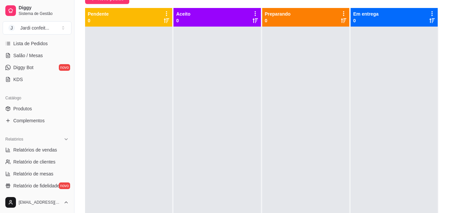
scroll to position [99, 0]
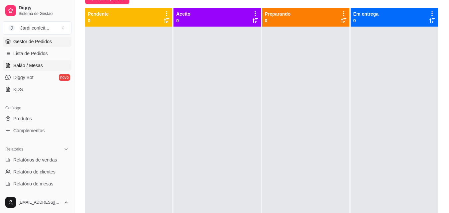
click at [38, 71] on ul "Pedidos balcão (PDV) Gestor de Pedidos Lista de Pedidos Salão / Mesas Diggy Bot…" at bounding box center [37, 59] width 69 height 70
click at [38, 68] on span "Salão / Mesas" at bounding box center [28, 65] width 30 height 7
click at [41, 63] on span "Salão / Mesas" at bounding box center [28, 65] width 30 height 7
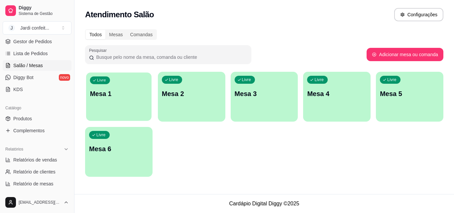
click at [130, 86] on div "Livre Mesa 1" at bounding box center [118, 92] width 65 height 41
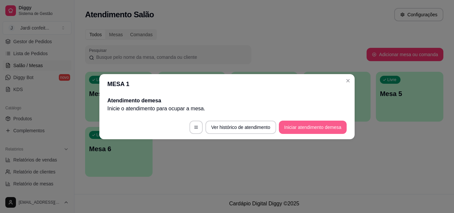
click at [316, 130] on button "Iniciar atendimento de mesa" at bounding box center [313, 127] width 68 height 13
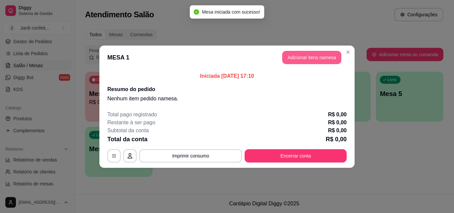
click at [326, 56] on button "Adicionar itens na mesa" at bounding box center [311, 57] width 59 height 13
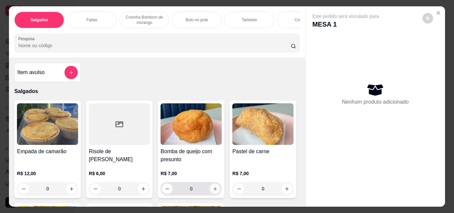
click at [216, 194] on button "increase-product-quantity" at bounding box center [215, 188] width 11 height 11
type input "1"
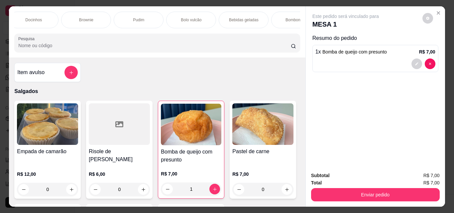
scroll to position [0, 327]
click at [247, 21] on div "Bebidas geladas" at bounding box center [238, 20] width 50 height 17
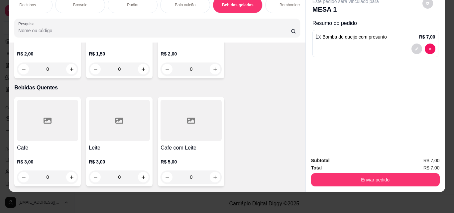
scroll to position [2314, 0]
type input "1"
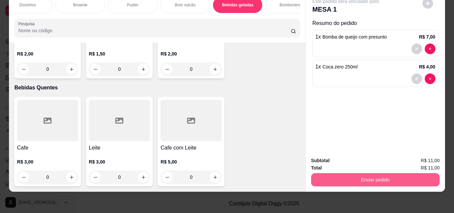
click at [378, 174] on button "Enviar pedido" at bounding box center [375, 179] width 129 height 13
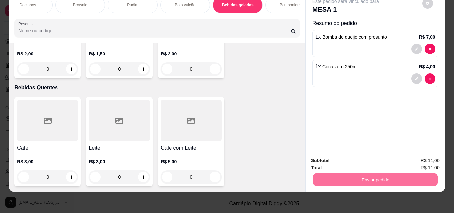
click at [431, 160] on button "Enviar pedido" at bounding box center [422, 158] width 38 height 13
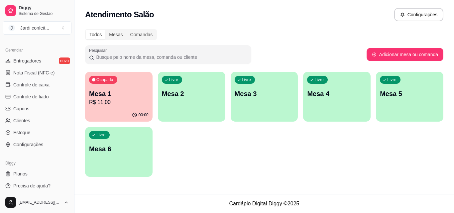
scroll to position [265, 0]
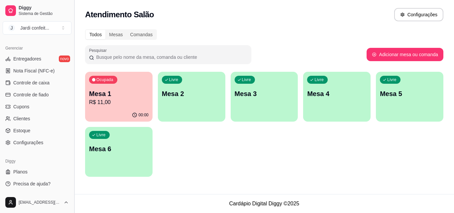
click at [72, 149] on button "Toggle Sidebar" at bounding box center [73, 106] width 5 height 213
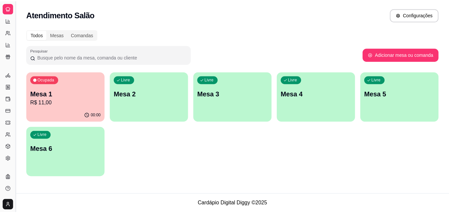
scroll to position [131, 0]
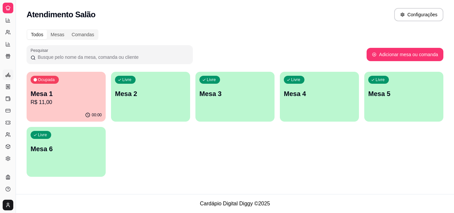
click at [13, 79] on link "Entregadores novo" at bounding box center [8, 74] width 11 height 11
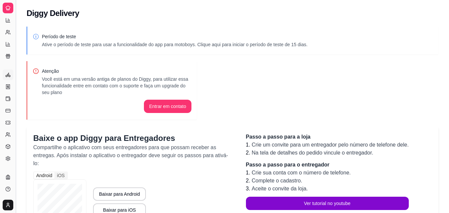
click at [17, 83] on button "Toggle Sidebar" at bounding box center [15, 106] width 5 height 213
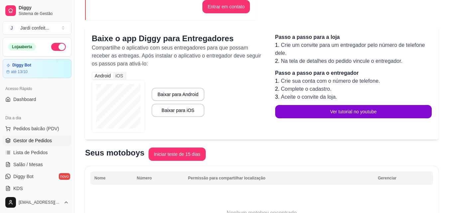
click at [53, 142] on link "Gestor de Pedidos" at bounding box center [37, 140] width 69 height 11
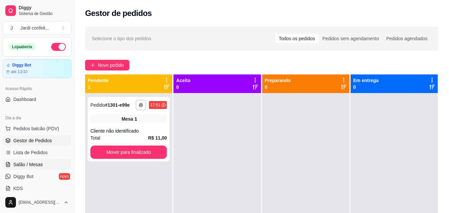
click at [48, 167] on link "Salão / Mesas" at bounding box center [37, 164] width 69 height 11
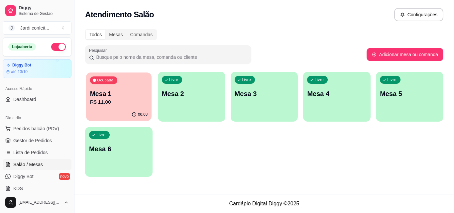
click at [136, 98] on p "R$ 11,00" at bounding box center [118, 102] width 57 height 8
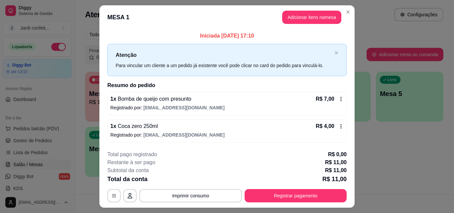
scroll to position [16, 0]
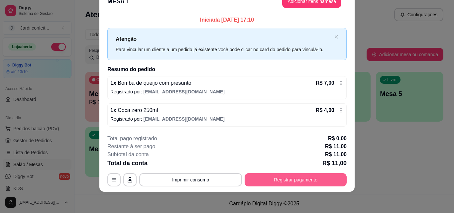
click at [273, 180] on button "Registrar pagamento" at bounding box center [295, 179] width 102 height 13
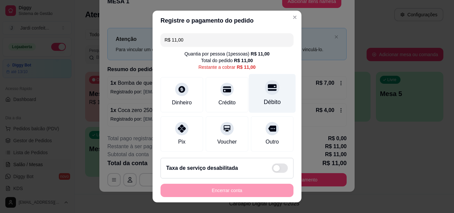
click at [266, 91] on div at bounding box center [272, 87] width 15 height 15
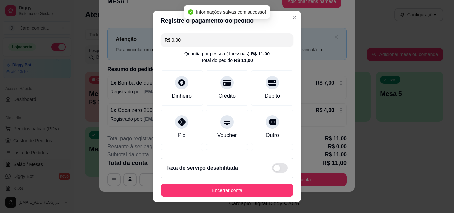
type input "R$ 0,00"
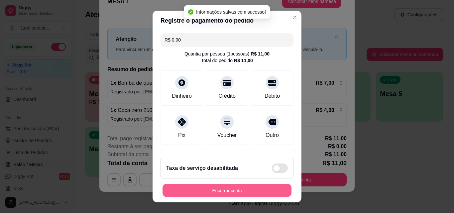
click at [264, 191] on button "Encerrar conta" at bounding box center [226, 190] width 129 height 13
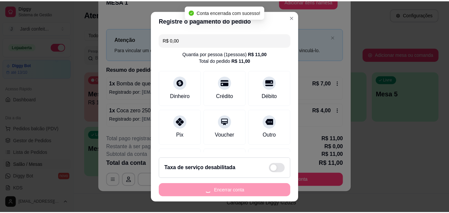
scroll to position [0, 0]
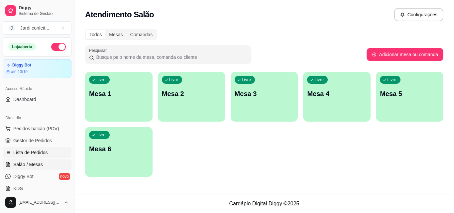
click at [47, 153] on link "Lista de Pedidos" at bounding box center [37, 152] width 69 height 11
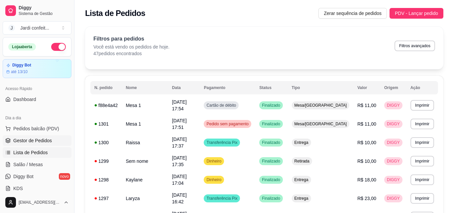
click at [46, 145] on link "Gestor de Pedidos" at bounding box center [37, 140] width 69 height 11
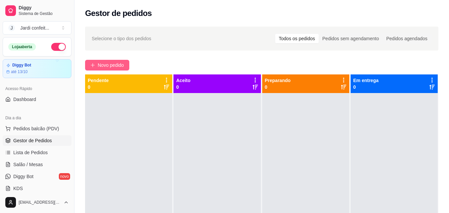
click at [112, 66] on span "Novo pedido" at bounding box center [111, 64] width 26 height 7
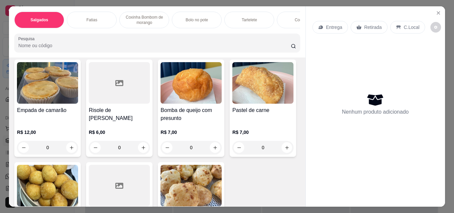
scroll to position [66, 0]
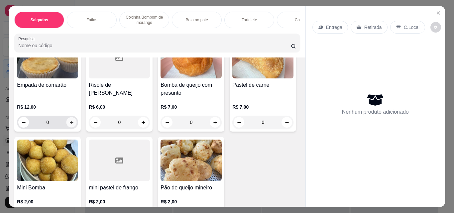
click at [66, 127] on button "increase-product-quantity" at bounding box center [71, 122] width 10 height 10
type input "1"
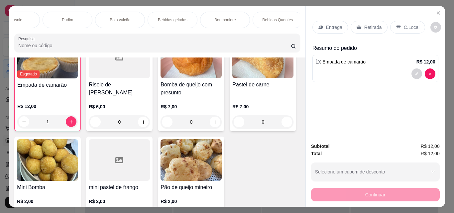
scroll to position [0, 394]
click at [164, 18] on p "Bebidas geladas" at bounding box center [170, 19] width 30 height 5
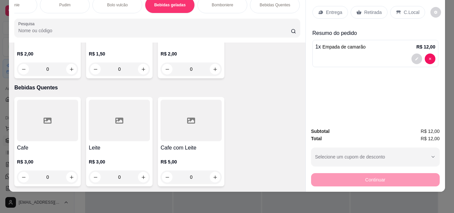
scroll to position [2280, 0]
type input "1"
click at [367, 9] on p "Retirada" at bounding box center [373, 12] width 18 height 7
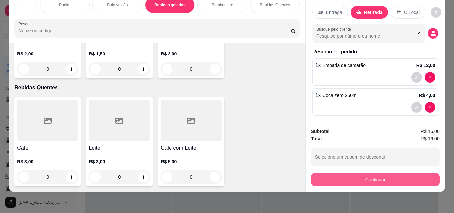
click at [389, 173] on button "Continuar" at bounding box center [375, 179] width 129 height 13
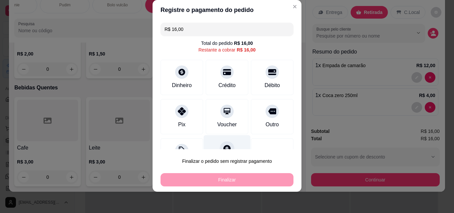
scroll to position [27, 0]
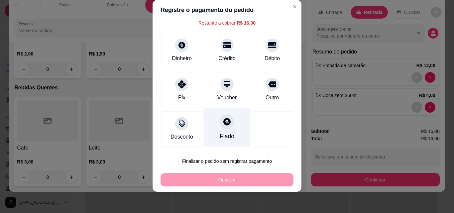
click at [221, 134] on div "Fiado" at bounding box center [227, 136] width 15 height 9
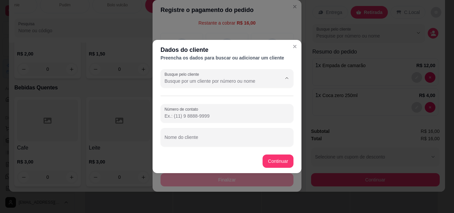
click at [255, 80] on input "Busque pelo cliente" at bounding box center [217, 81] width 106 height 7
type input "ft"
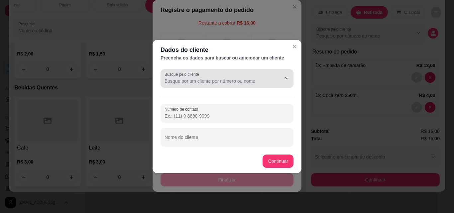
click at [255, 80] on input "Busque pelo cliente" at bounding box center [217, 81] width 106 height 7
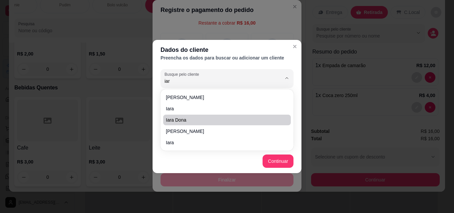
click at [189, 124] on li "iara dona" at bounding box center [227, 120] width 128 height 11
type input "iara dona"
type input "[PHONE_NUMBER]"
type input "iara dona"
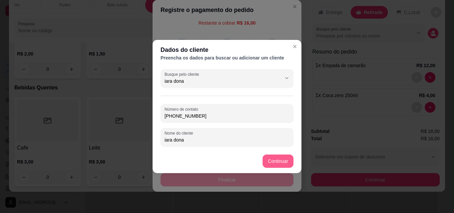
type input "iara dona"
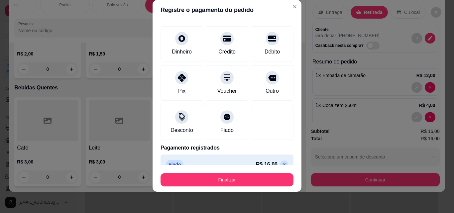
type input "R$ 0,00"
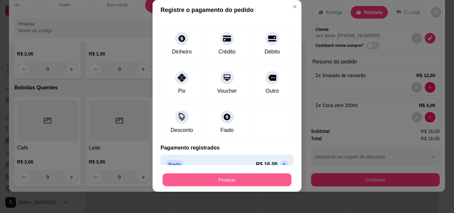
click at [256, 177] on button "Finalizar" at bounding box center [226, 179] width 129 height 13
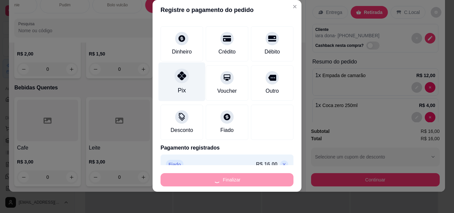
type input "0"
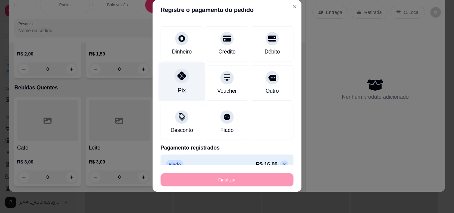
type input "-R$ 16,00"
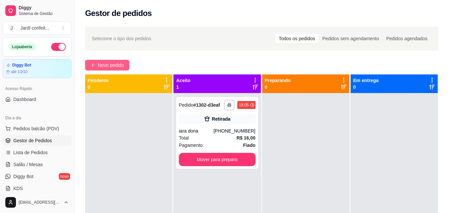
click at [118, 69] on button "Novo pedido" at bounding box center [107, 65] width 44 height 11
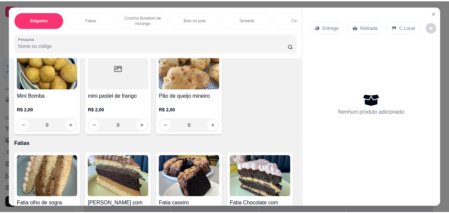
scroll to position [166, 0]
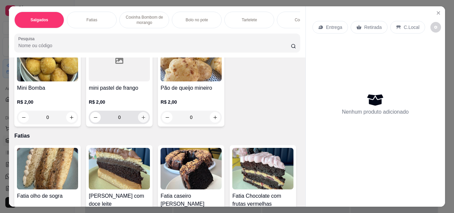
click at [146, 120] on icon "increase-product-quantity" at bounding box center [143, 117] width 5 height 5
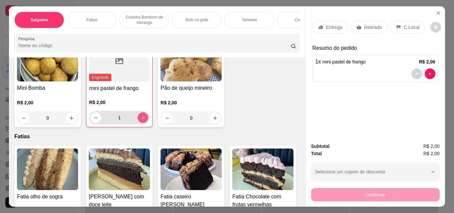
type input "1"
click at [368, 26] on p "Retirada" at bounding box center [373, 27] width 18 height 7
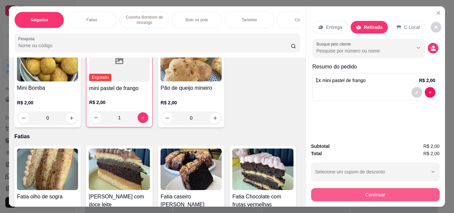
click at [373, 191] on button "Continuar" at bounding box center [375, 194] width 129 height 13
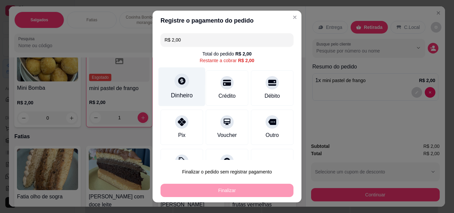
click at [179, 87] on div at bounding box center [181, 80] width 15 height 15
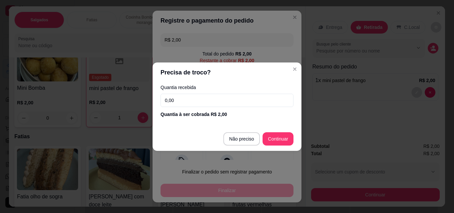
click at [185, 100] on input "0,00" at bounding box center [226, 100] width 133 height 13
type input "2,00"
type input "R$ 0,00"
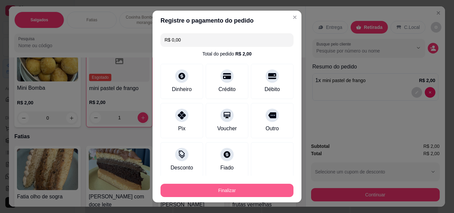
click at [199, 190] on button "Finalizar" at bounding box center [226, 190] width 133 height 13
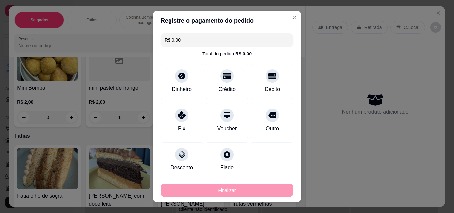
type input "0"
type input "-R$ 2,00"
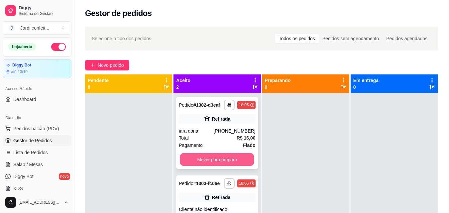
click at [219, 160] on button "Mover para preparo" at bounding box center [217, 159] width 74 height 13
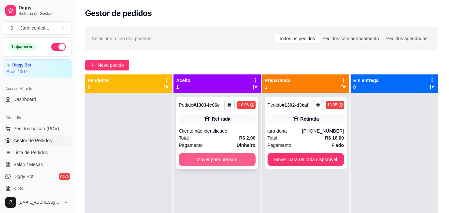
click at [218, 164] on button "Mover para preparo" at bounding box center [217, 159] width 76 height 13
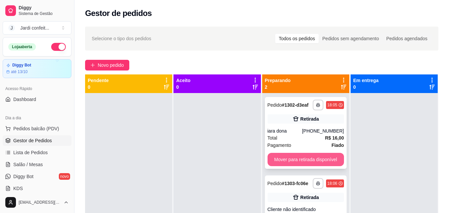
click at [284, 157] on button "Mover para retirada disponível" at bounding box center [305, 159] width 76 height 13
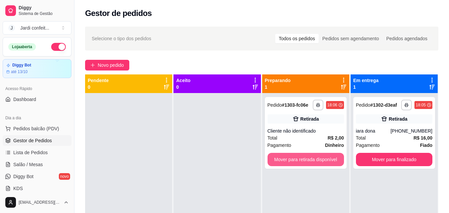
click at [284, 157] on button "Mover para retirada disponível" at bounding box center [305, 159] width 76 height 13
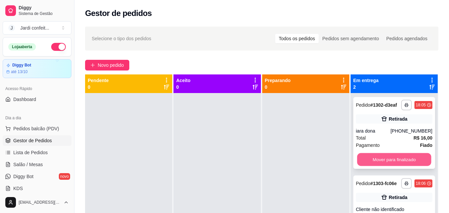
click at [391, 165] on button "Mover para finalizado" at bounding box center [394, 159] width 74 height 13
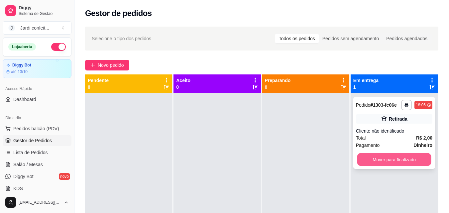
click at [393, 159] on button "Mover para finalizado" at bounding box center [394, 159] width 74 height 13
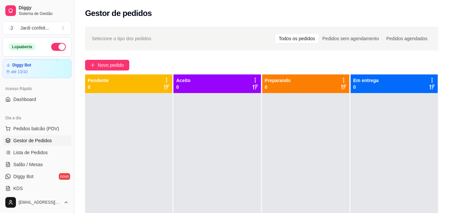
click at [137, 179] on div at bounding box center [128, 199] width 87 height 213
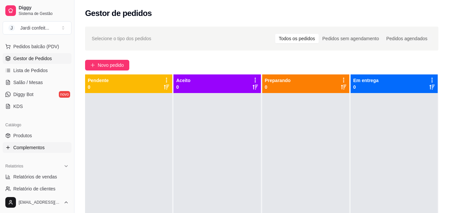
scroll to position [100, 0]
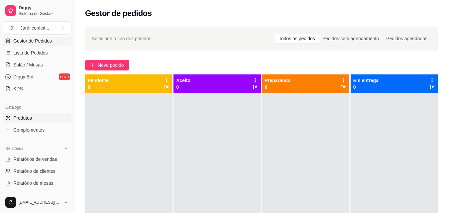
click at [43, 118] on link "Produtos" at bounding box center [37, 118] width 69 height 11
click at [31, 118] on span "Produtos" at bounding box center [22, 118] width 19 height 7
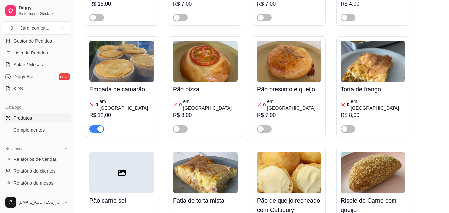
scroll to position [166, 0]
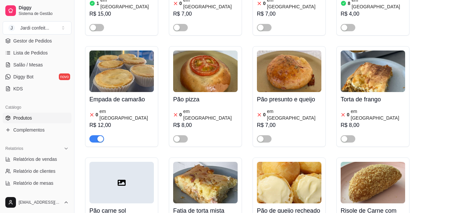
click at [92, 135] on span "button" at bounding box center [96, 138] width 15 height 7
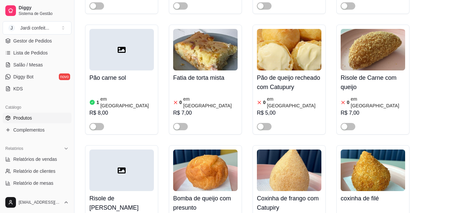
scroll to position [432, 0]
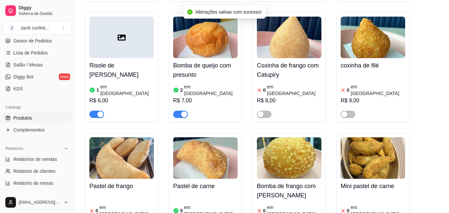
click at [133, 97] on div "R$ 6,00" at bounding box center [121, 101] width 64 height 8
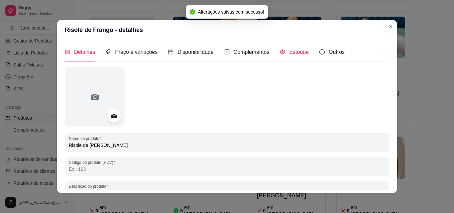
click at [292, 49] on span "Estoque" at bounding box center [299, 52] width 20 height 6
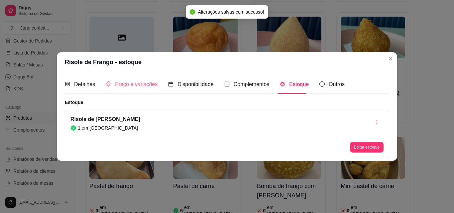
click at [112, 77] on div "Preço e variações" at bounding box center [132, 84] width 52 height 19
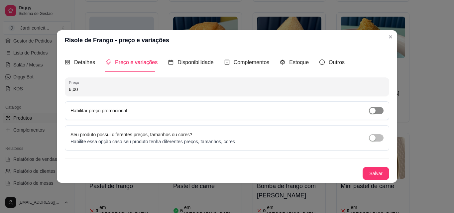
click at [378, 111] on span "button" at bounding box center [376, 110] width 15 height 7
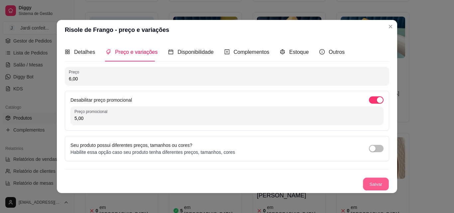
click at [367, 186] on button "Salvar" at bounding box center [376, 184] width 26 height 13
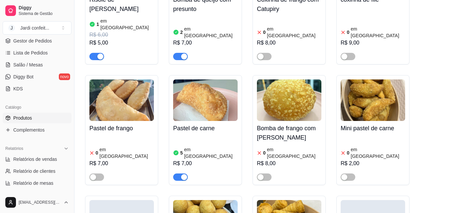
scroll to position [498, 0]
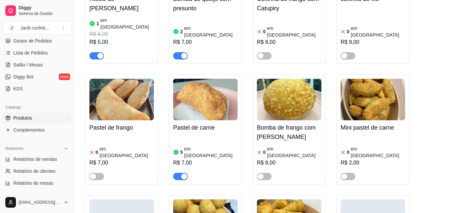
click at [207, 145] on article "em [GEOGRAPHIC_DATA]" at bounding box center [210, 151] width 53 height 13
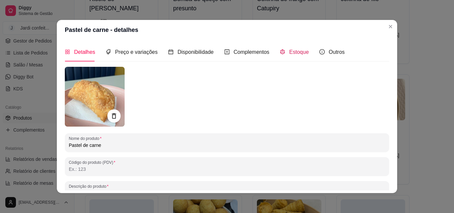
click at [280, 52] on icon "code-sandbox" at bounding box center [282, 51] width 4 height 5
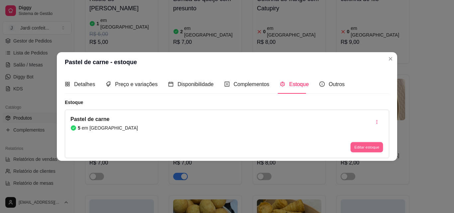
click at [360, 150] on button "Editar estoque" at bounding box center [366, 147] width 33 height 10
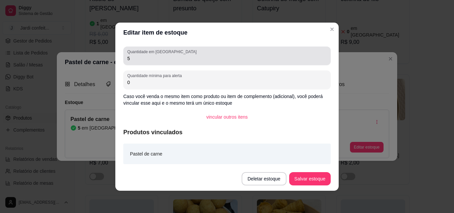
click at [295, 59] on input "5" at bounding box center [226, 58] width 199 height 7
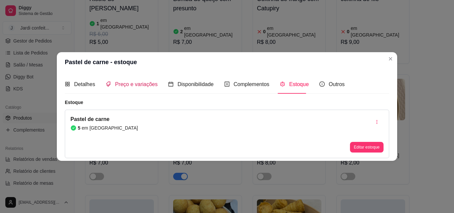
click at [145, 84] on span "Preço e variações" at bounding box center [136, 84] width 43 height 6
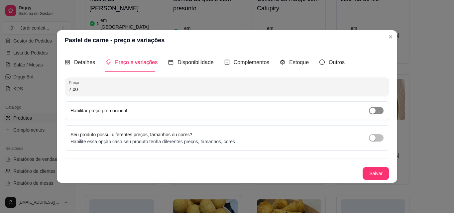
click at [379, 113] on span "button" at bounding box center [376, 110] width 15 height 7
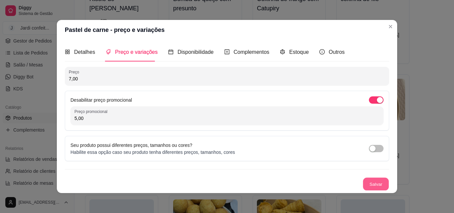
click at [368, 186] on button "Salvar" at bounding box center [376, 184] width 26 height 13
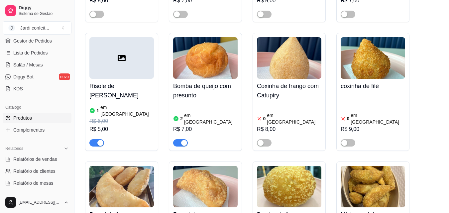
scroll to position [399, 0]
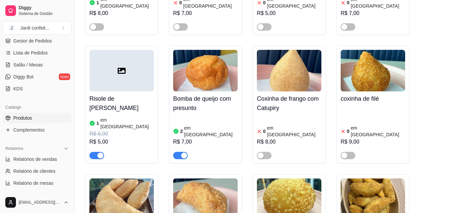
click at [212, 94] on h4 "Bomba de queijo com presunto" at bounding box center [205, 103] width 64 height 19
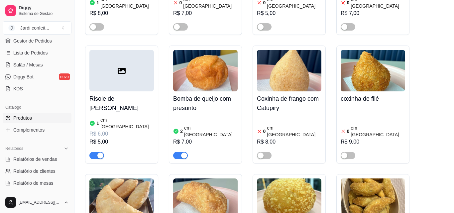
click at [200, 56] on div "Disponibilidade" at bounding box center [191, 52] width 46 height 19
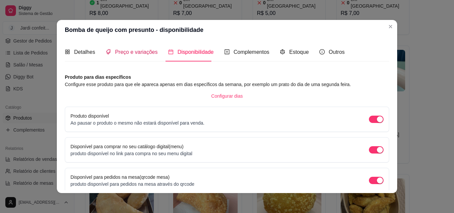
click at [136, 49] on span "Preço e variações" at bounding box center [136, 52] width 43 height 6
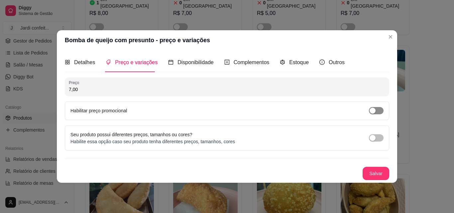
click at [377, 111] on span "button" at bounding box center [376, 110] width 15 height 7
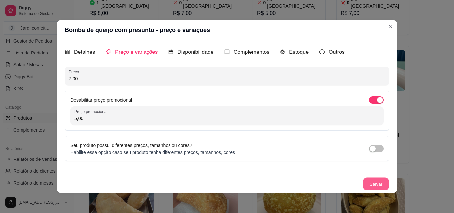
click at [377, 182] on button "Salvar" at bounding box center [376, 184] width 26 height 13
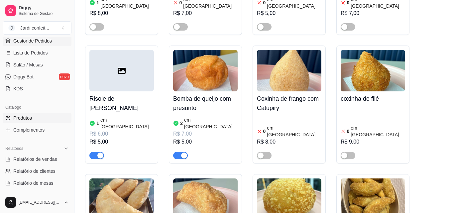
click at [31, 44] on span "Gestor de Pedidos" at bounding box center [32, 41] width 39 height 7
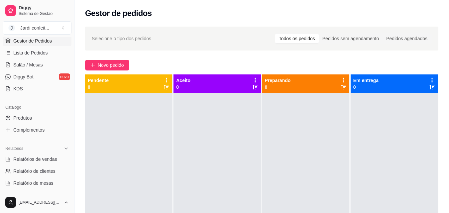
click at [108, 135] on div at bounding box center [128, 199] width 87 height 213
click at [107, 135] on div at bounding box center [128, 199] width 87 height 213
click at [111, 67] on span "Novo pedido" at bounding box center [111, 64] width 26 height 7
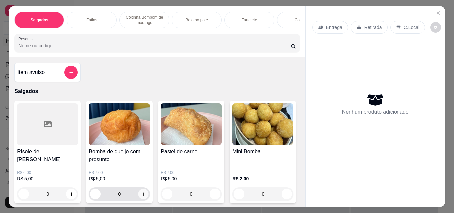
click at [142, 197] on icon "increase-product-quantity" at bounding box center [143, 194] width 5 height 5
type input "1"
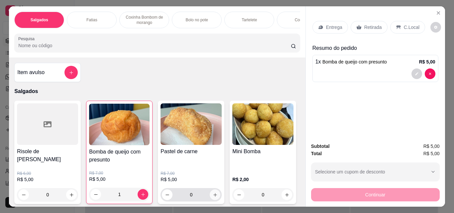
click at [214, 196] on icon "increase-product-quantity" at bounding box center [215, 194] width 5 height 5
type input "1"
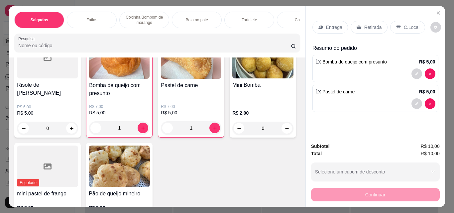
scroll to position [133, 0]
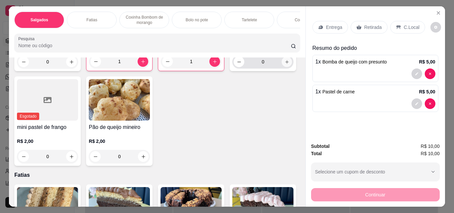
click at [284, 64] on icon "increase-product-quantity" at bounding box center [286, 61] width 5 height 5
type input "2"
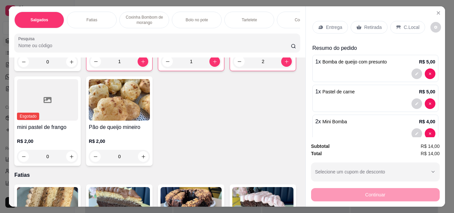
click at [368, 24] on p "Retirada" at bounding box center [373, 27] width 18 height 7
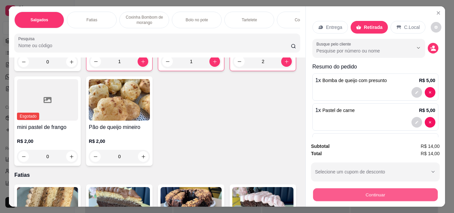
click at [364, 191] on button "Continuar" at bounding box center [375, 194] width 125 height 13
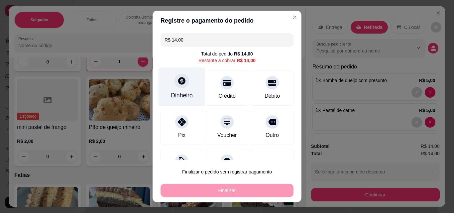
click at [179, 91] on div "Dinheiro" at bounding box center [182, 95] width 22 height 9
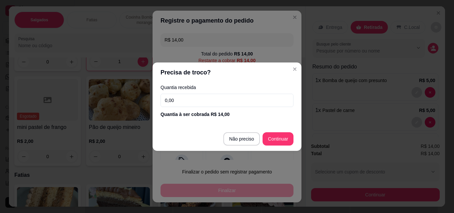
click at [199, 98] on input "0,00" at bounding box center [226, 100] width 133 height 13
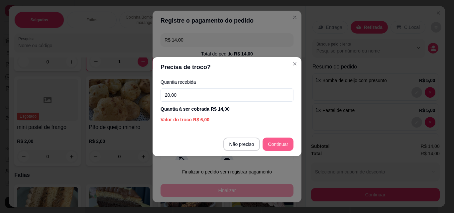
type input "20,00"
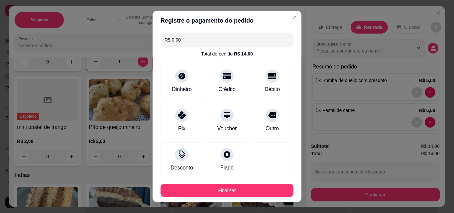
type input "R$ 0,00"
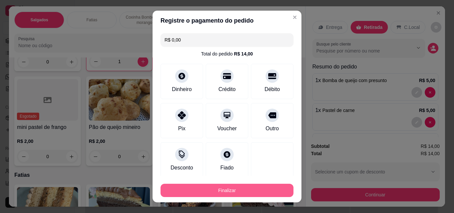
click at [260, 187] on button "Finalizar" at bounding box center [226, 190] width 133 height 13
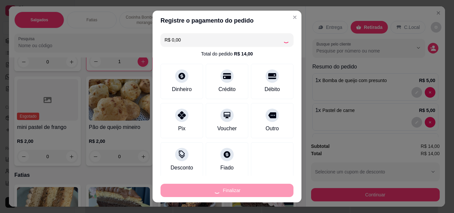
type input "0"
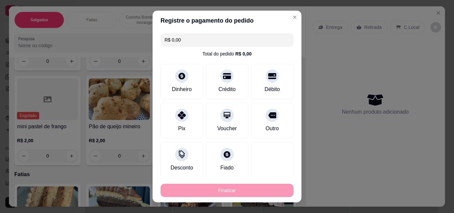
type input "-R$ 14,00"
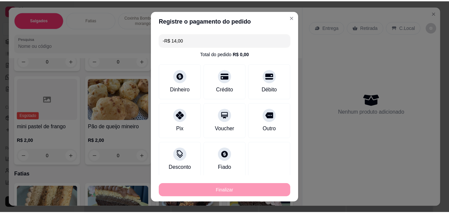
scroll to position [132, 0]
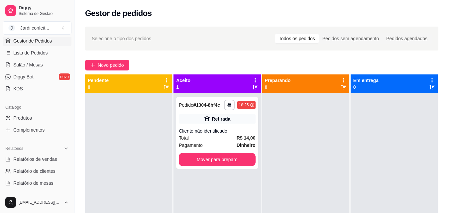
scroll to position [101, 0]
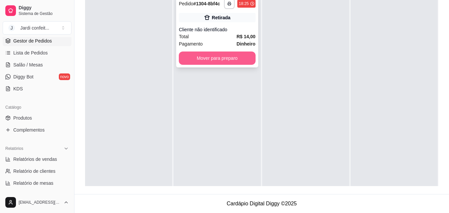
click at [184, 58] on button "Mover para preparo" at bounding box center [217, 57] width 76 height 13
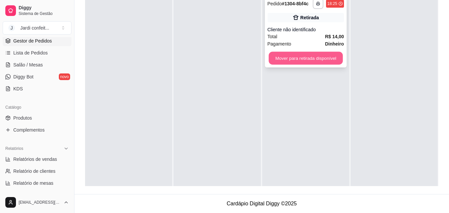
click at [337, 63] on button "Mover para retirada disponível" at bounding box center [305, 58] width 74 height 13
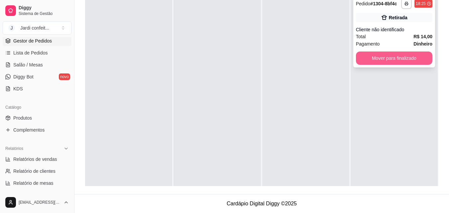
click at [398, 53] on button "Mover para finalizado" at bounding box center [394, 57] width 76 height 13
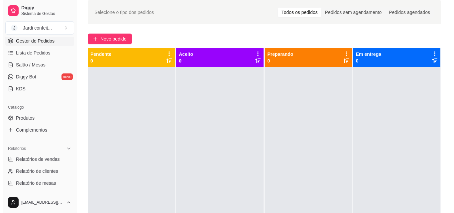
scroll to position [0, 0]
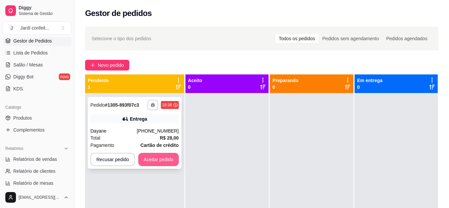
click at [170, 158] on button "Aceitar pedido" at bounding box center [158, 159] width 41 height 13
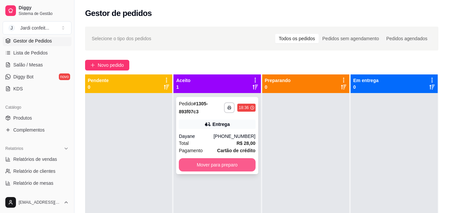
click at [213, 163] on button "Mover para preparo" at bounding box center [217, 164] width 76 height 13
click at [233, 169] on button "Mover para preparo" at bounding box center [217, 164] width 74 height 13
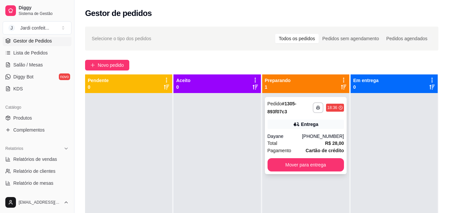
click at [329, 116] on div "**********" at bounding box center [306, 135] width 82 height 77
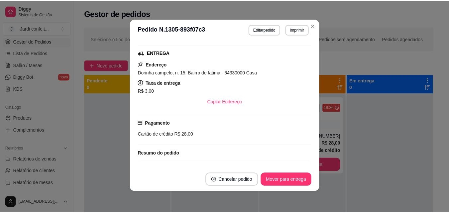
scroll to position [133, 0]
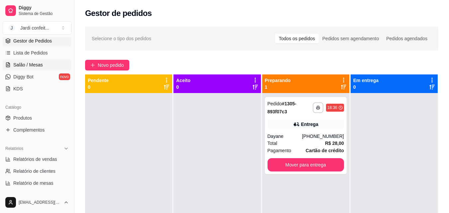
click at [33, 64] on span "Salão / Mesas" at bounding box center [28, 64] width 30 height 7
click at [18, 123] on link "Produtos" at bounding box center [37, 118] width 69 height 11
click at [19, 121] on link "Produtos" at bounding box center [37, 118] width 69 height 11
click at [18, 120] on span "Produtos" at bounding box center [22, 118] width 19 height 7
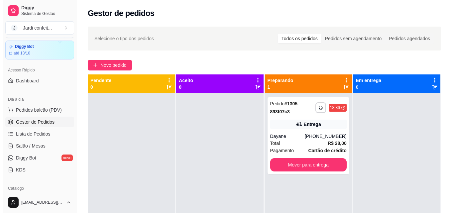
scroll to position [0, 0]
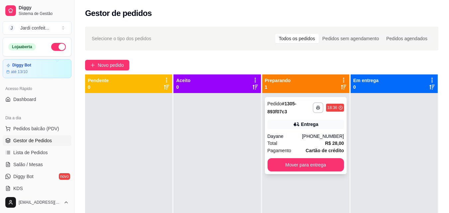
click at [267, 128] on div "Entrega" at bounding box center [305, 124] width 76 height 9
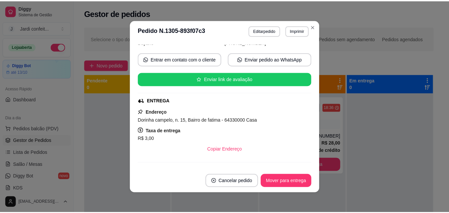
scroll to position [120, 0]
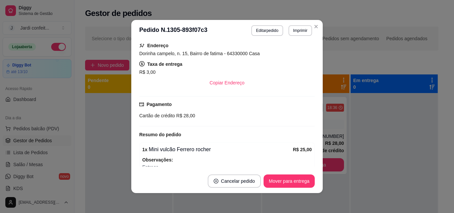
click at [319, 31] on header "**********" at bounding box center [226, 30] width 191 height 21
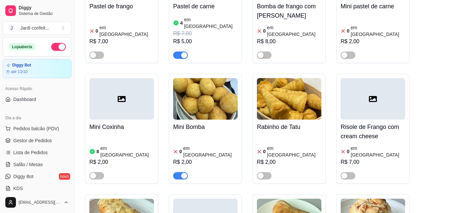
scroll to position [631, 0]
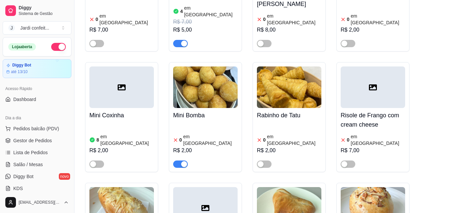
drag, startPoint x: 178, startPoint y: 125, endPoint x: 184, endPoint y: 122, distance: 7.3
click at [178, 160] on span "button" at bounding box center [180, 163] width 15 height 7
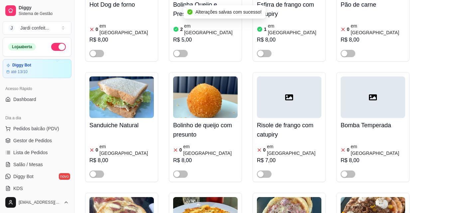
scroll to position [1030, 0]
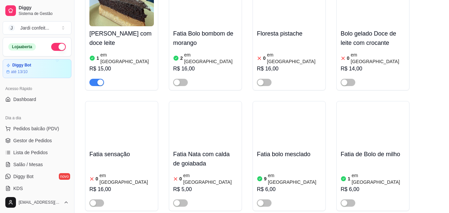
scroll to position [2790, 0]
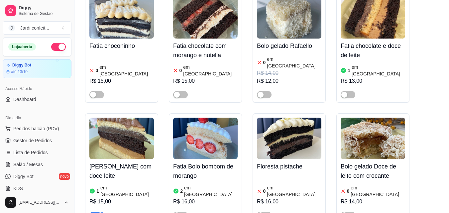
click at [105, 118] on img at bounding box center [121, 139] width 64 height 42
click at [126, 162] on h4 "[PERSON_NAME] com doce leite" at bounding box center [121, 171] width 64 height 19
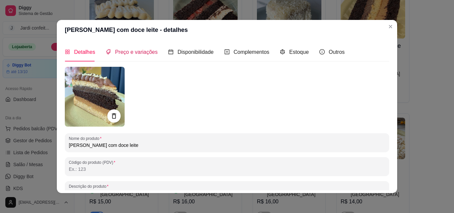
click at [145, 51] on span "Preço e variações" at bounding box center [136, 52] width 43 height 6
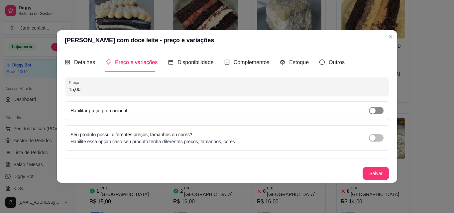
click at [379, 112] on span "button" at bounding box center [376, 110] width 15 height 7
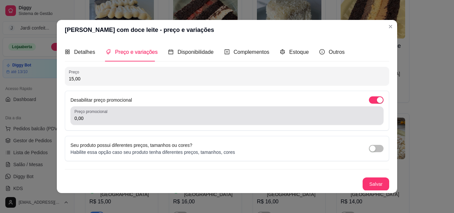
click at [208, 119] on input "0,00" at bounding box center [226, 118] width 305 height 7
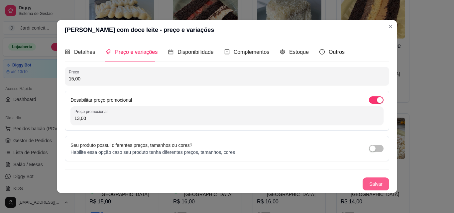
type input "13,00"
click at [372, 181] on button "Salvar" at bounding box center [376, 184] width 26 height 13
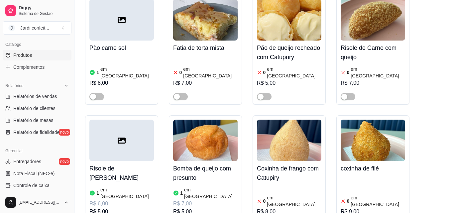
scroll to position [233, 0]
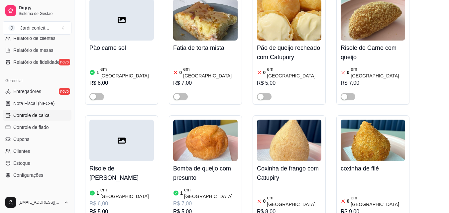
click at [48, 116] on span "Controle de caixa" at bounding box center [31, 115] width 36 height 7
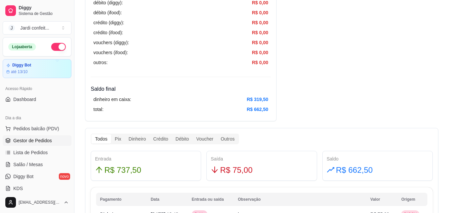
click at [42, 145] on link "Gestor de Pedidos" at bounding box center [37, 140] width 69 height 11
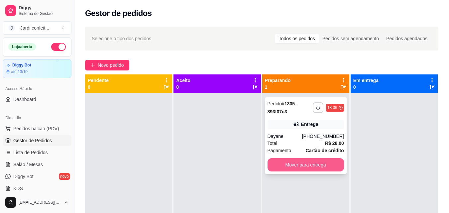
click at [300, 164] on button "Mover para entrega" at bounding box center [305, 164] width 76 height 13
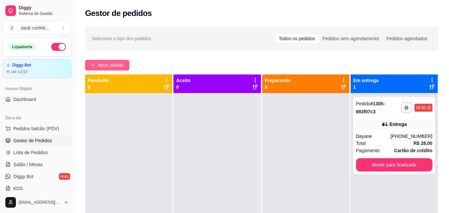
click at [119, 63] on span "Novo pedido" at bounding box center [111, 64] width 26 height 7
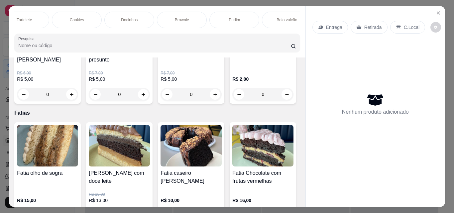
scroll to position [0, 205]
click at [205, 19] on p "Brownie" at bounding box center [202, 19] width 14 height 5
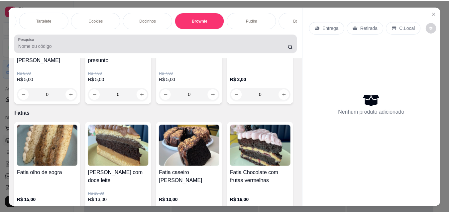
scroll to position [17, 0]
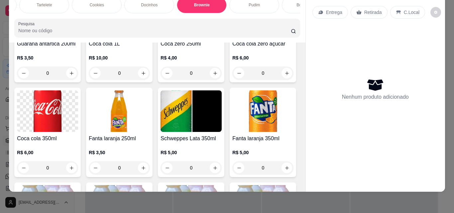
type input "1"
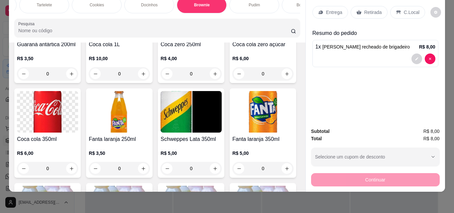
click at [366, 6] on div "Retirada" at bounding box center [368, 12] width 37 height 13
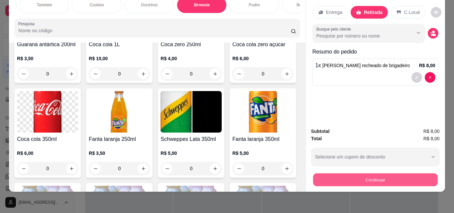
click at [398, 174] on button "Continuar" at bounding box center [375, 179] width 125 height 13
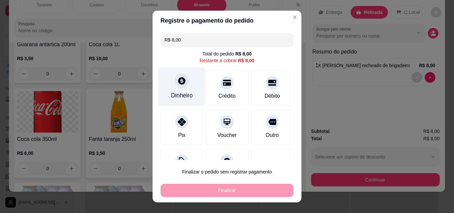
click at [184, 92] on div "Dinheiro" at bounding box center [182, 95] width 22 height 9
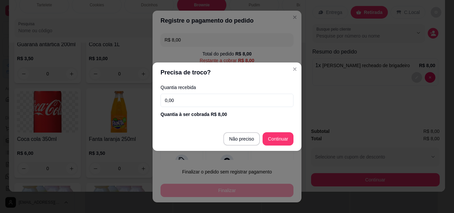
click at [259, 102] on input "0,00" at bounding box center [226, 100] width 133 height 13
type input "9,00"
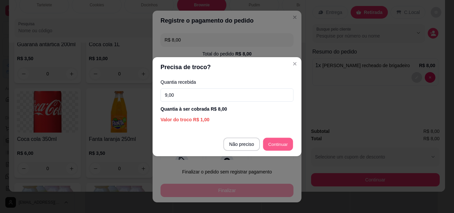
type input "R$ 0,00"
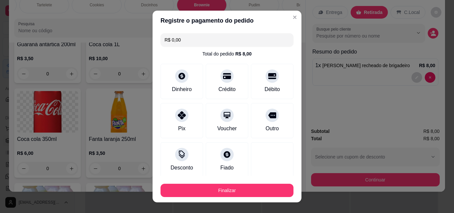
click at [184, 181] on div "Finalizar" at bounding box center [226, 189] width 133 height 16
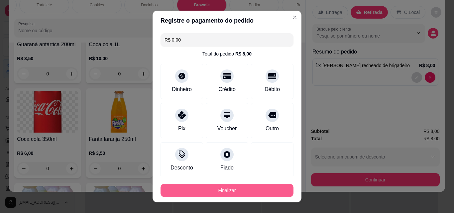
click at [265, 191] on button "Finalizar" at bounding box center [226, 190] width 133 height 13
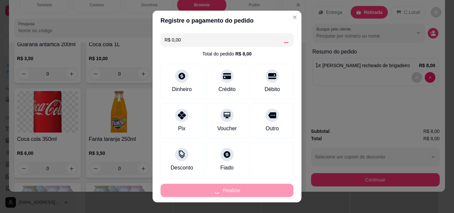
type input "0"
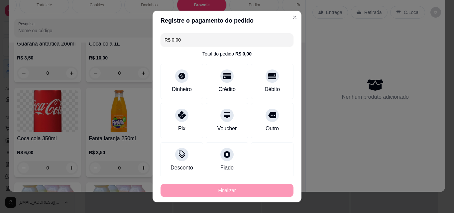
type input "-R$ 8,00"
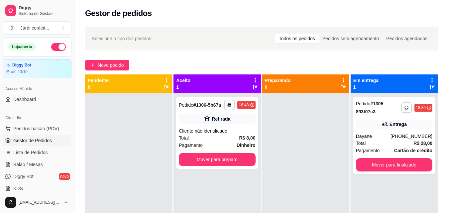
click at [238, 9] on div "Gestor de pedidos" at bounding box center [261, 13] width 353 height 11
click at [237, 9] on div "Gestor de pedidos" at bounding box center [261, 13] width 353 height 11
click at [233, 159] on button "Mover para preparo" at bounding box center [217, 159] width 76 height 13
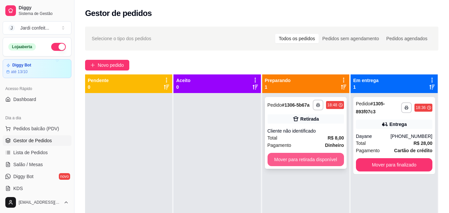
click at [282, 157] on button "Mover para retirada disponível" at bounding box center [305, 159] width 76 height 13
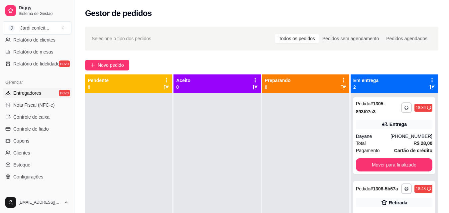
scroll to position [233, 0]
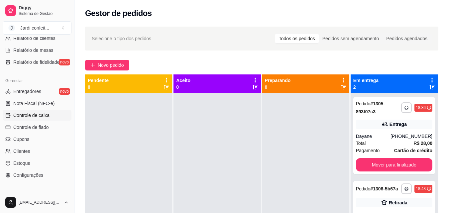
click at [45, 118] on span "Controle de caixa" at bounding box center [31, 115] width 36 height 7
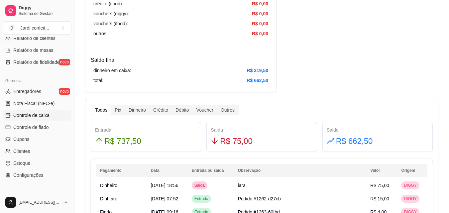
scroll to position [299, 0]
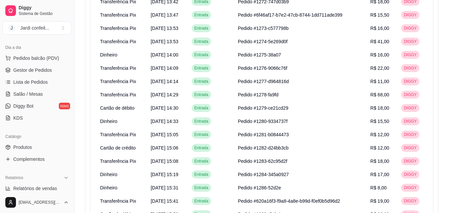
scroll to position [41, 0]
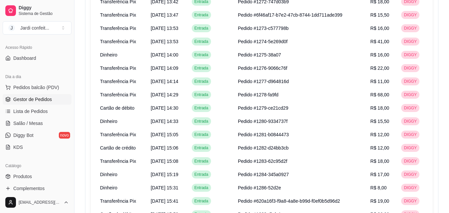
click at [32, 97] on span "Gestor de Pedidos" at bounding box center [32, 99] width 39 height 7
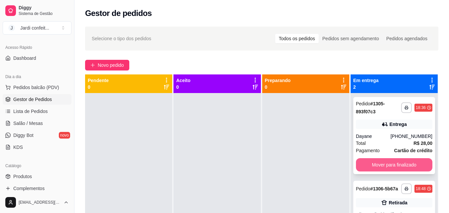
click at [399, 167] on button "Mover para finalizado" at bounding box center [394, 164] width 76 height 13
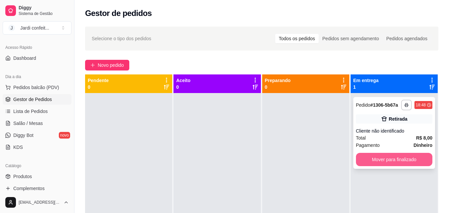
click at [401, 160] on button "Mover para finalizado" at bounding box center [394, 159] width 76 height 13
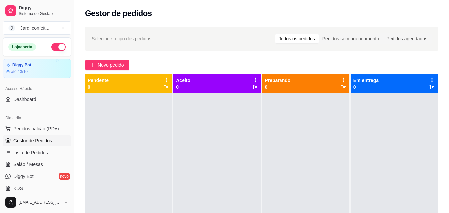
click at [51, 48] on button "button" at bounding box center [58, 47] width 15 height 8
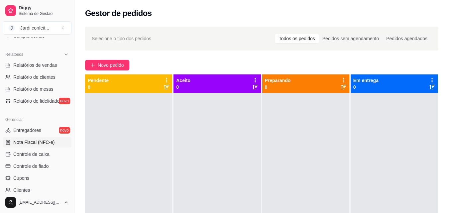
scroll to position [199, 0]
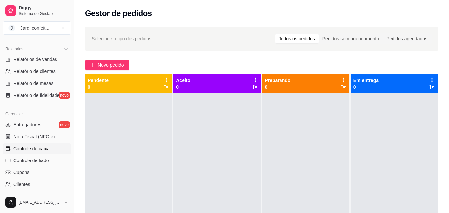
click at [51, 146] on link "Controle de caixa" at bounding box center [37, 148] width 69 height 11
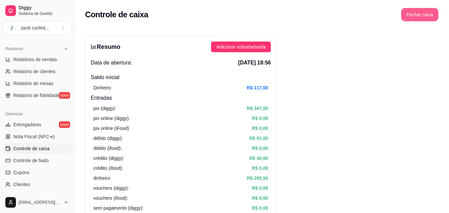
click at [425, 14] on button "Fechar caixa" at bounding box center [419, 14] width 37 height 13
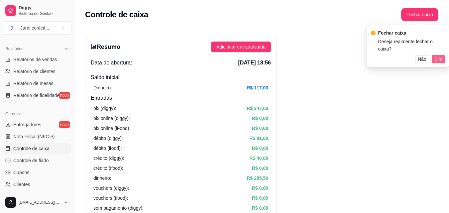
click at [441, 55] on span "Sim" at bounding box center [438, 58] width 8 height 7
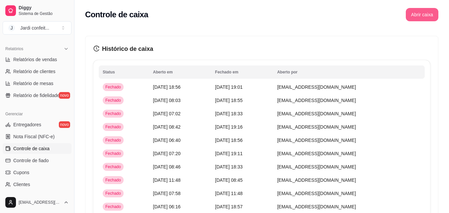
click at [414, 18] on button "Abrir caixa" at bounding box center [422, 14] width 33 height 13
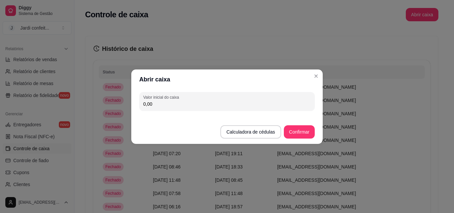
click at [277, 99] on div "0,00" at bounding box center [226, 101] width 167 height 13
type input "96,00"
click at [311, 132] on button "Confirmar" at bounding box center [299, 131] width 31 height 13
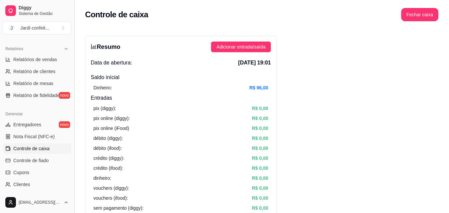
click at [71, 145] on button "Toggle Sidebar" at bounding box center [73, 106] width 5 height 213
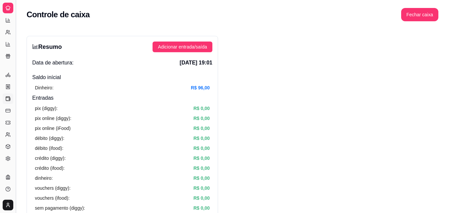
scroll to position [131, 0]
